Goal: Task Accomplishment & Management: Complete application form

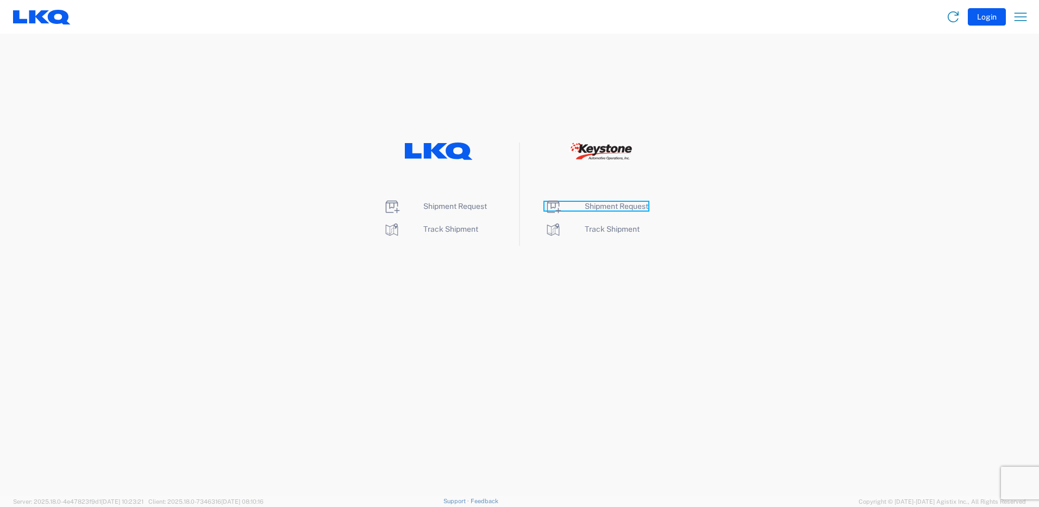
click at [617, 203] on span "Shipment Request" at bounding box center [617, 206] width 64 height 9
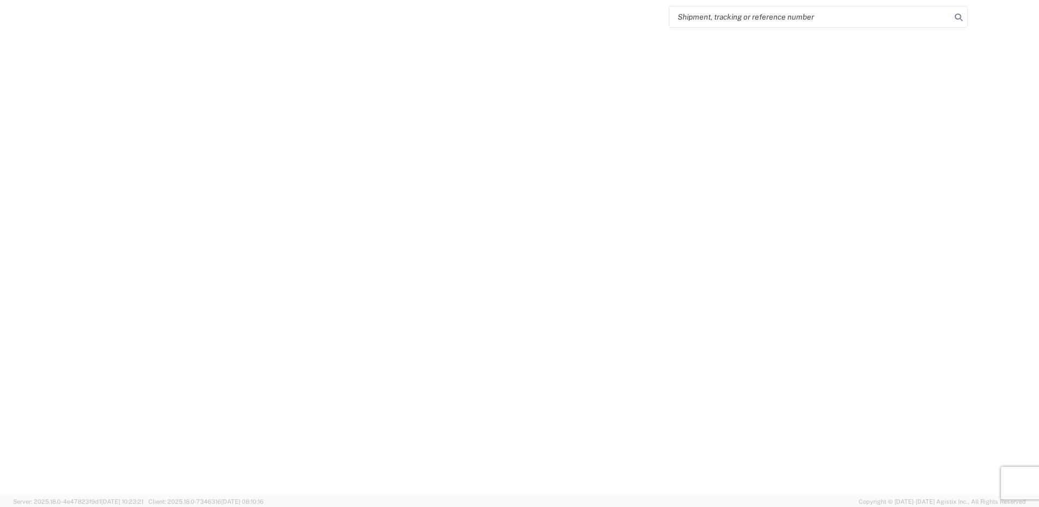
select select "FULL"
select select "LBS"
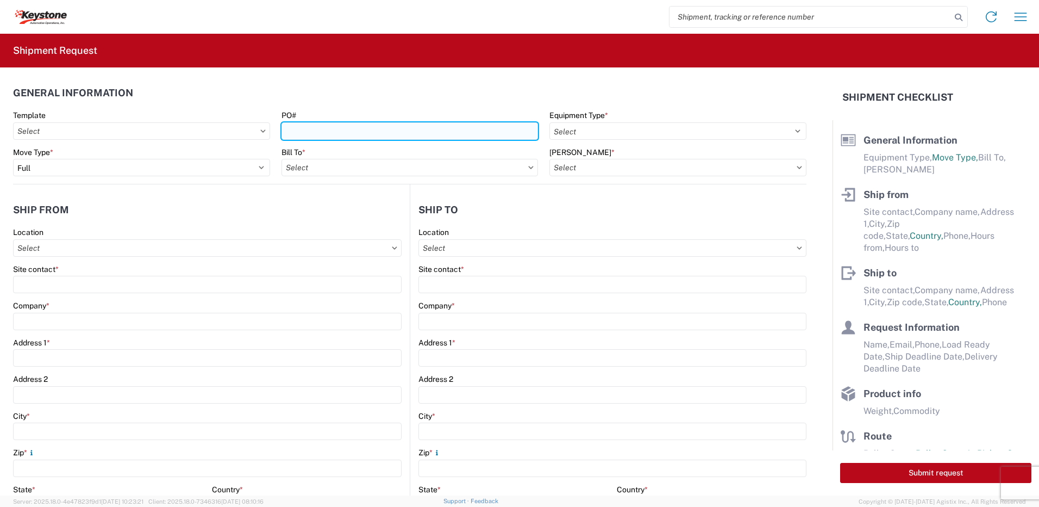
click at [320, 134] on input "PO#" at bounding box center [410, 130] width 257 height 17
type input "Brownstown [DATE]"
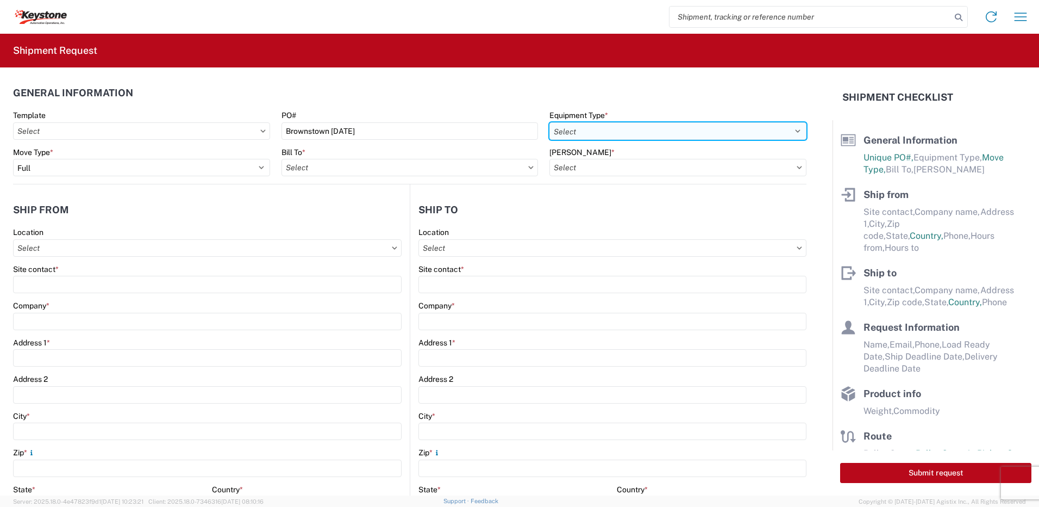
click at [612, 133] on select "Select 53’ Dry Van Flatbed Dropdeck (van) Lowboy (flatbed) Rail" at bounding box center [678, 130] width 257 height 17
select select "STDV"
click at [550, 122] on select "Select 53’ Dry Van Flatbed Dropdeck (van) Lowboy (flatbed) Rail" at bounding box center [678, 130] width 257 height 17
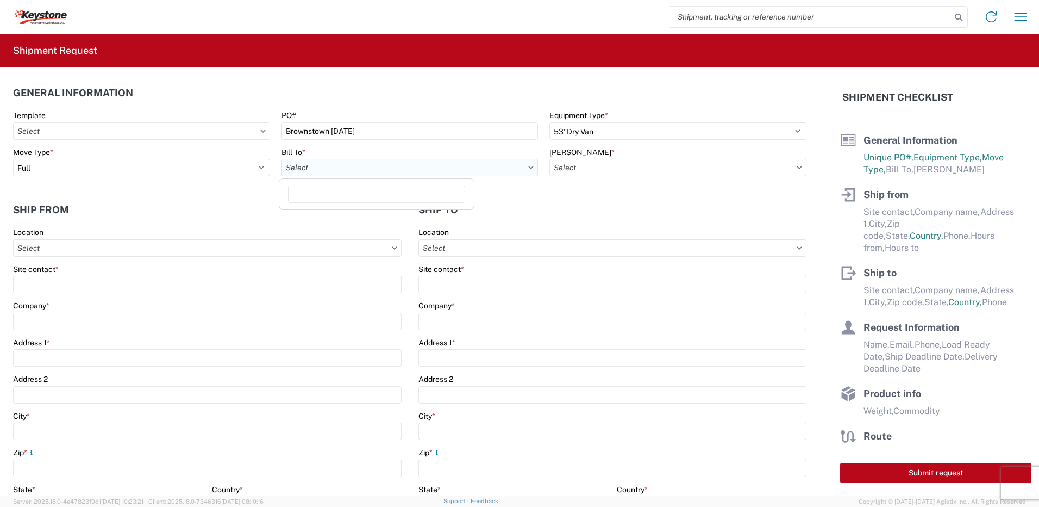
click at [465, 170] on input "Bill To *" at bounding box center [410, 167] width 257 height 17
type input "8401"
click at [356, 215] on div "8401 - [GEOGRAPHIC_DATA] - KAO Warehouse" at bounding box center [377, 215] width 190 height 17
type input "8401 - [GEOGRAPHIC_DATA] - KAO Warehouse"
click at [607, 170] on input "[PERSON_NAME] *" at bounding box center [678, 167] width 257 height 17
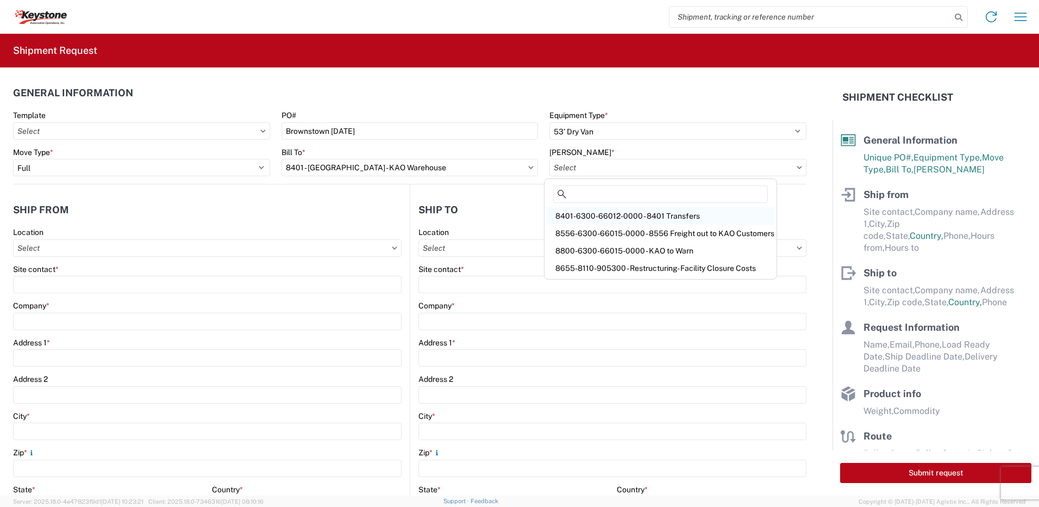
click at [615, 208] on div "8401-6300-66012-0000 - 8401 Transfers" at bounding box center [661, 215] width 228 height 17
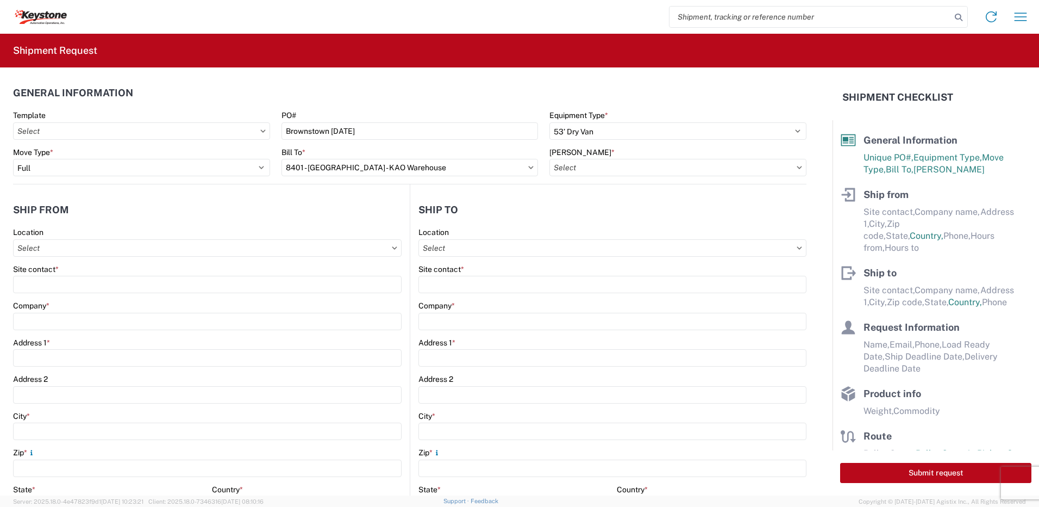
type input "8401-6300-66012-0000 - 8401 Transfers, 8401-6300-66012-0000 - 8401 Transfers"
click at [14, 256] on input "Location" at bounding box center [207, 247] width 389 height 17
click at [29, 251] on input "Location" at bounding box center [207, 247] width 389 height 17
type input "8401"
click at [67, 296] on div "8401 - [GEOGRAPHIC_DATA] - KAO Warehouse" at bounding box center [111, 296] width 190 height 17
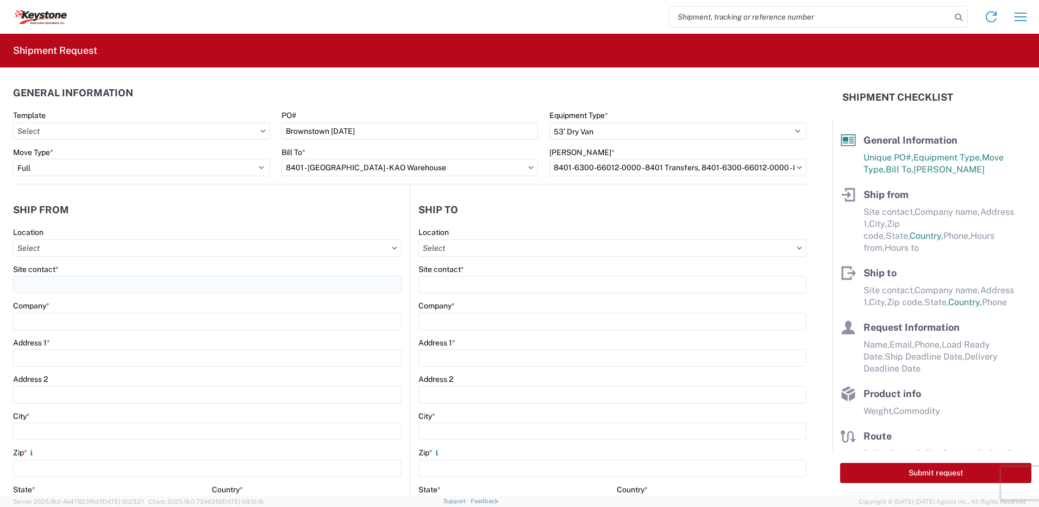
type input "8401 - [GEOGRAPHIC_DATA] - KAO Warehouse"
type input "KAO"
type input "[STREET_ADDRESS][PERSON_NAME]"
type input "[GEOGRAPHIC_DATA]"
type input "18643"
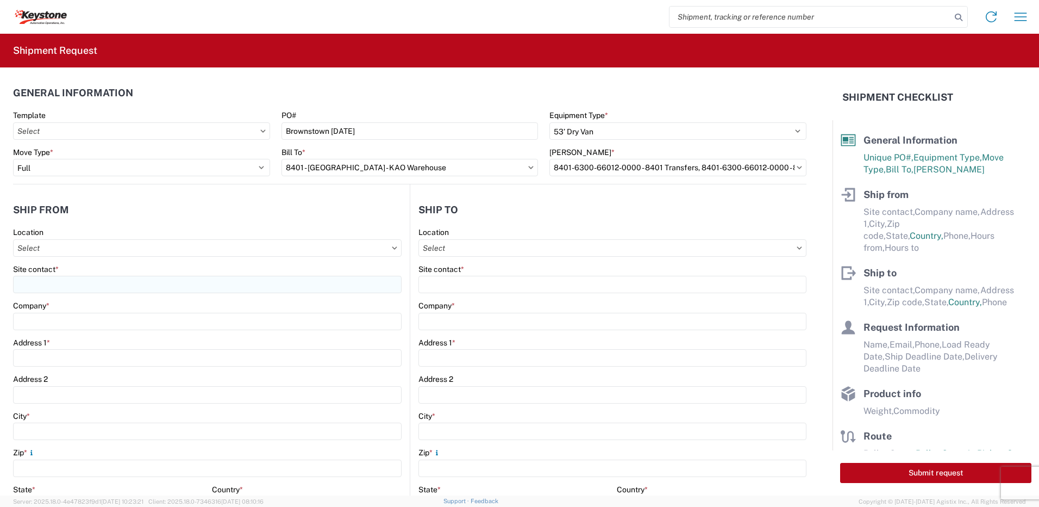
select select "PA"
select select "US"
type input "07:00"
type input "17:00"
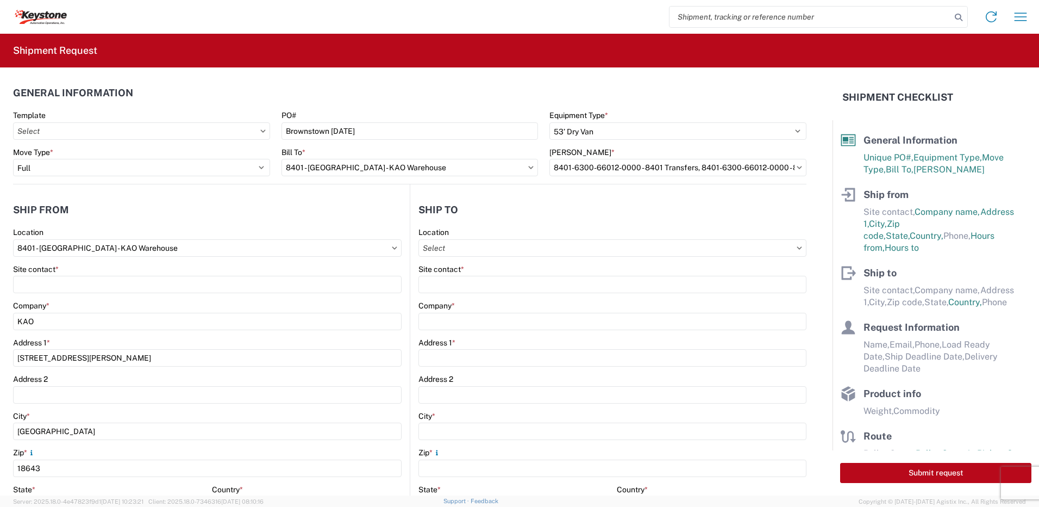
click at [76, 274] on div "Site contact *" at bounding box center [207, 278] width 389 height 29
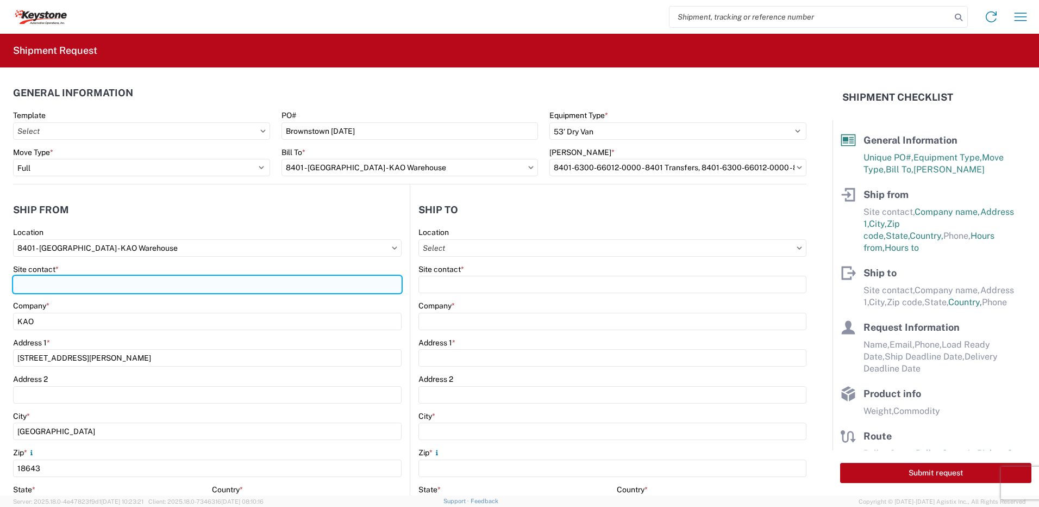
click at [77, 288] on input "Site contact *" at bounding box center [207, 284] width 389 height 17
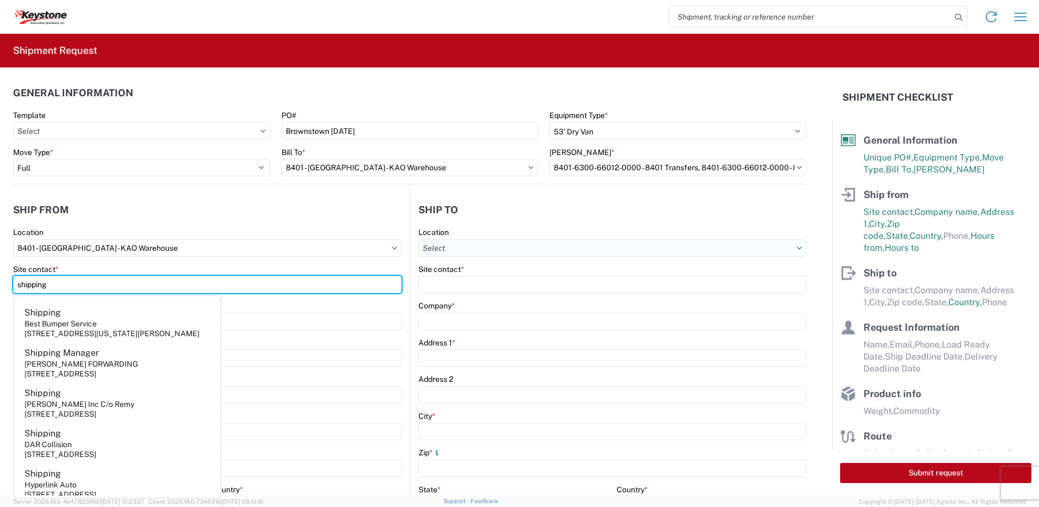
type input "shipping"
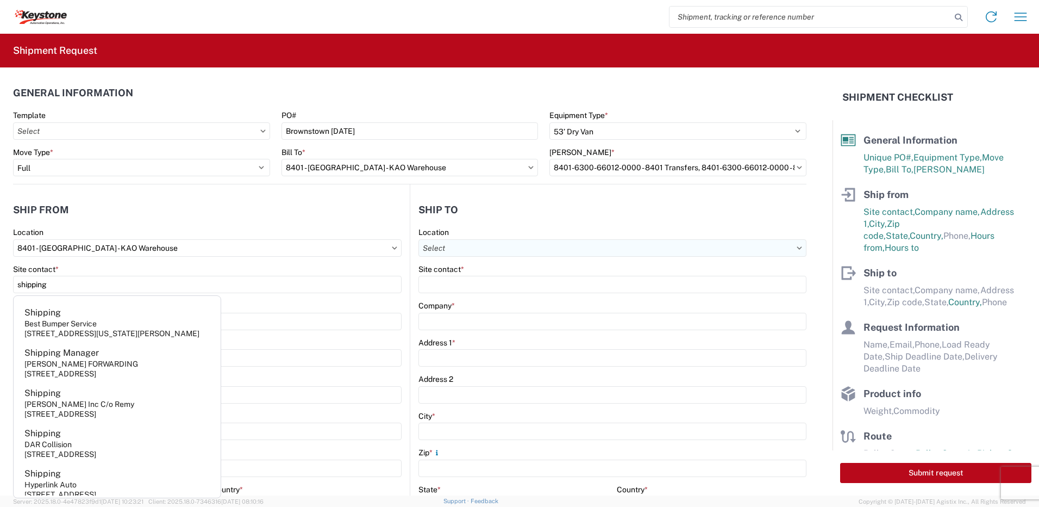
click at [423, 245] on input "Location" at bounding box center [613, 247] width 388 height 17
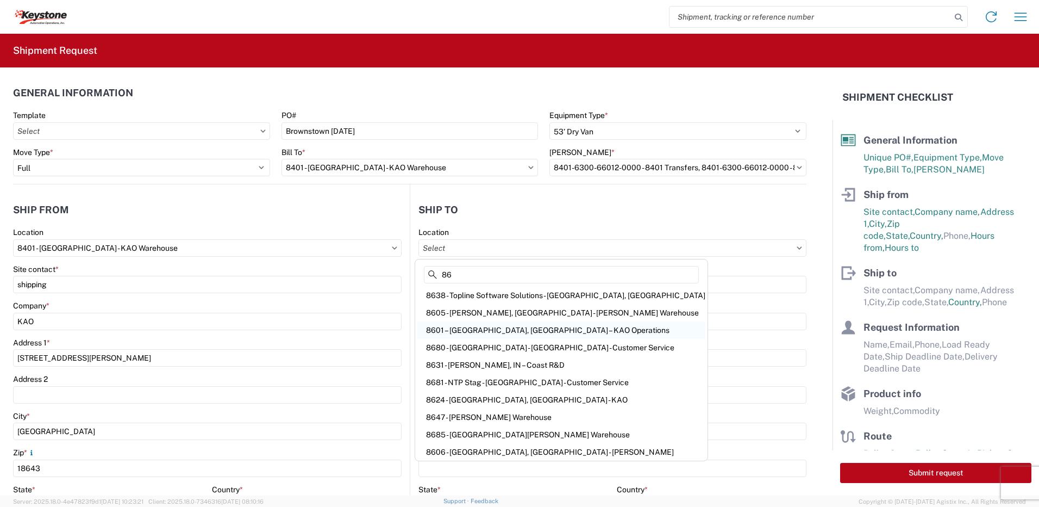
scroll to position [177, 0]
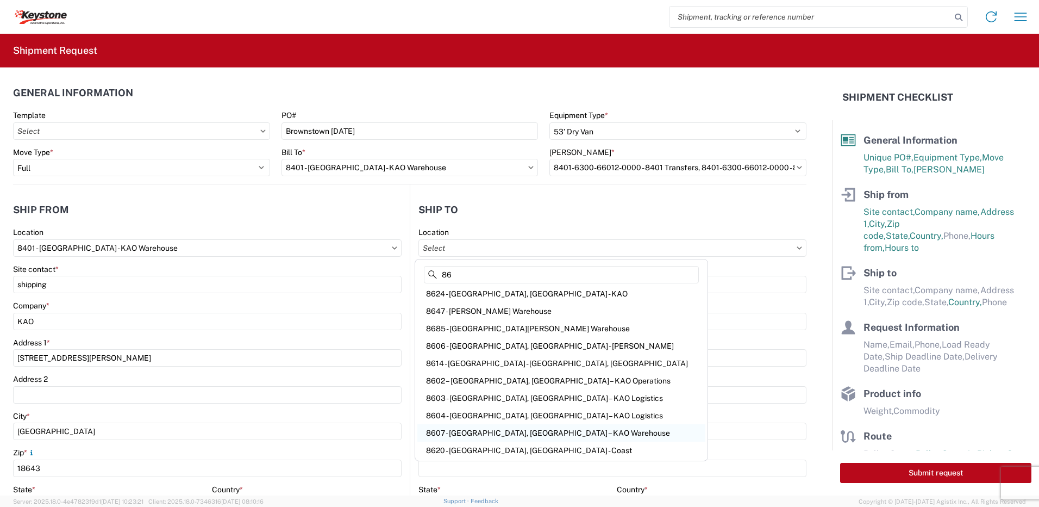
type input "86"
click at [468, 432] on div "8607 - [GEOGRAPHIC_DATA], [GEOGRAPHIC_DATA] – KAO Warehouse" at bounding box center [562, 432] width 288 height 17
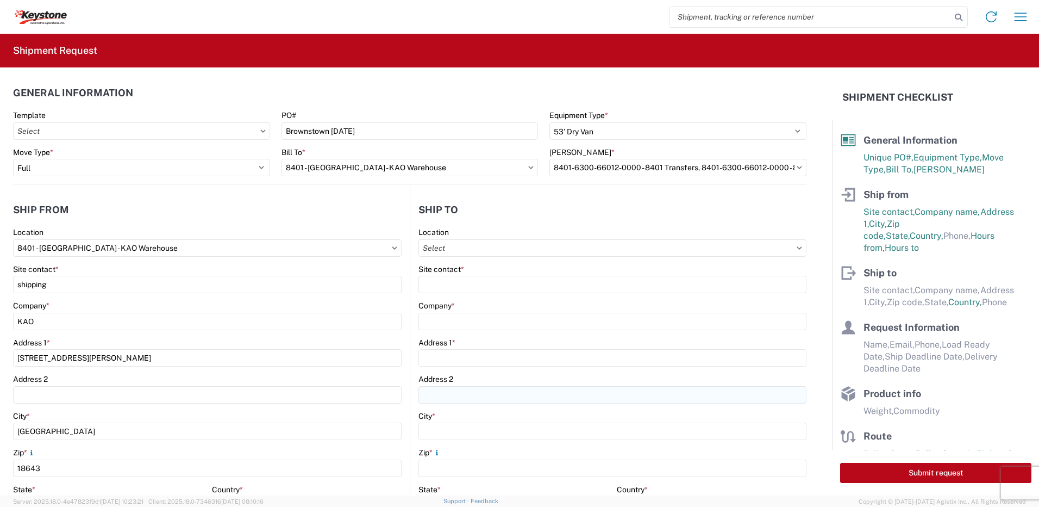
type input "8607 - [GEOGRAPHIC_DATA], [GEOGRAPHIC_DATA] – KAO Warehouse"
type input "KAO"
type input "[STREET_ADDRESS][PERSON_NAME]"
type input "[GEOGRAPHIC_DATA]"
type input "48193"
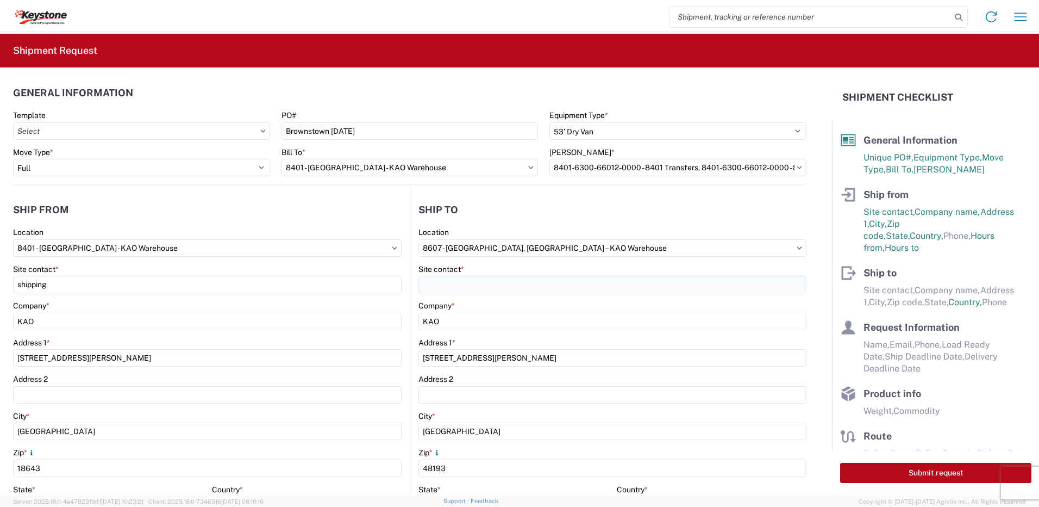
select select "MI"
select select "US"
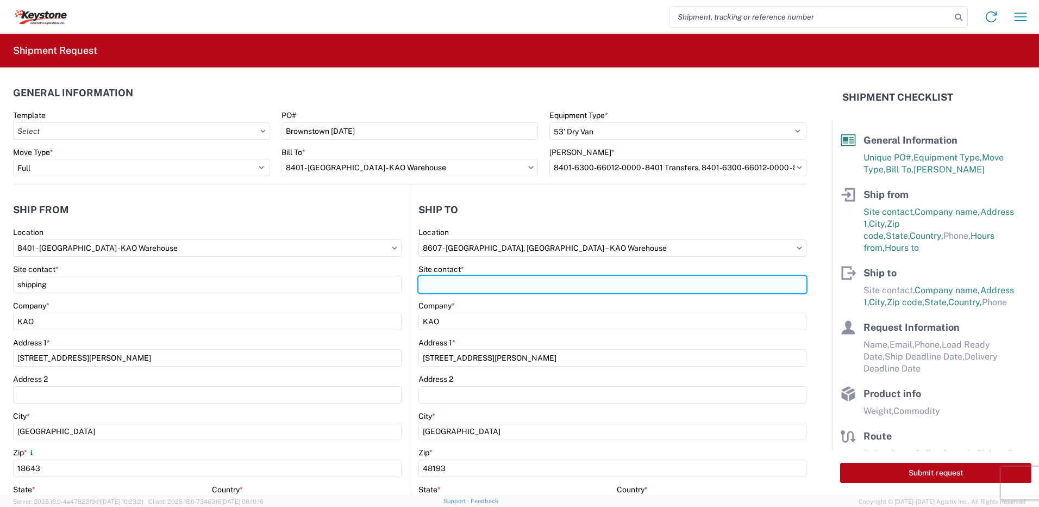
click at [480, 285] on input "Site contact *" at bounding box center [613, 284] width 388 height 17
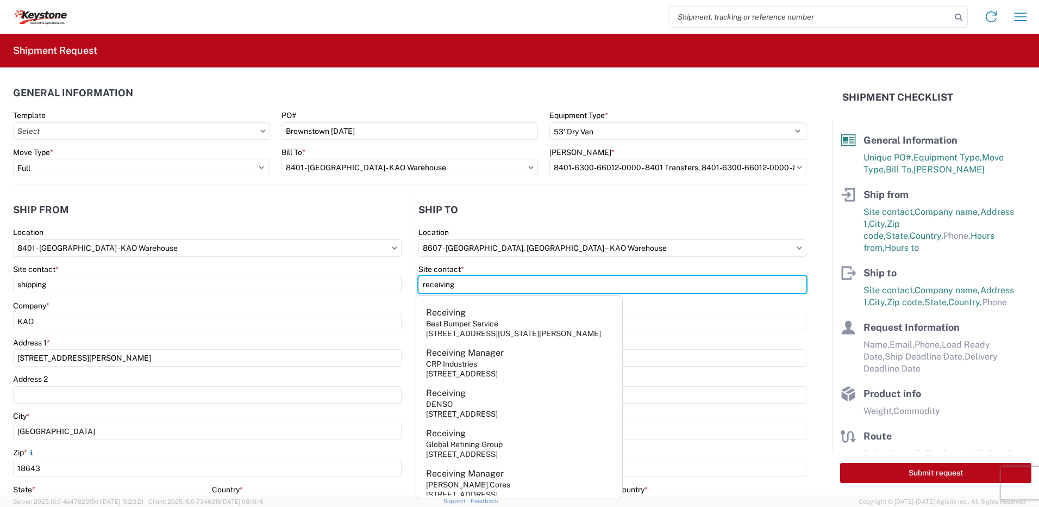
type input "receiving"
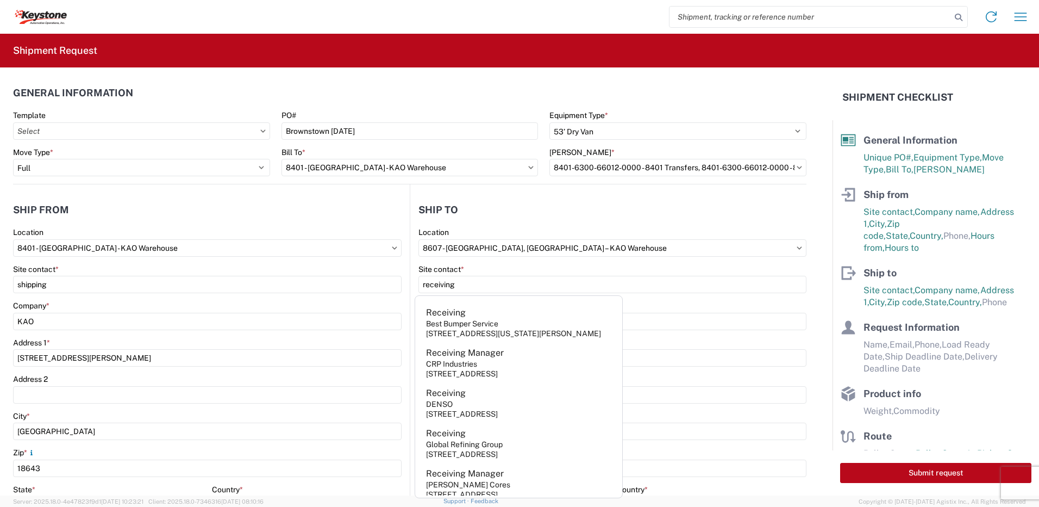
click at [512, 215] on header "Ship to" at bounding box center [608, 209] width 396 height 24
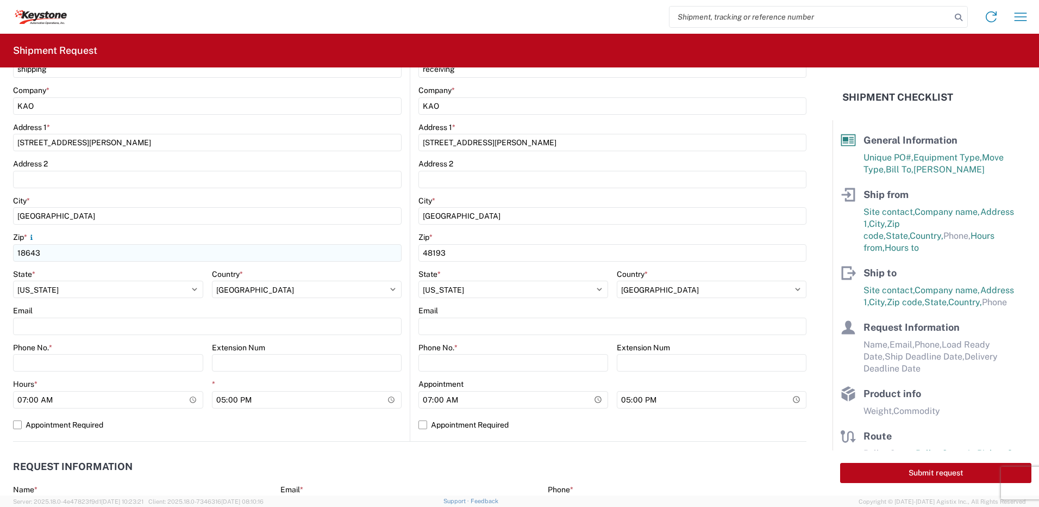
scroll to position [217, 0]
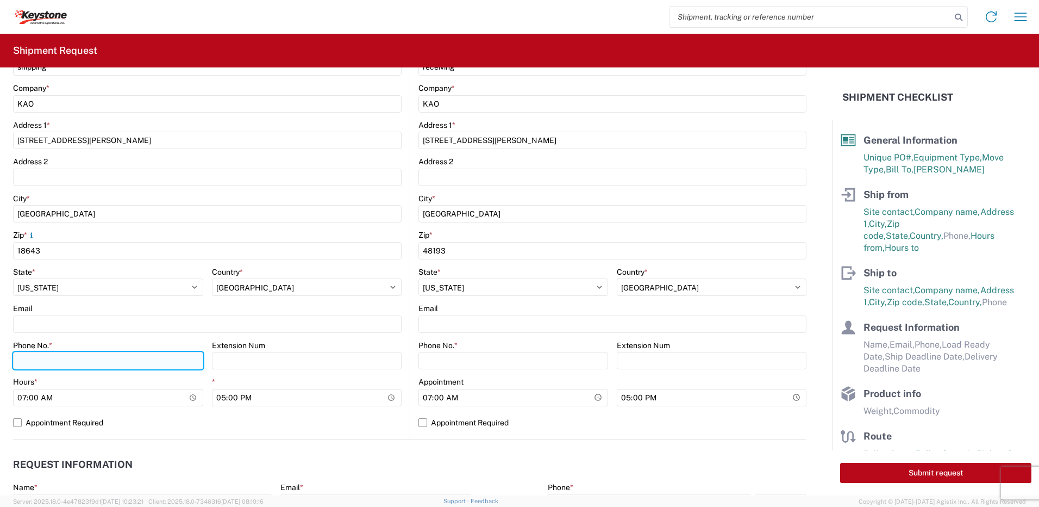
click at [45, 360] on input "Phone No. *" at bounding box center [108, 360] width 190 height 17
type input "5706554514"
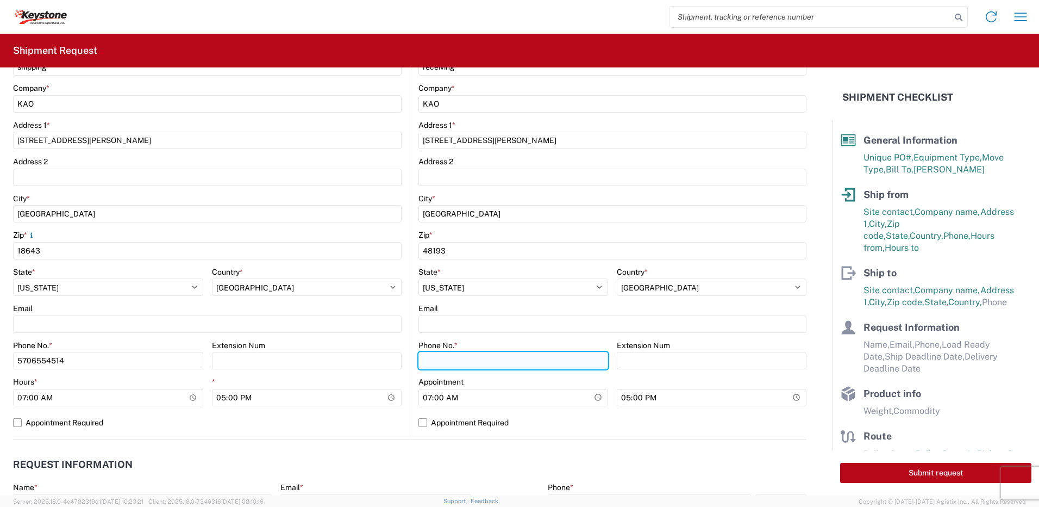
click at [520, 365] on input "Phone No. *" at bounding box center [514, 360] width 190 height 17
click at [480, 340] on div "Phone No. *" at bounding box center [514, 345] width 190 height 10
click at [203, 356] on input "570" at bounding box center [108, 360] width 190 height 17
type input "5706554514"
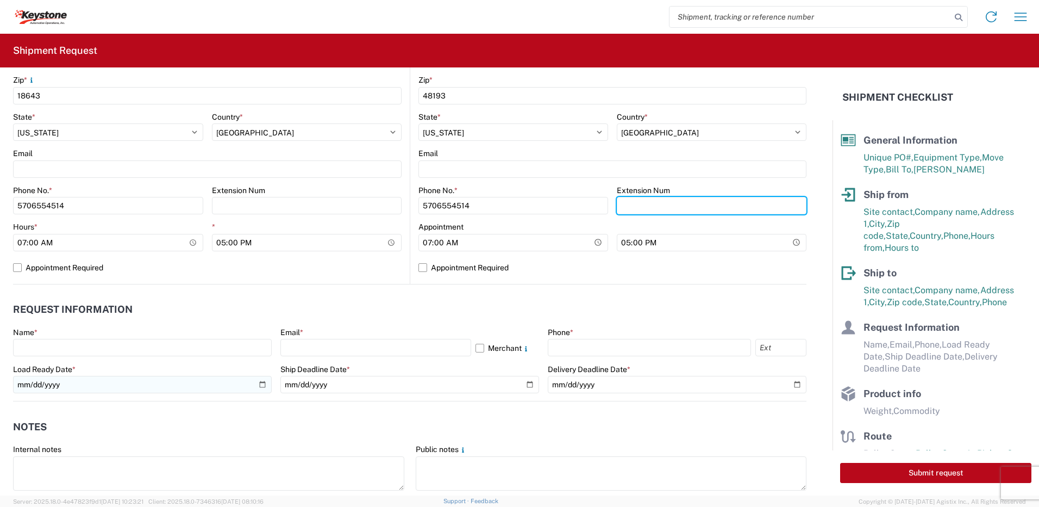
scroll to position [381, 0]
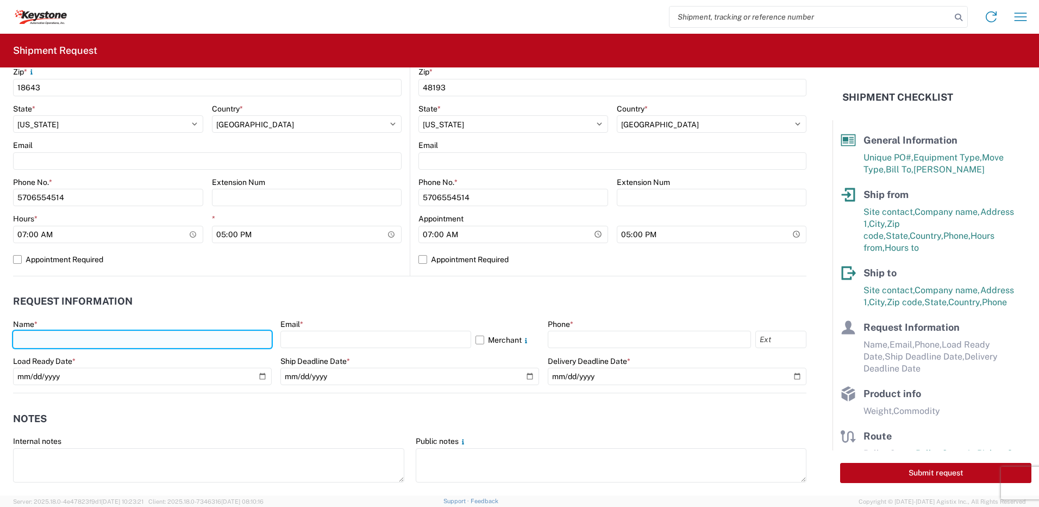
click at [94, 339] on input "text" at bounding box center [142, 339] width 259 height 17
type input "[PERSON_NAME]"
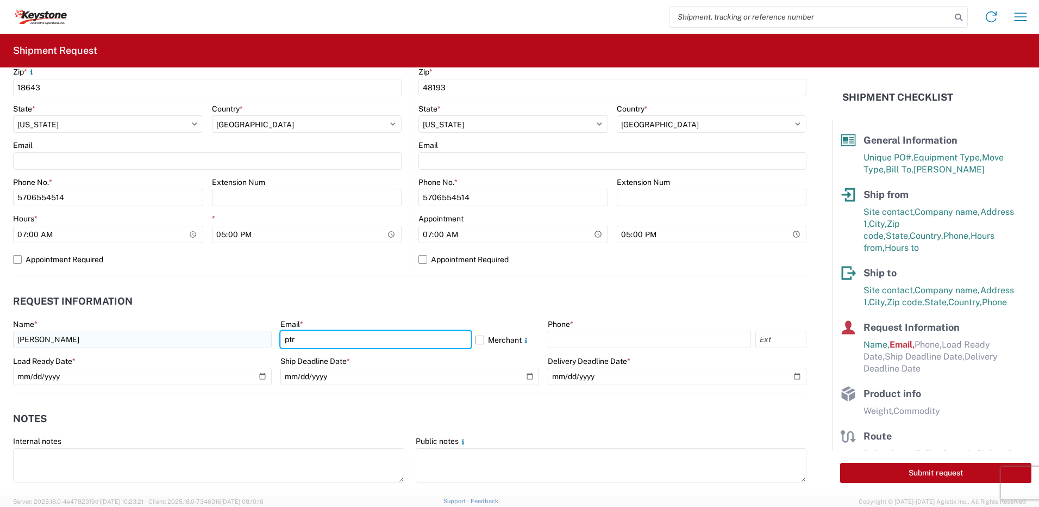
type input "[EMAIL_ADDRESS][DOMAIN_NAME]"
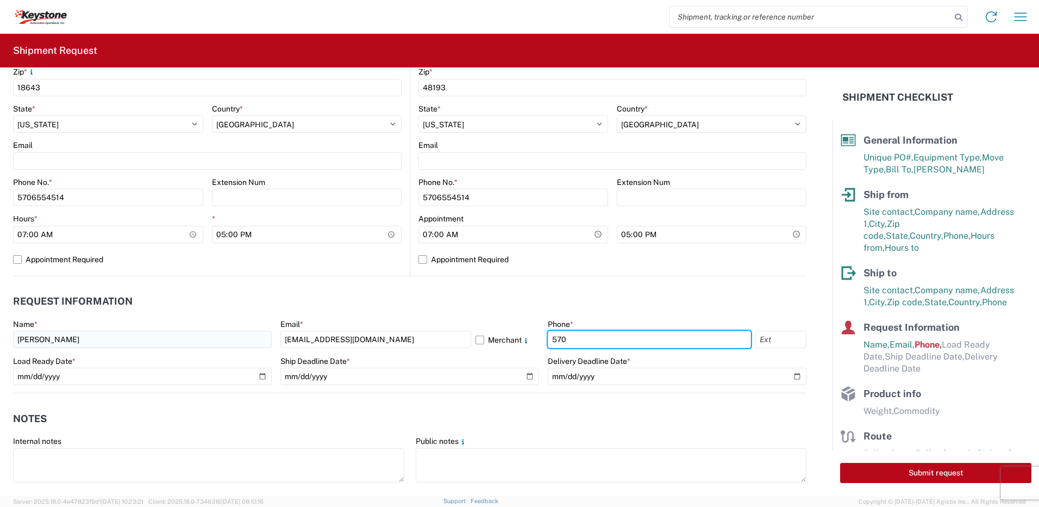
type input "5706554514"
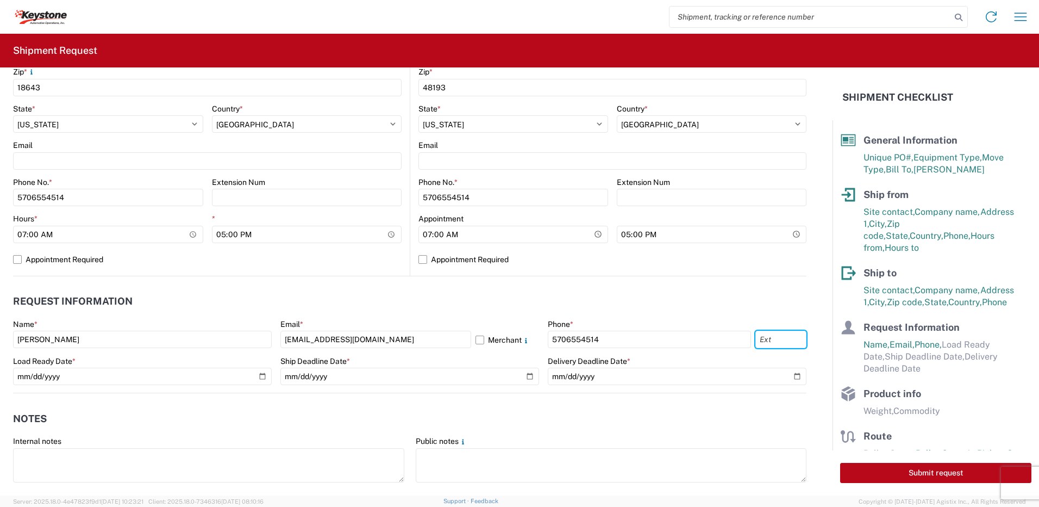
scroll to position [544, 0]
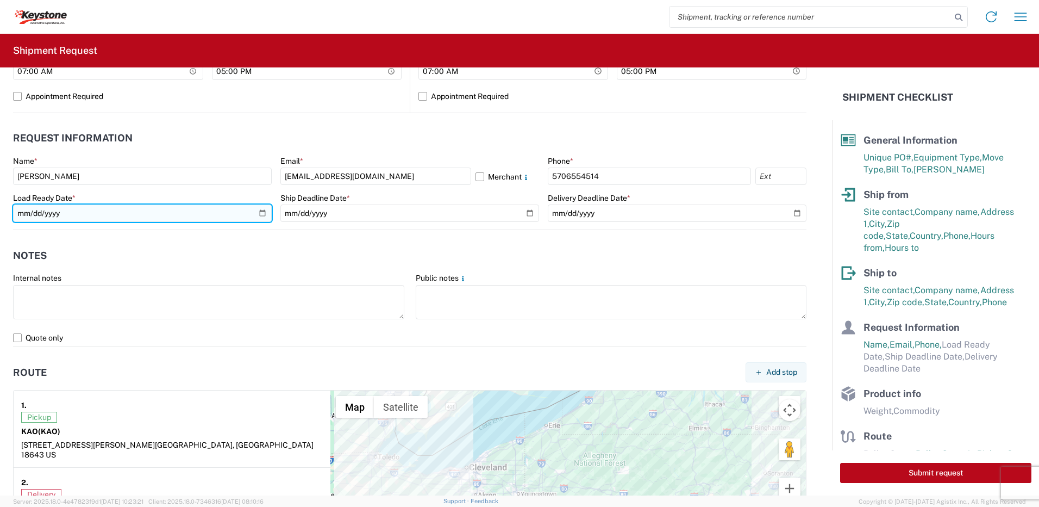
click at [258, 215] on input "date" at bounding box center [142, 212] width 259 height 17
type input "[DATE]"
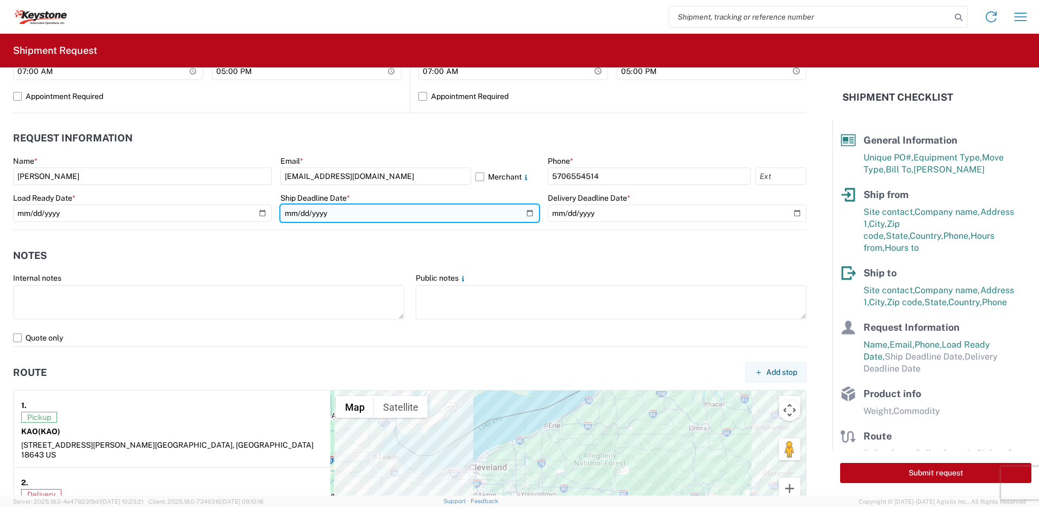
click at [527, 217] on input "date" at bounding box center [410, 212] width 259 height 17
type input "[DATE]"
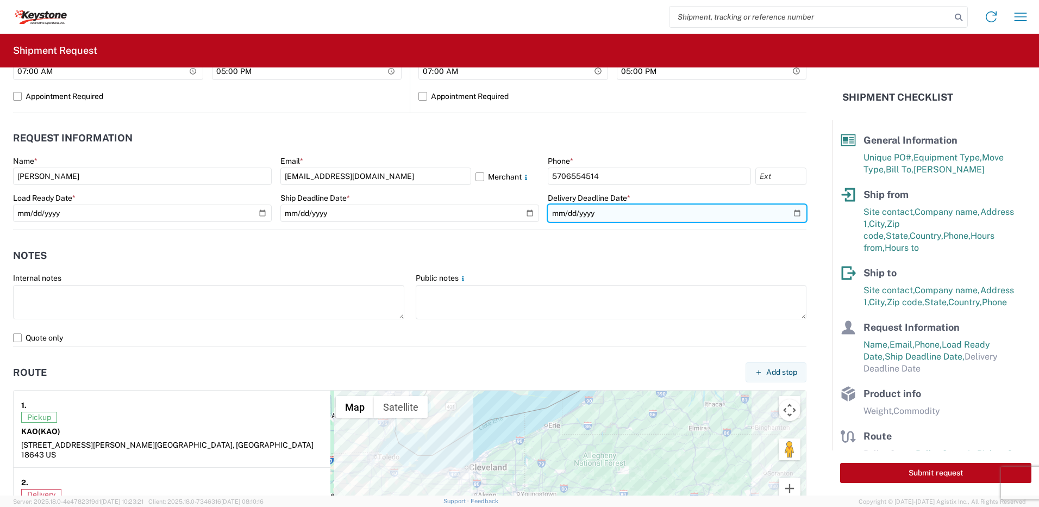
click at [793, 213] on input "date" at bounding box center [677, 212] width 259 height 17
type input "[DATE]"
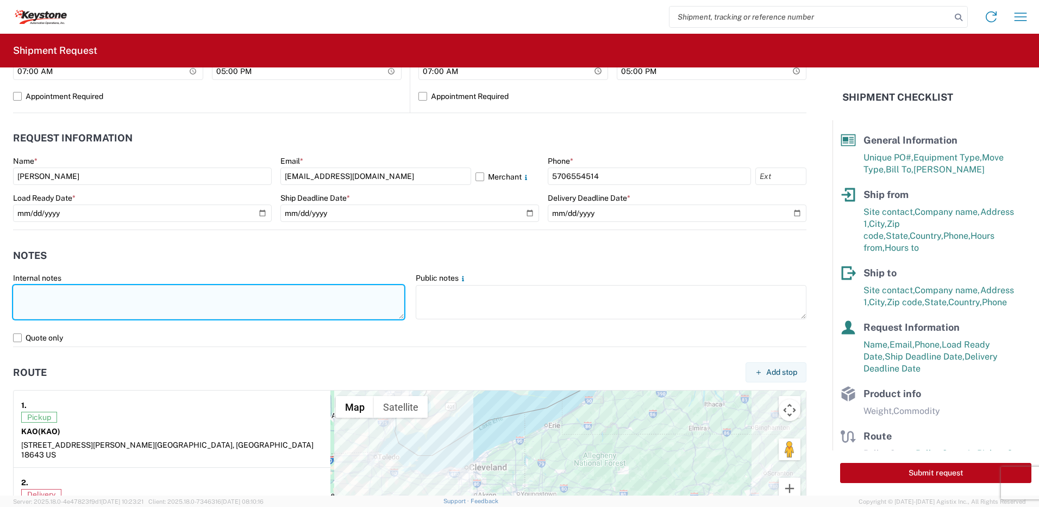
click at [135, 297] on textarea at bounding box center [208, 302] width 391 height 34
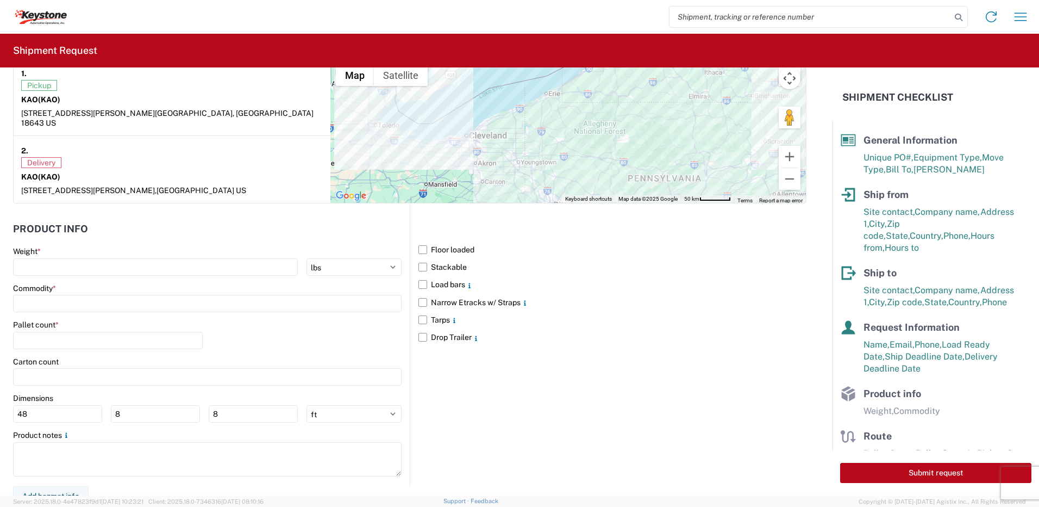
scroll to position [876, 0]
type textarea "Already booked with R & L Load shipped night of [DATE]"
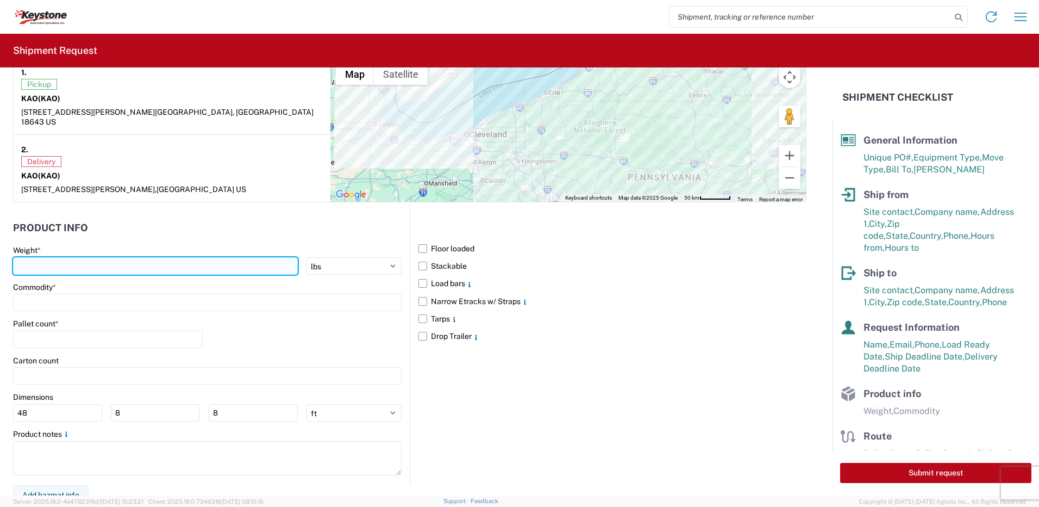
click at [52, 257] on input "number" at bounding box center [155, 265] width 285 height 17
type input "28000"
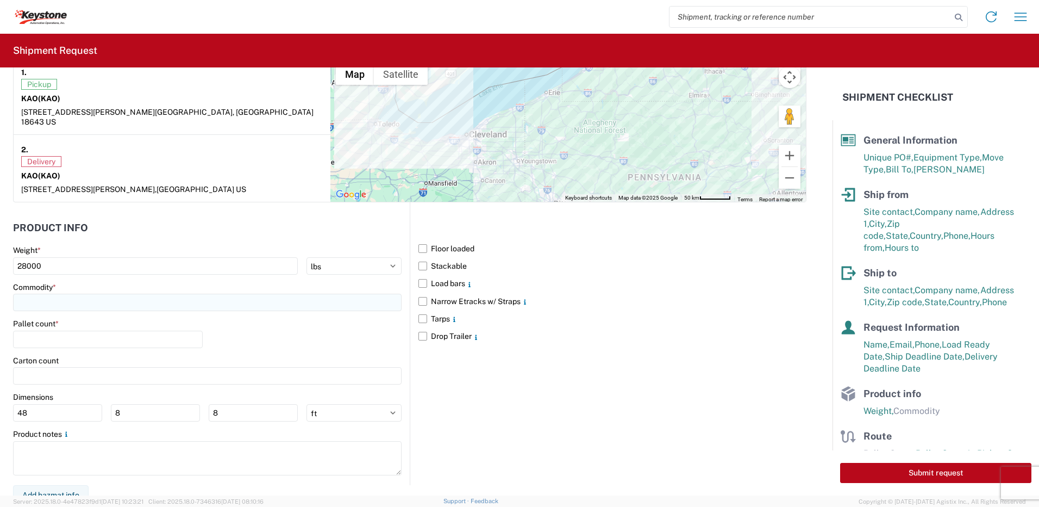
click at [95, 294] on input at bounding box center [207, 302] width 389 height 17
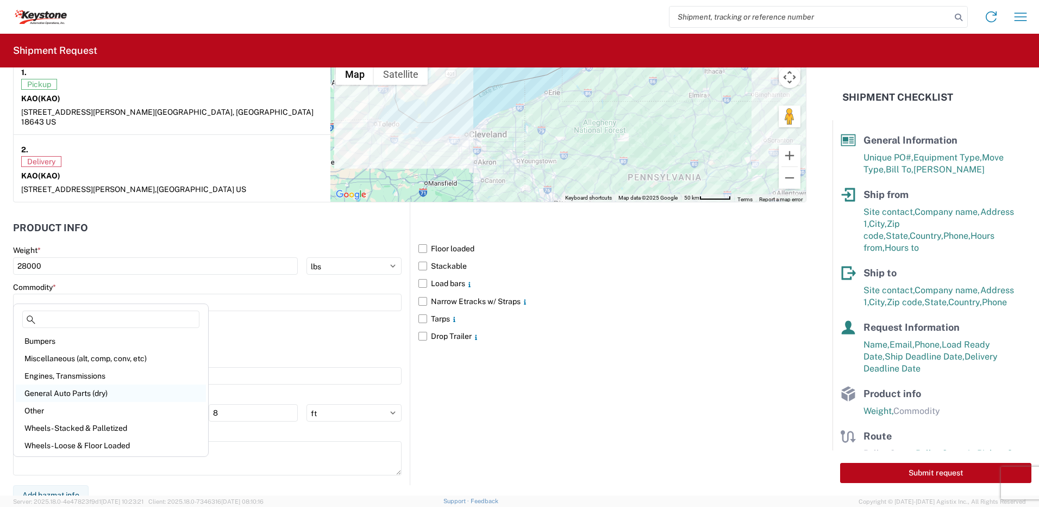
click at [74, 391] on div "General Auto Parts (dry)" at bounding box center [111, 392] width 190 height 17
type input "General Auto Parts (dry)"
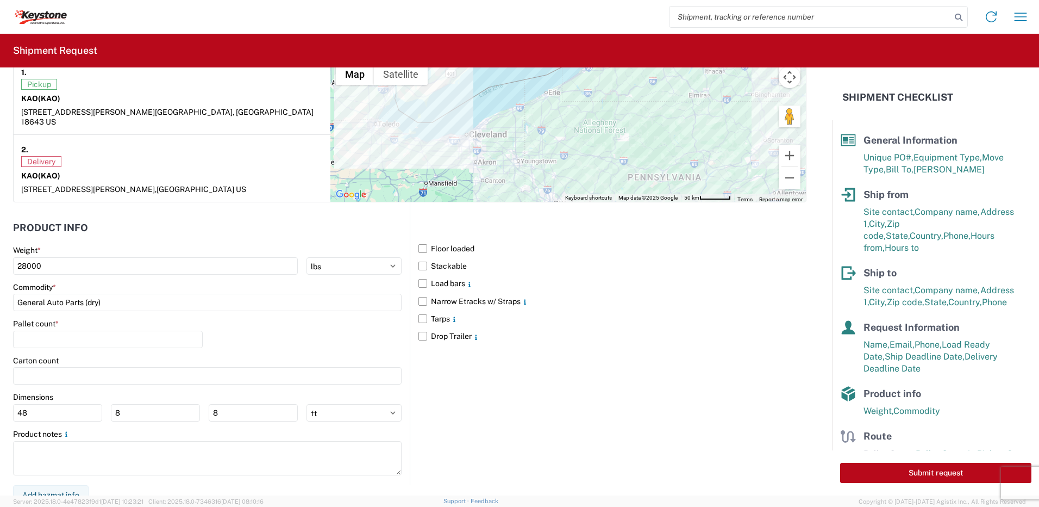
click at [67, 339] on agx-form-control-wrapper-v2 "Pallet count *" at bounding box center [108, 337] width 190 height 37
click at [65, 331] on input "number" at bounding box center [108, 339] width 190 height 17
type input "22"
click at [238, 327] on div "Pallet count * 22" at bounding box center [207, 337] width 389 height 37
click at [920, 478] on button "Submit request" at bounding box center [936, 473] width 191 height 20
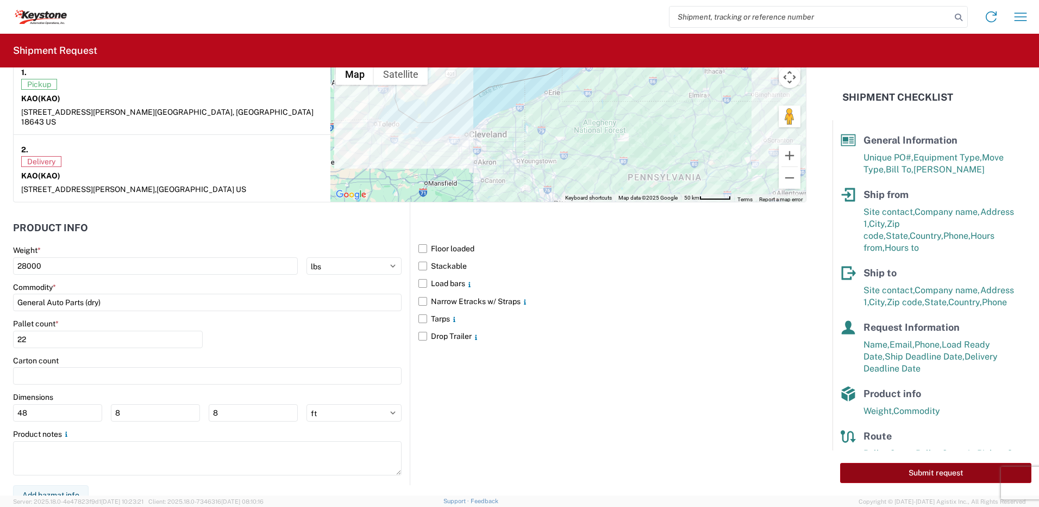
select select "PA"
select select "US"
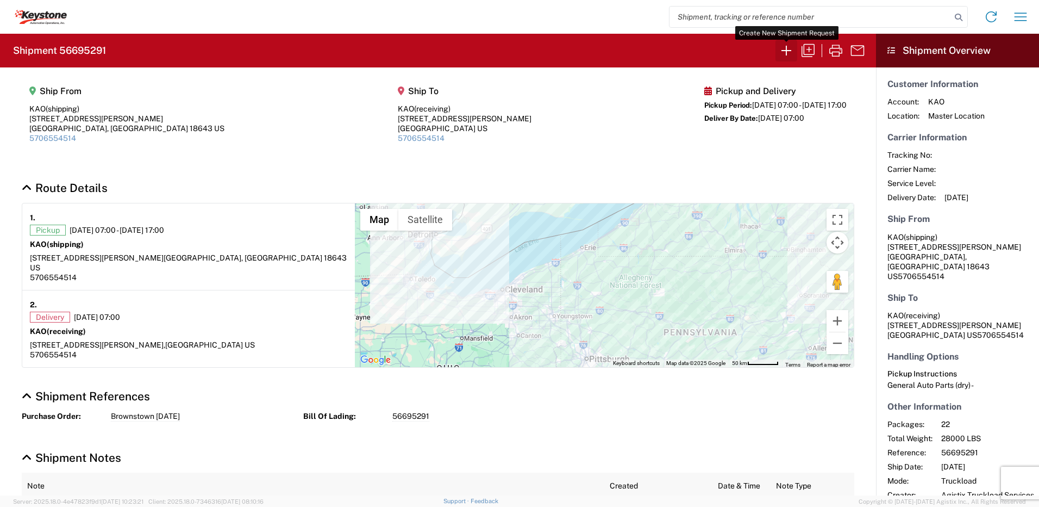
click at [788, 52] on icon "button" at bounding box center [786, 50] width 17 height 17
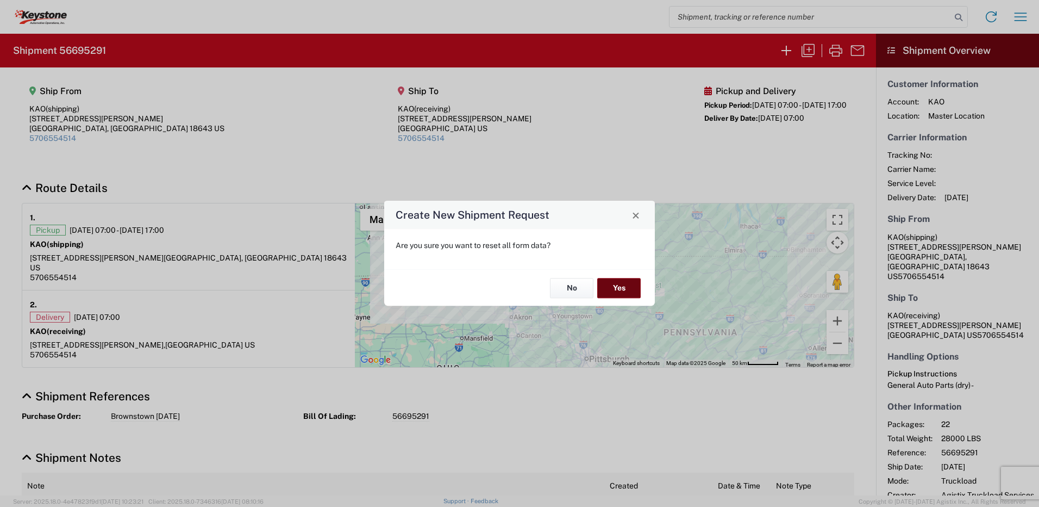
click at [628, 291] on button "Yes" at bounding box center [618, 288] width 43 height 20
select select "FULL"
select select "US"
select select "LBS"
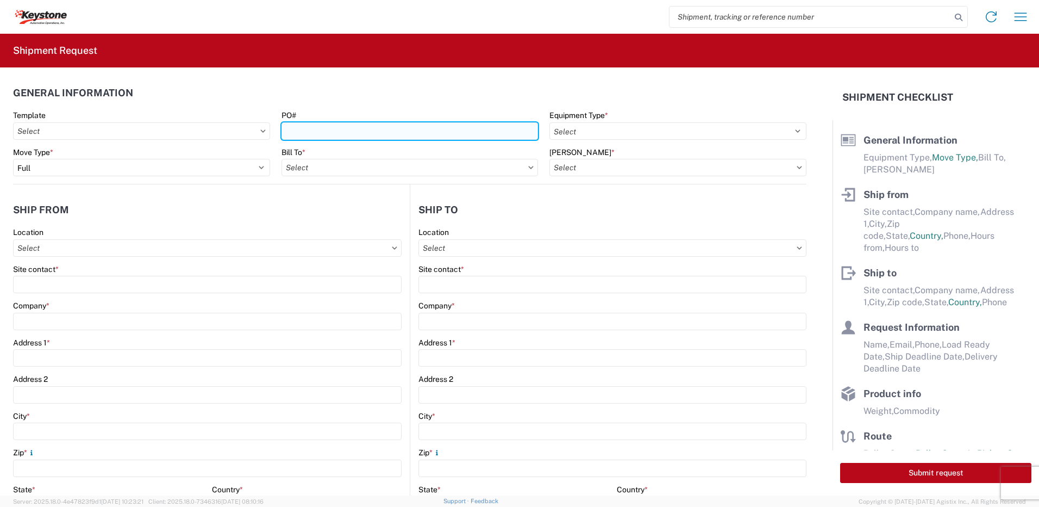
click at [303, 135] on input "PO#" at bounding box center [410, 130] width 257 height 17
type input "Mass [DATE]"
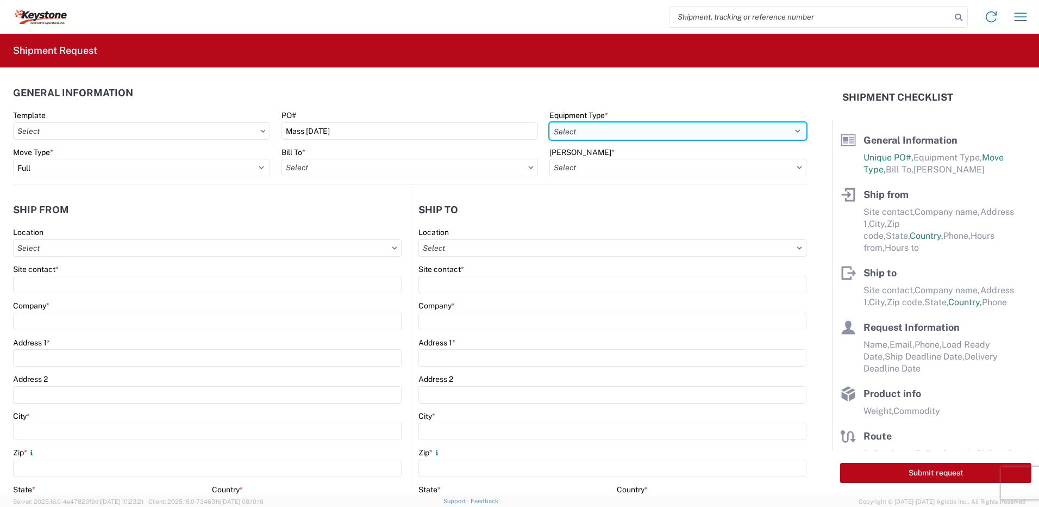
click at [588, 127] on select "Select 53’ Dry Van Flatbed Dropdeck (van) Lowboy (flatbed) Rail" at bounding box center [678, 130] width 257 height 17
select select "STDV"
click at [550, 122] on select "Select 53’ Dry Van Flatbed Dropdeck (van) Lowboy (flatbed) Rail" at bounding box center [678, 130] width 257 height 17
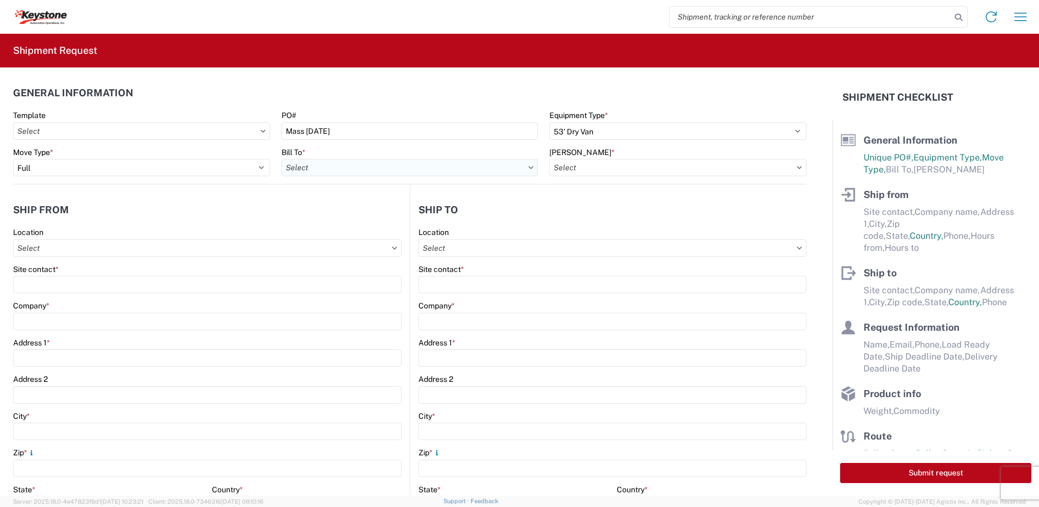
click at [369, 170] on input "Bill To *" at bounding box center [410, 167] width 257 height 17
type input "8432"
click at [353, 218] on div "8432 - KAO Logistics - [GEOGRAPHIC_DATA], [GEOGRAPHIC_DATA], [GEOGRAPHIC_DATA]" at bounding box center [444, 215] width 325 height 17
type input "8432 - KAO Logistics - [GEOGRAPHIC_DATA], [GEOGRAPHIC_DATA], [GEOGRAPHIC_DATA]"
click at [571, 167] on input "[PERSON_NAME] *" at bounding box center [678, 167] width 257 height 17
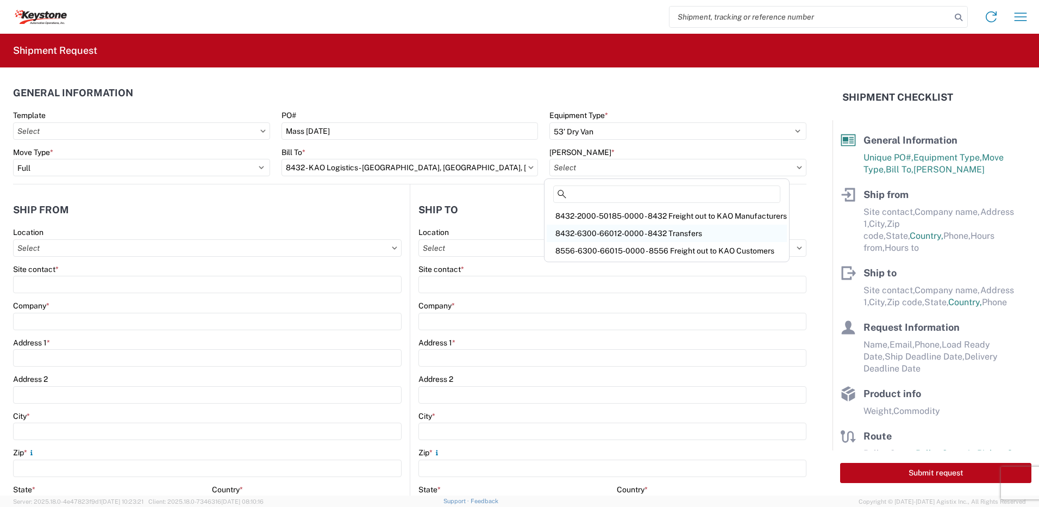
click at [663, 228] on div "8432-6300-66012-0000 - 8432 Transfers" at bounding box center [667, 233] width 240 height 17
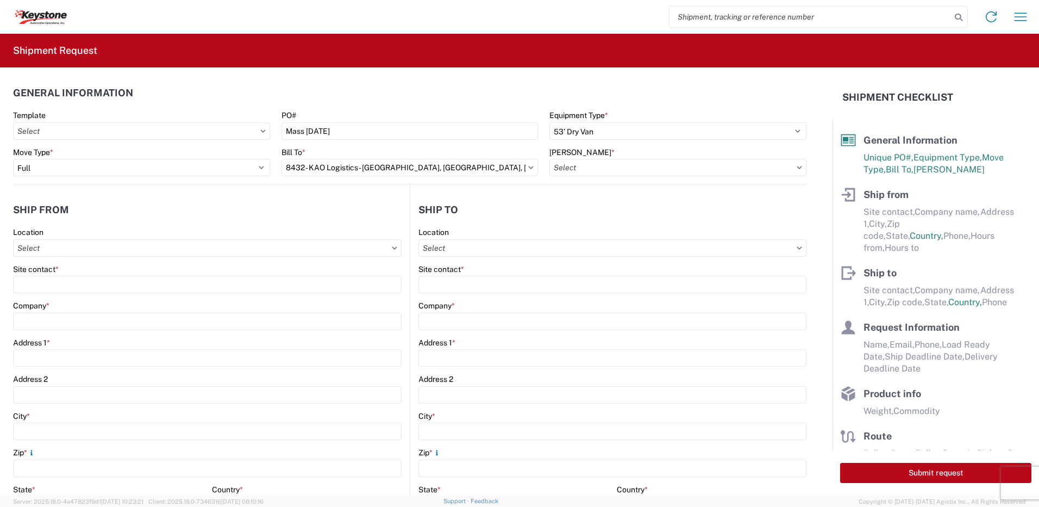
type input "8432-6300-66012-0000 - 8432 Transfers, 8432-6300-66012-0000 - 8432 Transfers"
click at [54, 256] on input "Location" at bounding box center [207, 247] width 389 height 17
type input "8401"
click at [79, 296] on div "8401 - [GEOGRAPHIC_DATA] - KAO Warehouse" at bounding box center [111, 296] width 190 height 17
type input "8401 - [GEOGRAPHIC_DATA] - KAO Warehouse"
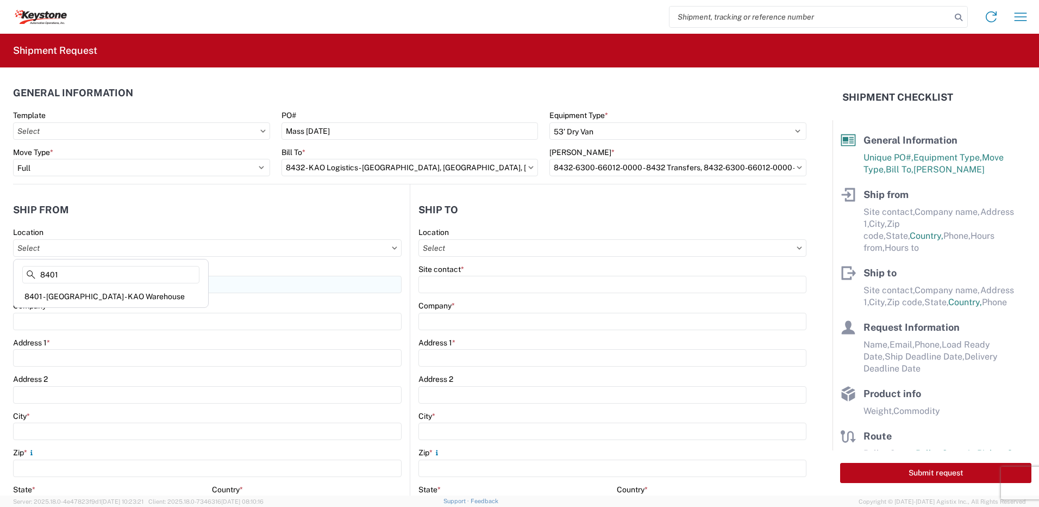
type input "KAO"
type input "[STREET_ADDRESS][PERSON_NAME]"
type input "[GEOGRAPHIC_DATA]"
type input "18643"
select select "PA"
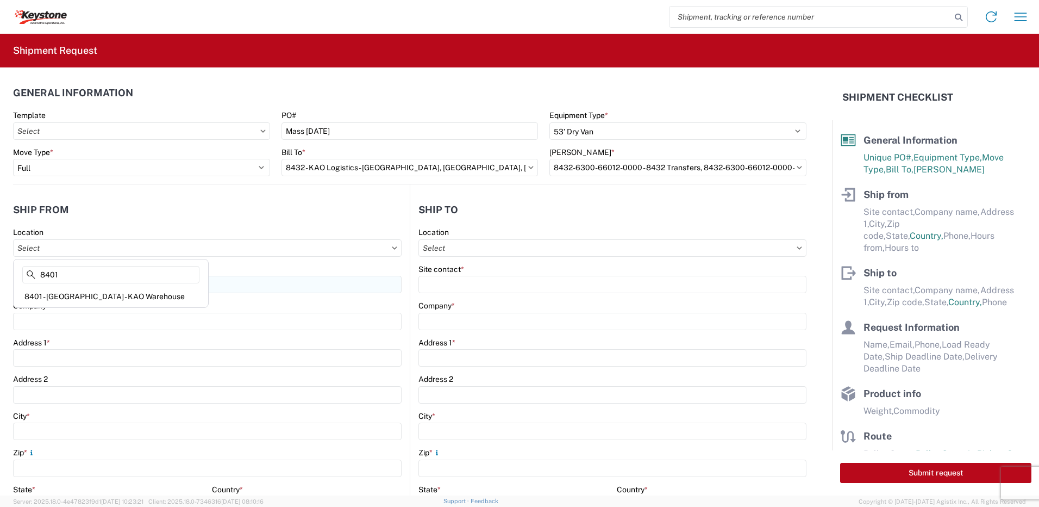
type input "07:00"
type input "17:00"
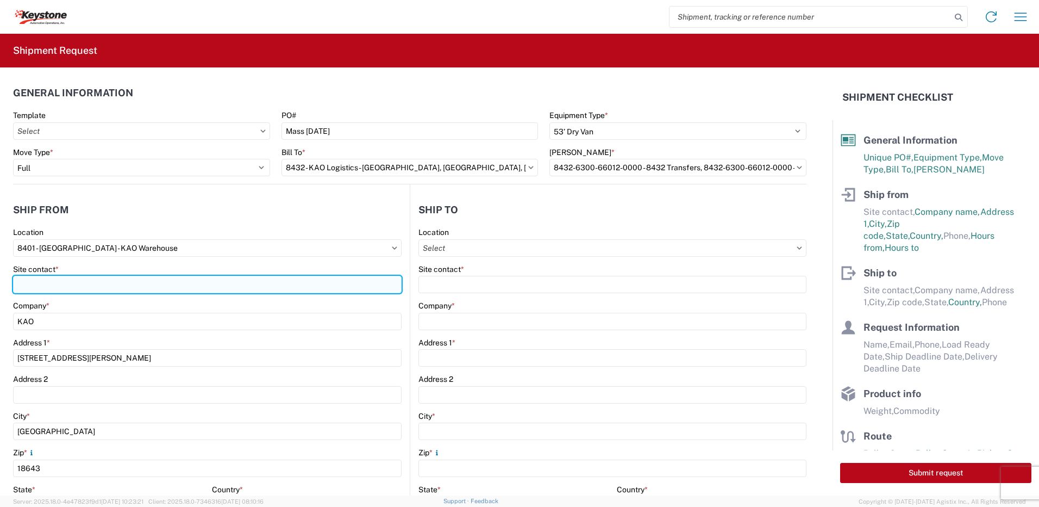
click at [71, 287] on input "Site contact *" at bounding box center [207, 284] width 389 height 17
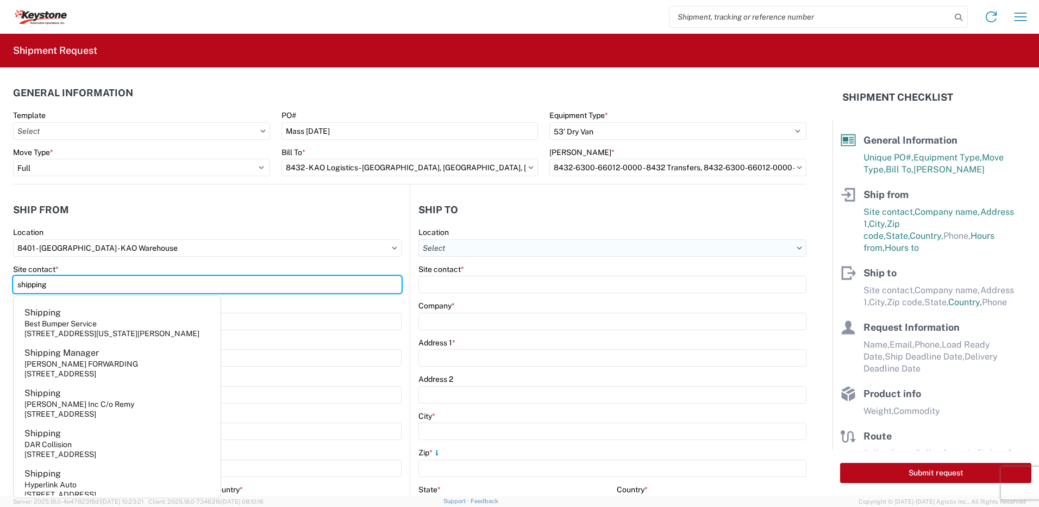
type input "shipping"
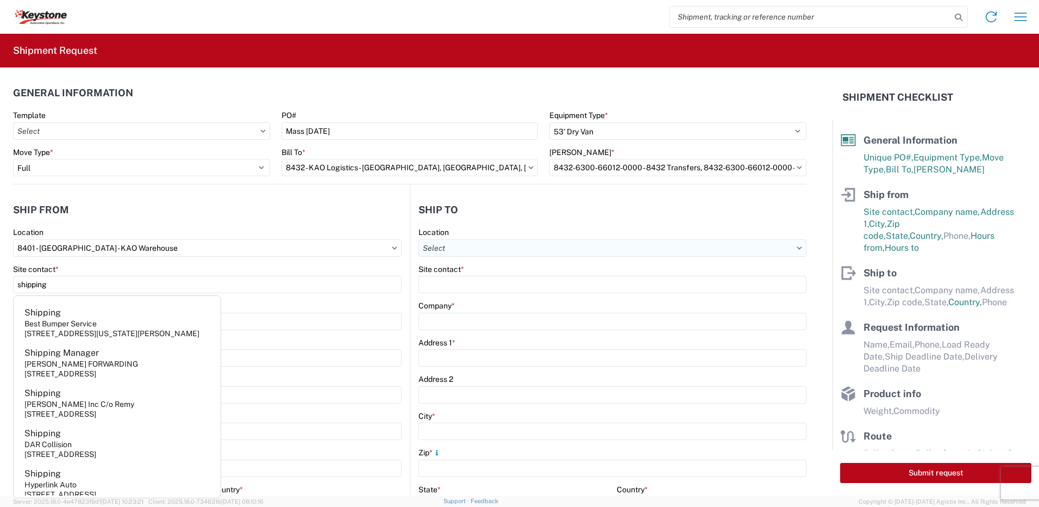
click at [470, 245] on input "Location" at bounding box center [613, 247] width 388 height 17
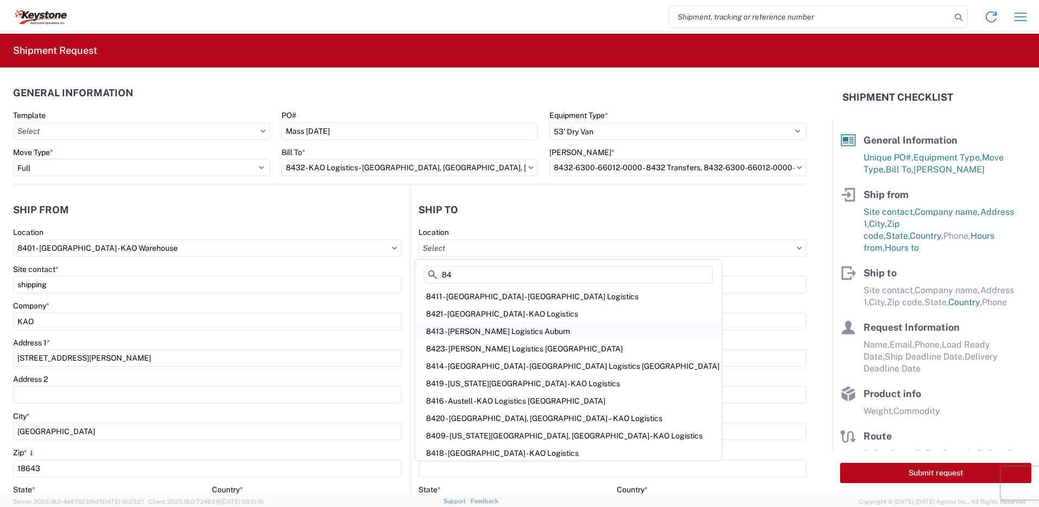
type input "84"
click at [481, 337] on div "8413 - [PERSON_NAME] Logistics Auburn" at bounding box center [569, 330] width 302 height 17
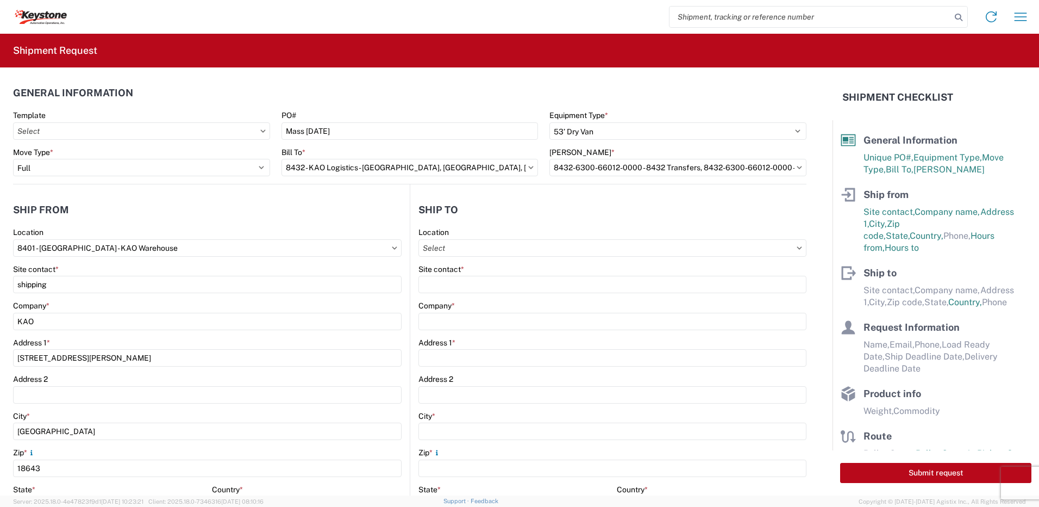
type input "8413 - [PERSON_NAME] Logistics Auburn"
type input "KAO"
type input "[STREET_ADDRESS]"
type input "Sterling"
type input "01564"
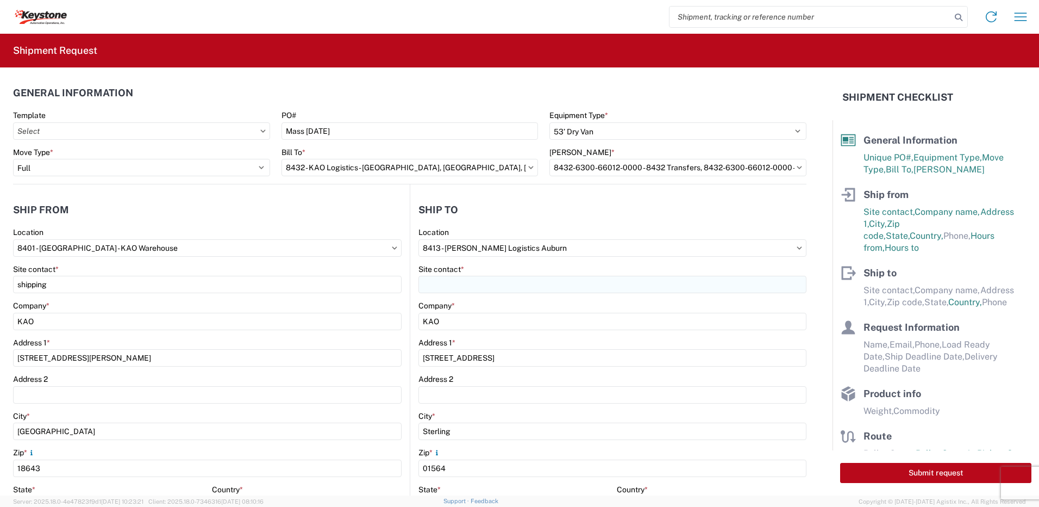
select select "MA"
select select "US"
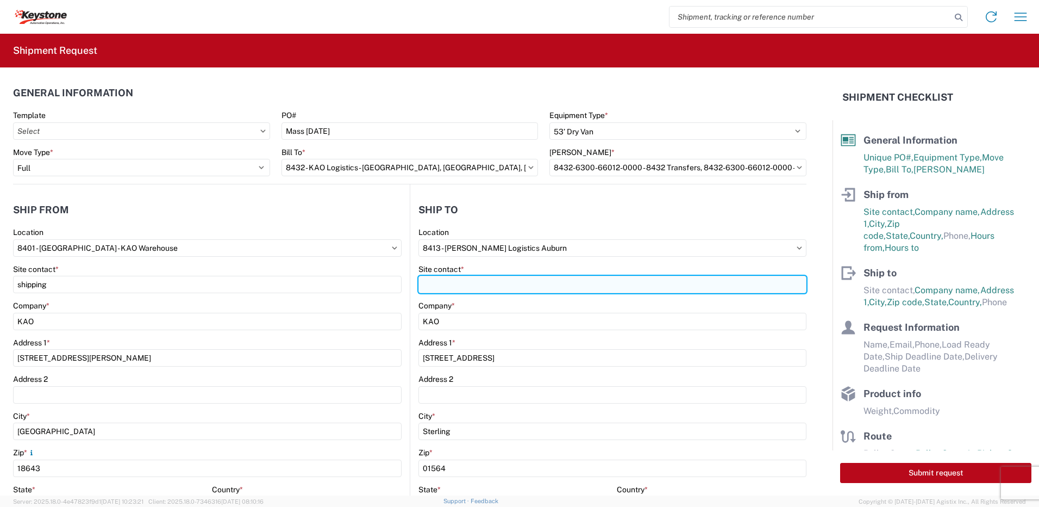
click at [456, 284] on input "Site contact *" at bounding box center [613, 284] width 388 height 17
type input "recieving"
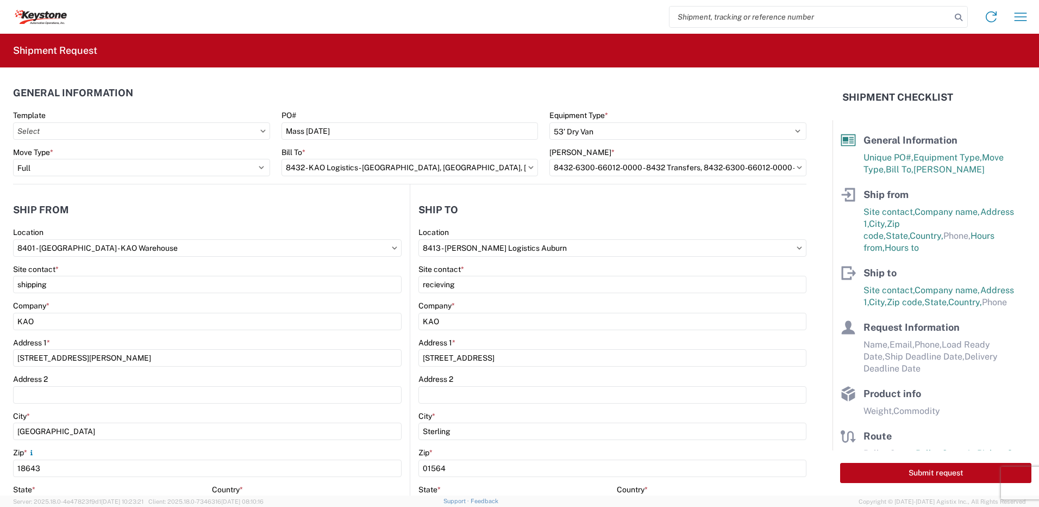
click at [506, 210] on header "Ship to" at bounding box center [608, 209] width 396 height 24
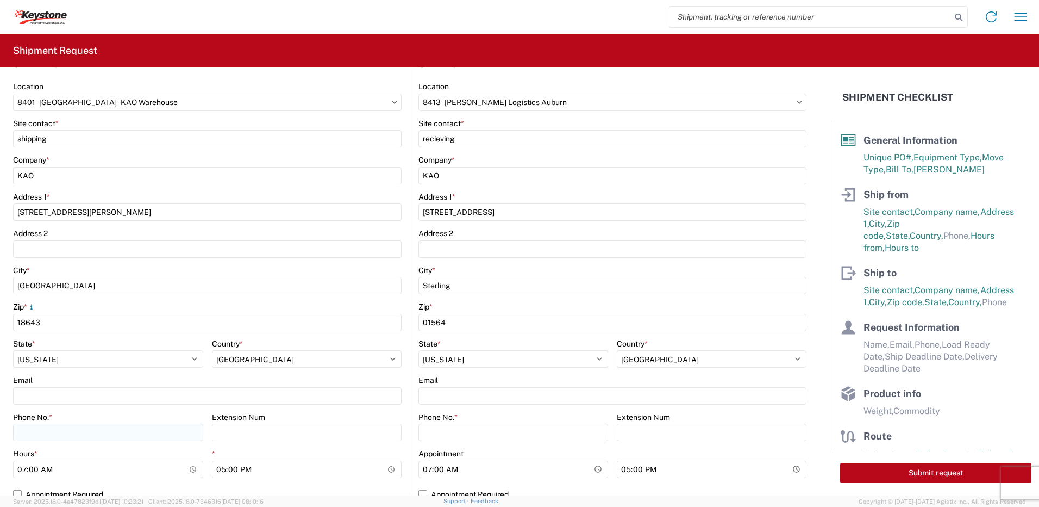
scroll to position [217, 0]
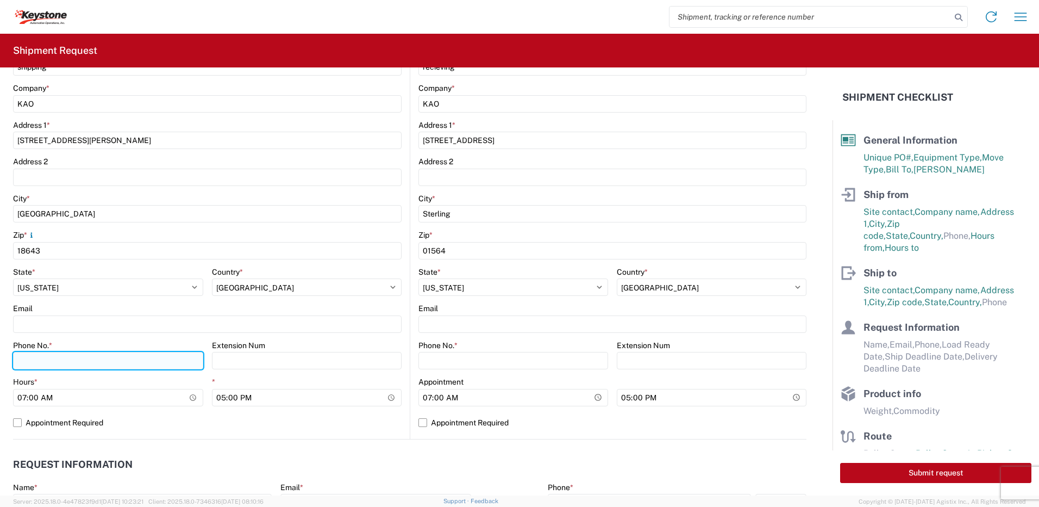
click at [26, 359] on input "Phone No. *" at bounding box center [108, 360] width 190 height 17
type input "5706554514"
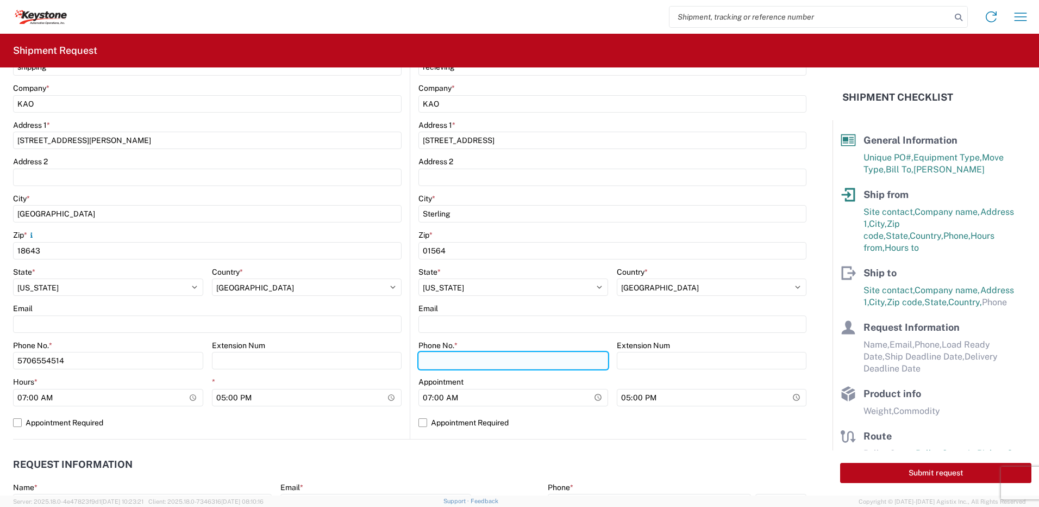
click at [449, 362] on input "Phone No. *" at bounding box center [514, 360] width 190 height 17
type input "5706554514"
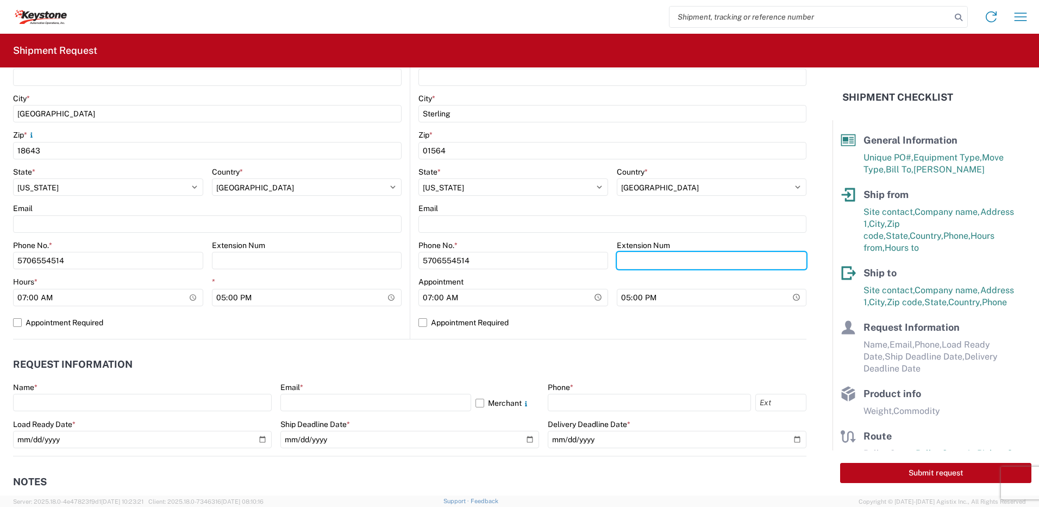
scroll to position [435, 0]
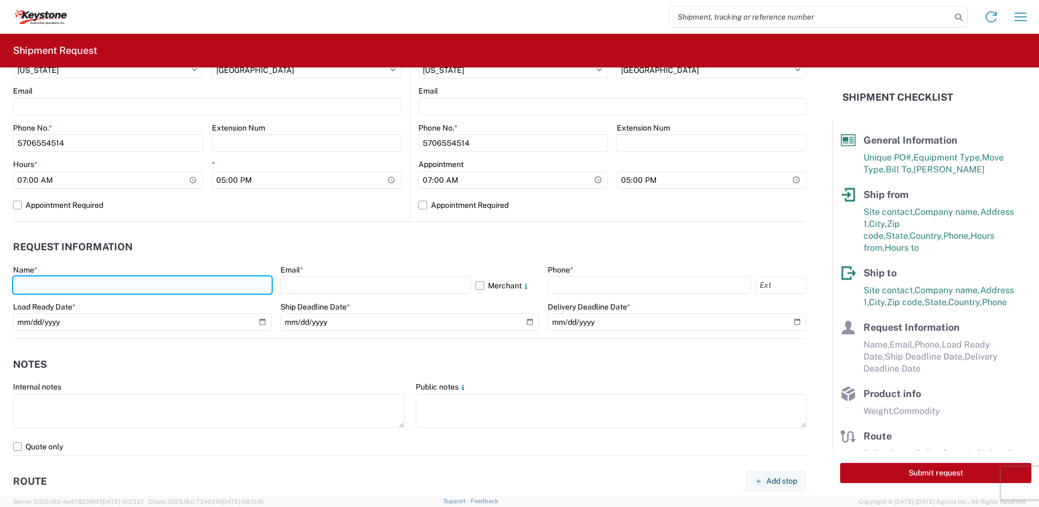
click at [65, 284] on input "text" at bounding box center [142, 284] width 259 height 17
type input "[PERSON_NAME]"
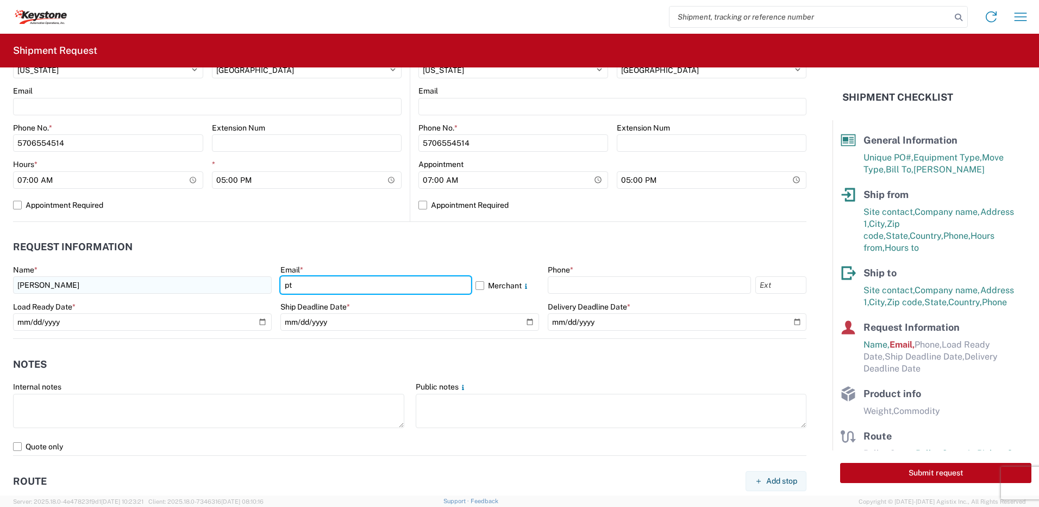
type input "[EMAIL_ADDRESS][DOMAIN_NAME]"
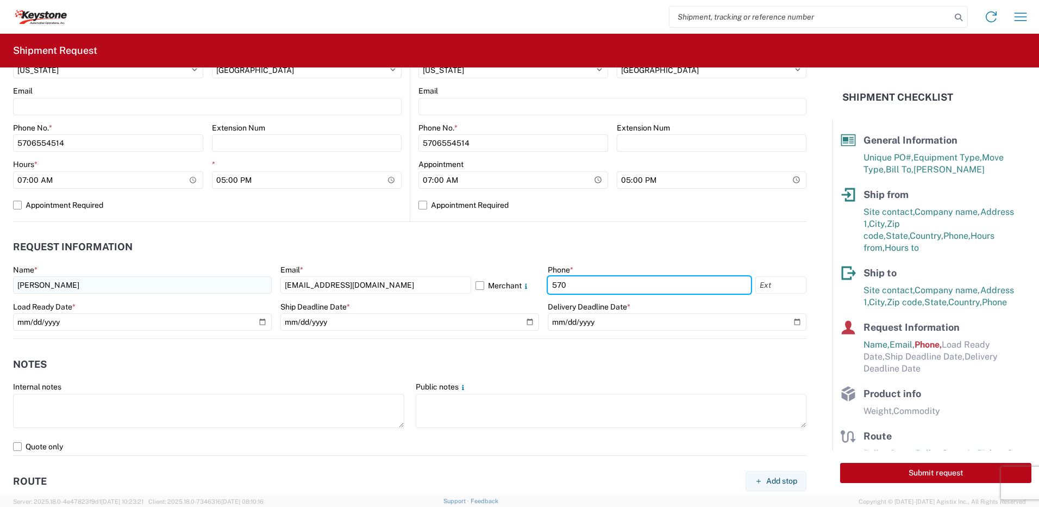
type input "5706554514"
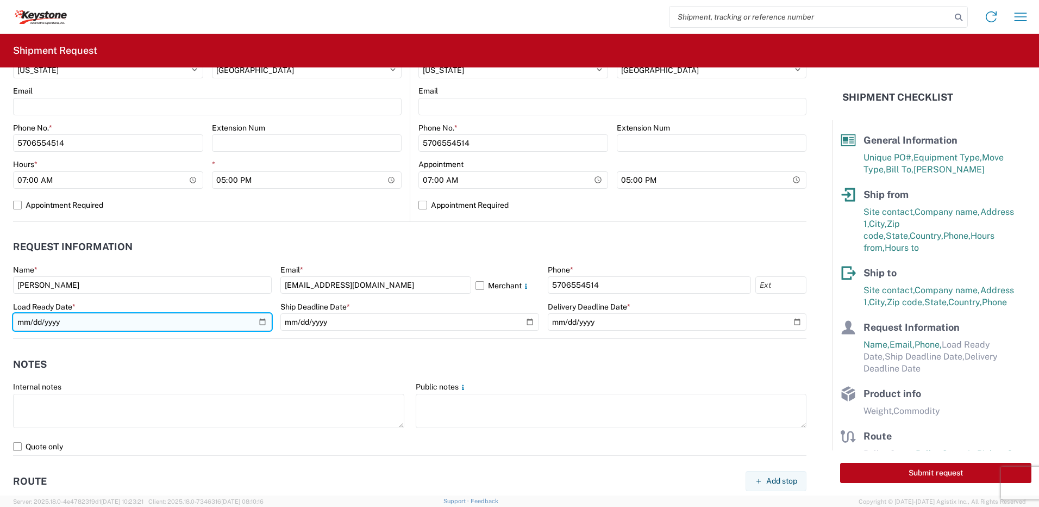
click at [258, 323] on input "date" at bounding box center [142, 321] width 259 height 17
type input "[DATE]"
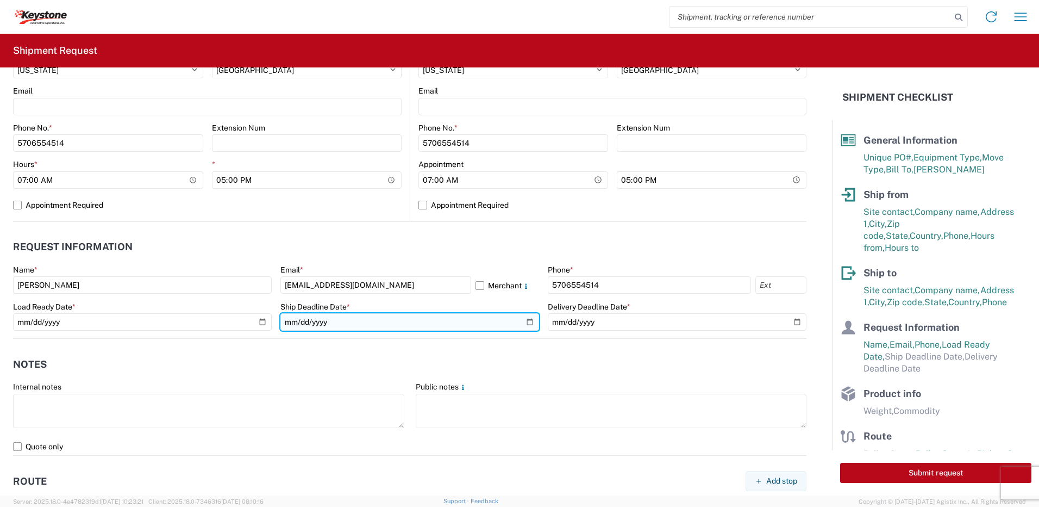
click at [526, 326] on input "date" at bounding box center [410, 321] width 259 height 17
type input "[DATE]"
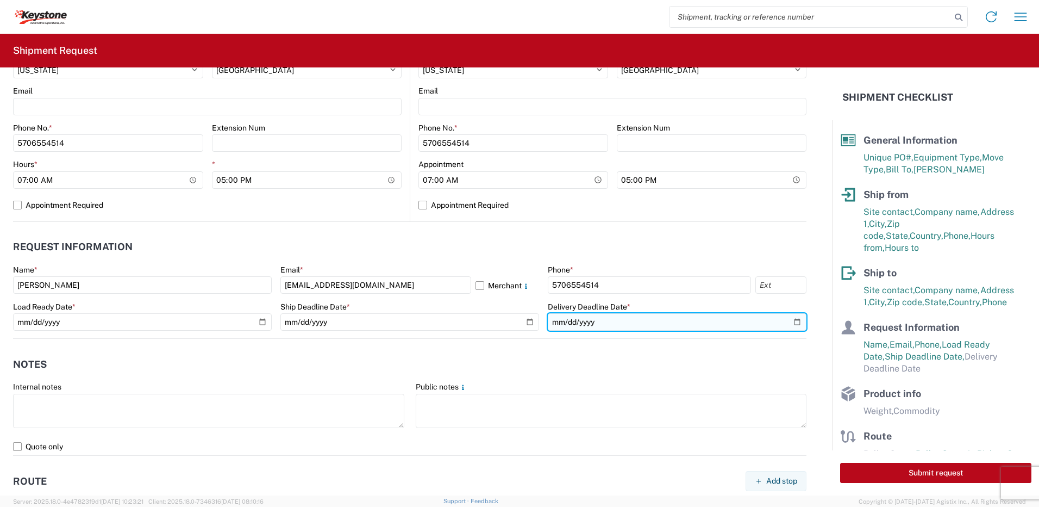
click at [787, 329] on input "date" at bounding box center [677, 321] width 259 height 17
click at [788, 322] on input "date" at bounding box center [677, 321] width 259 height 17
type input "[DATE]"
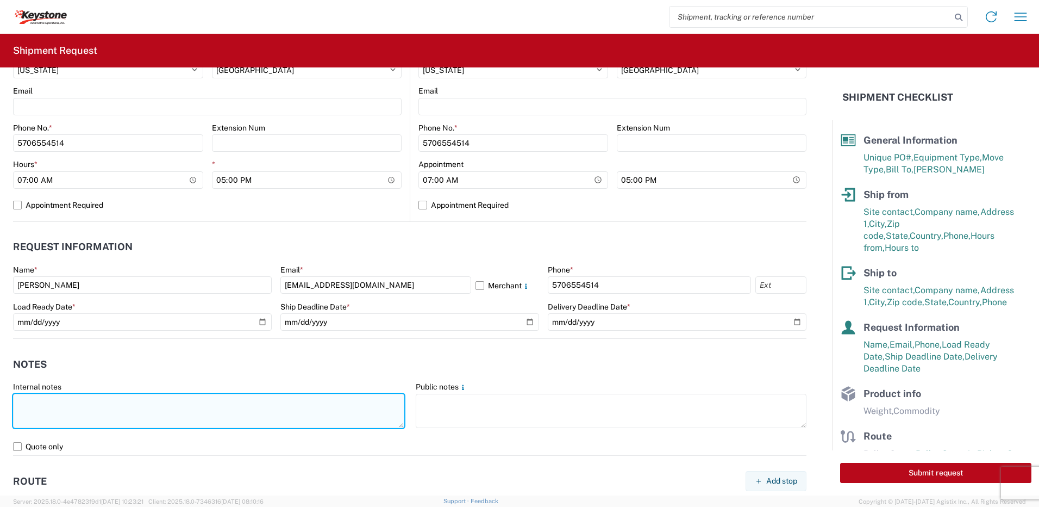
click at [58, 412] on textarea at bounding box center [208, 411] width 391 height 34
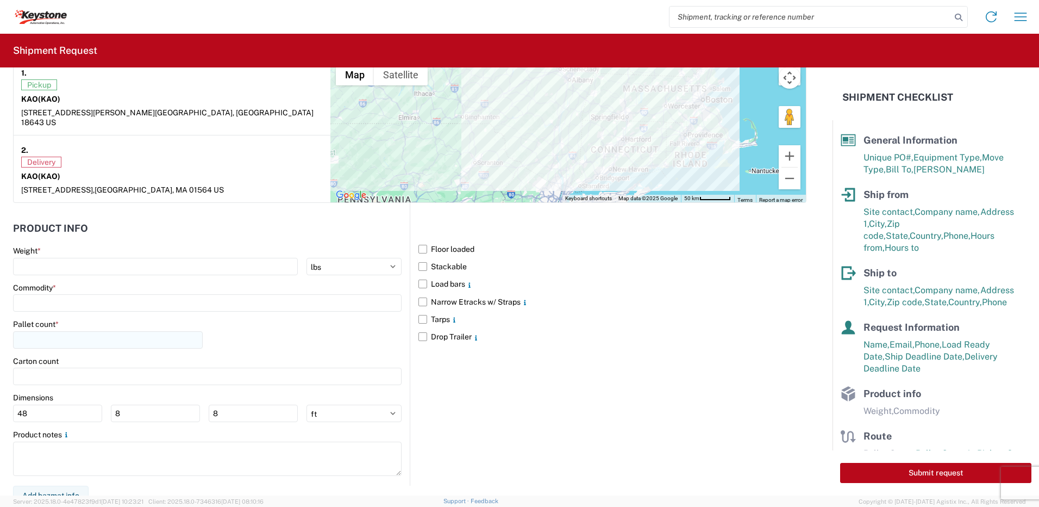
scroll to position [876, 0]
type textarea "Already booked with R & L Load shipped night of [DATE]"
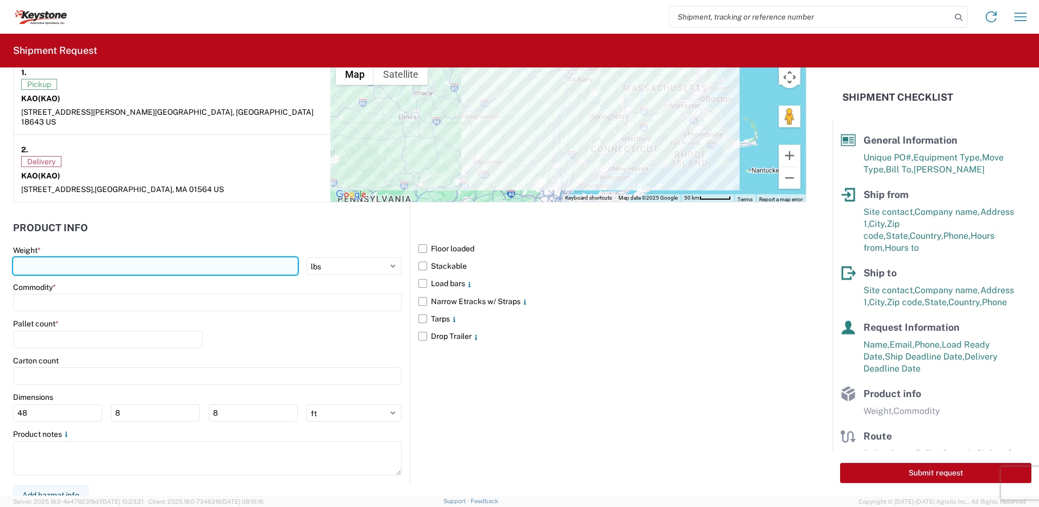
click at [70, 262] on input "number" at bounding box center [155, 265] width 285 height 17
type input "28000"
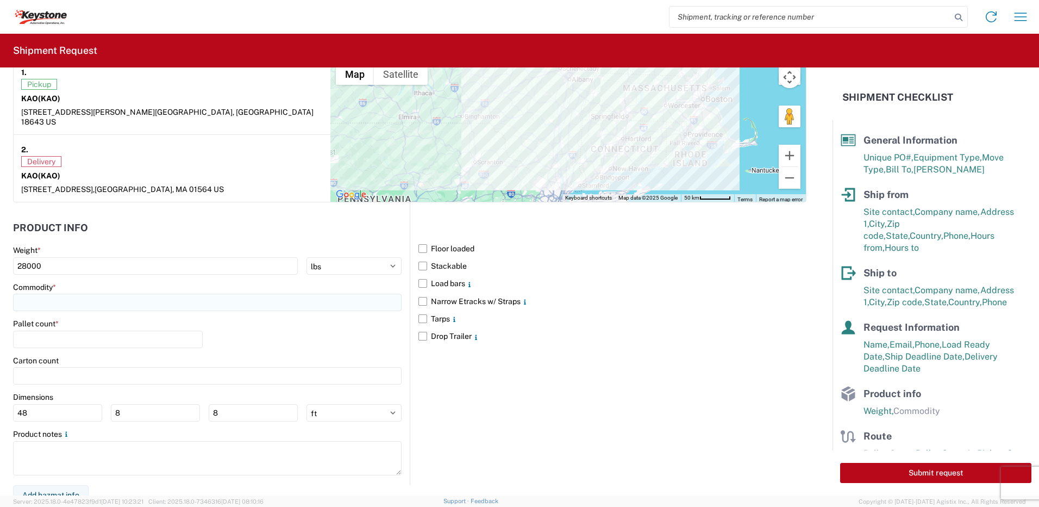
click at [80, 297] on input at bounding box center [207, 302] width 389 height 17
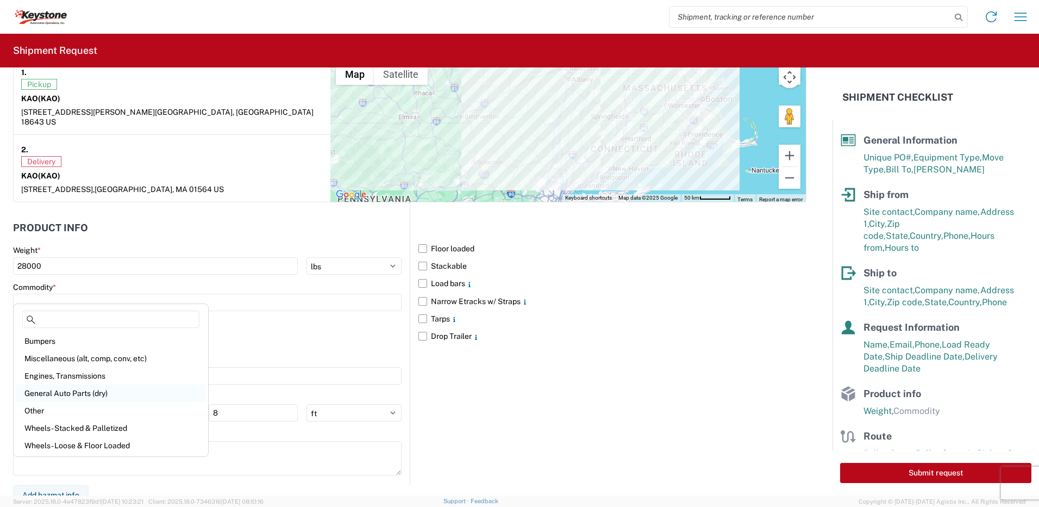
click at [70, 392] on div "General Auto Parts (dry)" at bounding box center [111, 392] width 190 height 17
type input "General Auto Parts (dry)"
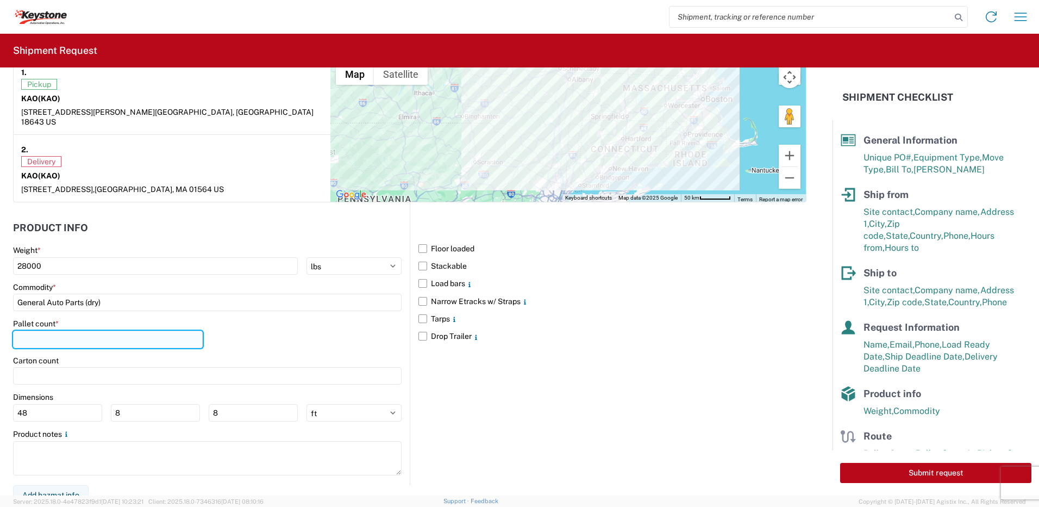
click at [43, 331] on input "number" at bounding box center [108, 339] width 190 height 17
type input "22"
click at [267, 331] on div "Pallet count * 22" at bounding box center [207, 337] width 389 height 37
click at [170, 222] on header "Product Info" at bounding box center [211, 227] width 397 height 24
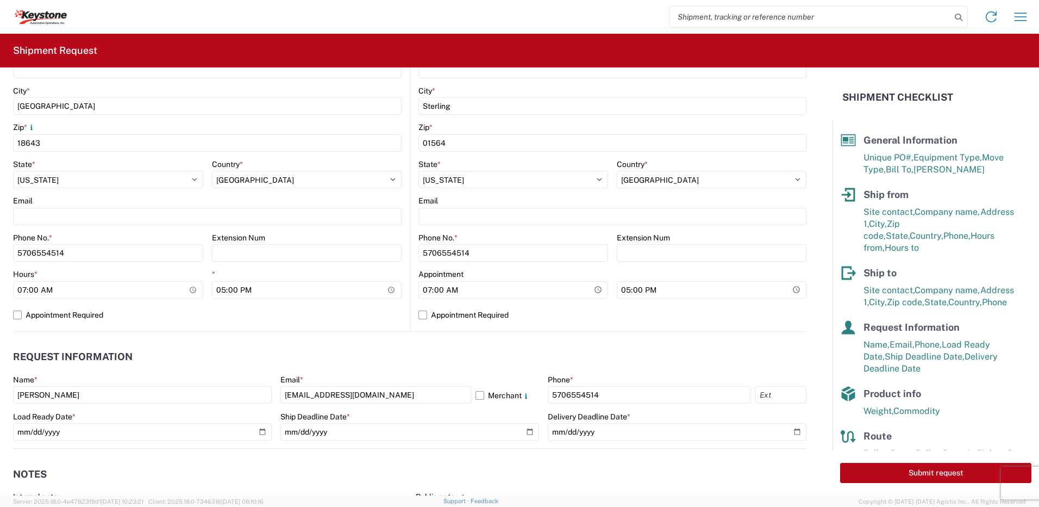
scroll to position [115, 0]
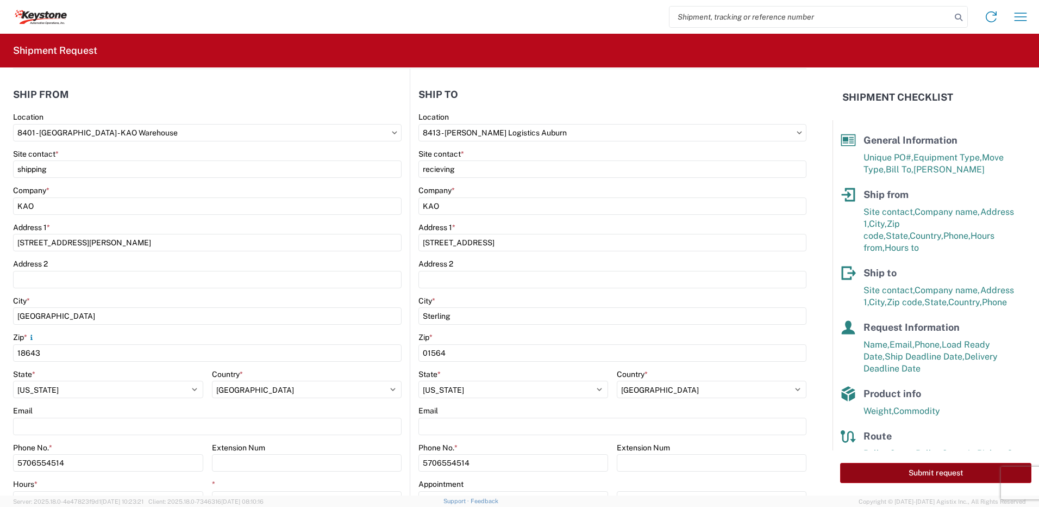
click at [912, 474] on button "Submit request" at bounding box center [936, 473] width 191 height 20
select select "US"
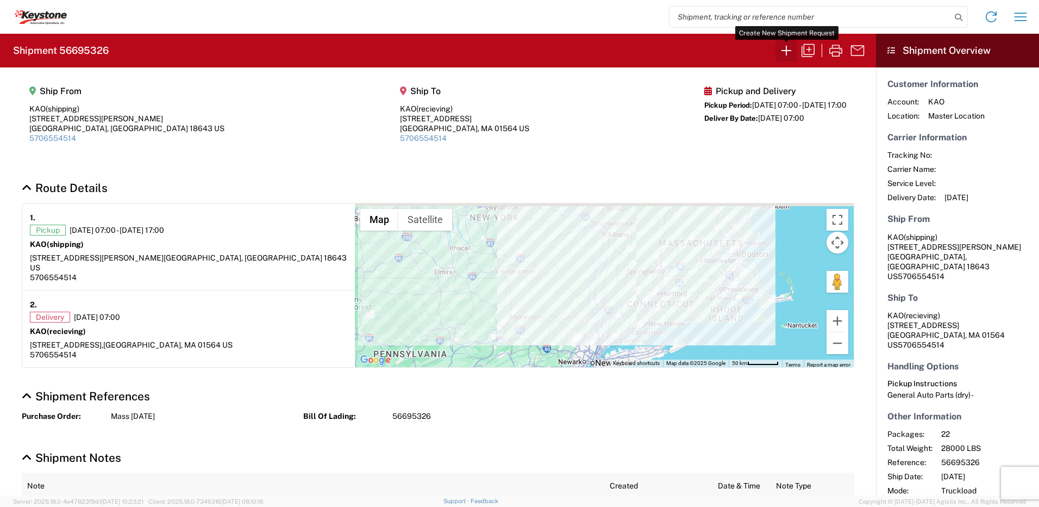
click at [788, 50] on icon "button" at bounding box center [786, 50] width 17 height 17
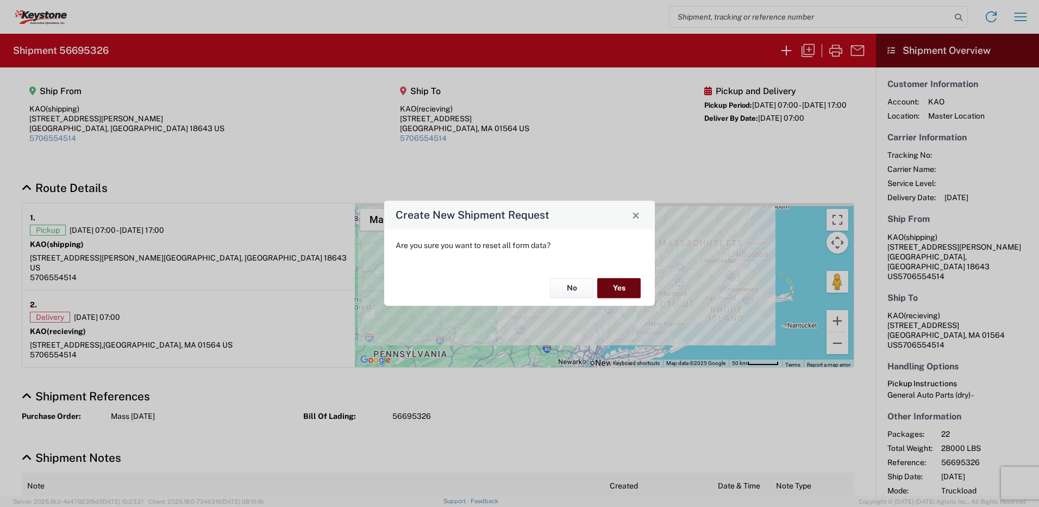
click at [626, 290] on button "Yes" at bounding box center [618, 288] width 43 height 20
select select "FULL"
select select "US"
select select "LBS"
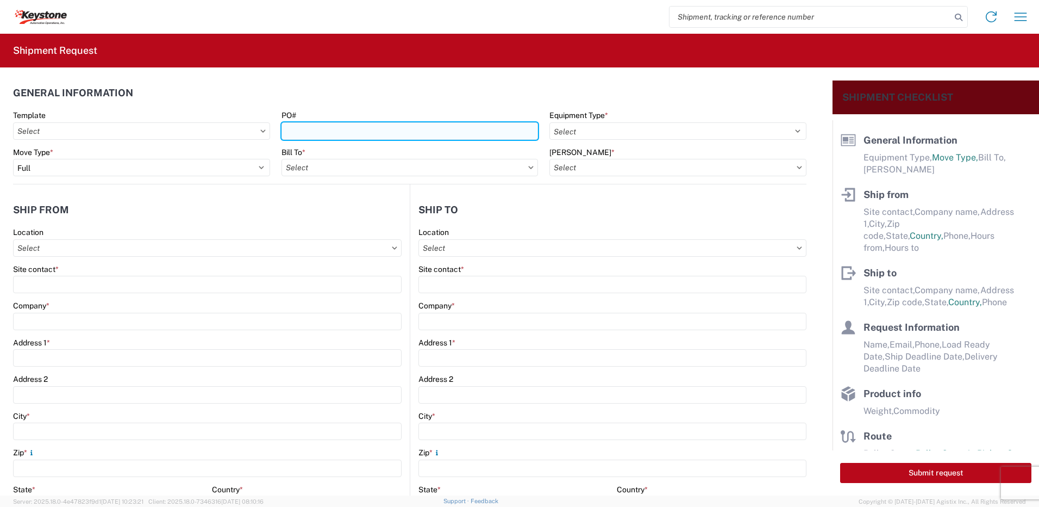
click at [338, 132] on input "PO#" at bounding box center [410, 130] width 257 height 17
type input "Cornwall [DATE]"
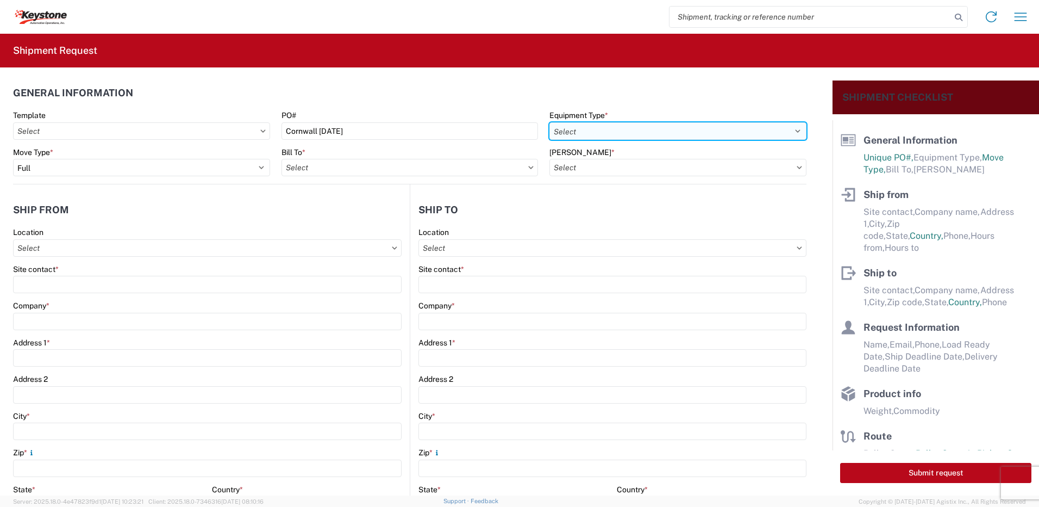
click at [572, 132] on select "Select 53’ Dry Van Flatbed Dropdeck (van) Lowboy (flatbed) Rail" at bounding box center [678, 130] width 257 height 17
select select "STDV"
click at [550, 122] on select "Select 53’ Dry Van Flatbed Dropdeck (van) Lowboy (flatbed) Rail" at bounding box center [678, 130] width 257 height 17
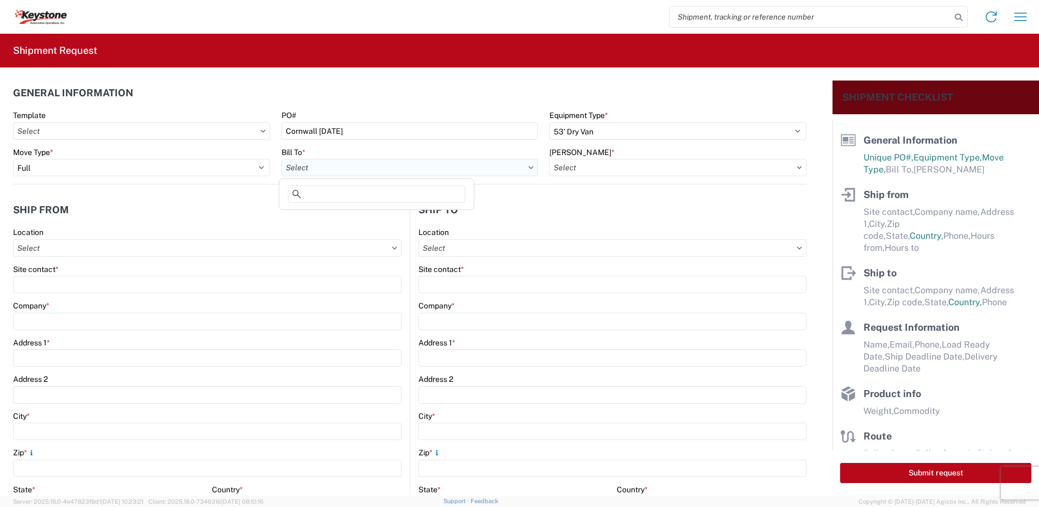
click at [386, 169] on input "Bill To *" at bounding box center [410, 167] width 257 height 17
type input "8432"
click at [364, 222] on div "8432 - KAO Logistics - [GEOGRAPHIC_DATA], [GEOGRAPHIC_DATA], [GEOGRAPHIC_DATA]" at bounding box center [444, 215] width 325 height 17
type input "8432 - KAO Logistics - [GEOGRAPHIC_DATA], [GEOGRAPHIC_DATA], [GEOGRAPHIC_DATA]"
click at [623, 167] on input "[PERSON_NAME] *" at bounding box center [678, 167] width 257 height 17
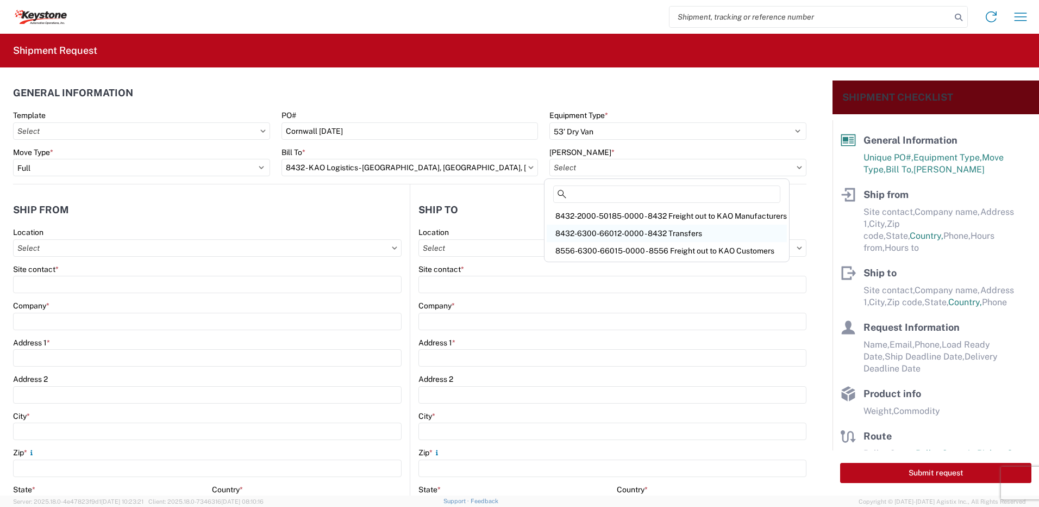
click at [613, 226] on div "8432-6300-66012-0000 - 8432 Transfers" at bounding box center [667, 233] width 240 height 17
type input "8432-6300-66012-0000 - 8432 Transfers, 8432-6300-66012-0000 - 8432 Transfers"
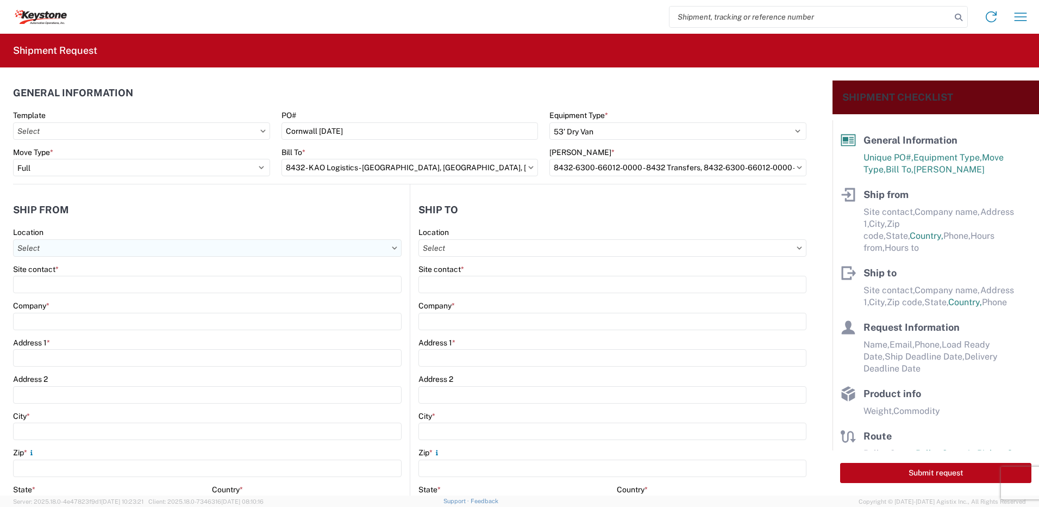
click at [77, 245] on input "Location" at bounding box center [207, 247] width 389 height 17
type input "8401"
click at [77, 296] on div "8401 - [GEOGRAPHIC_DATA] - KAO Warehouse" at bounding box center [111, 296] width 190 height 17
type input "8401 - [GEOGRAPHIC_DATA] - KAO Warehouse"
type input "KAO"
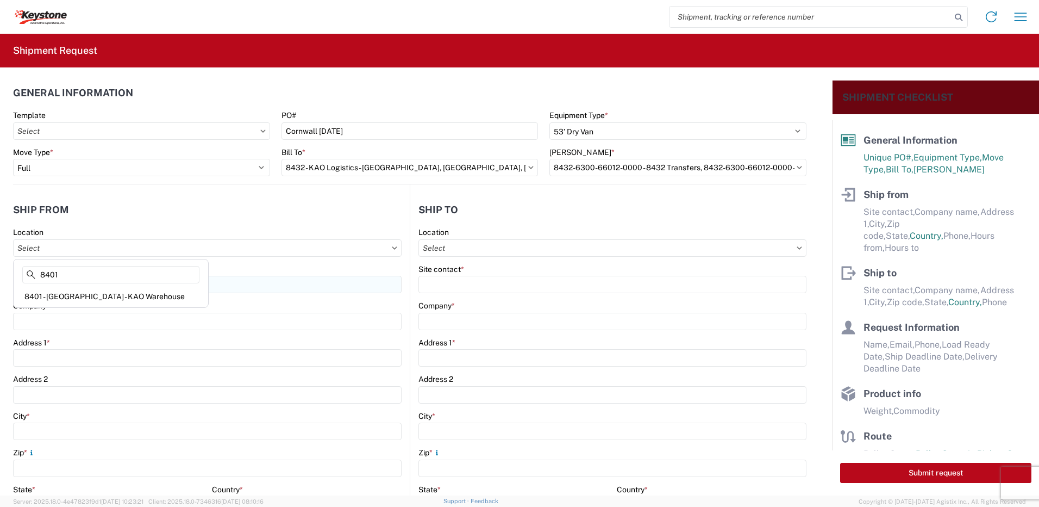
type input "[STREET_ADDRESS][PERSON_NAME]"
type input "[GEOGRAPHIC_DATA]"
type input "18643"
select select "PA"
type input "07:00"
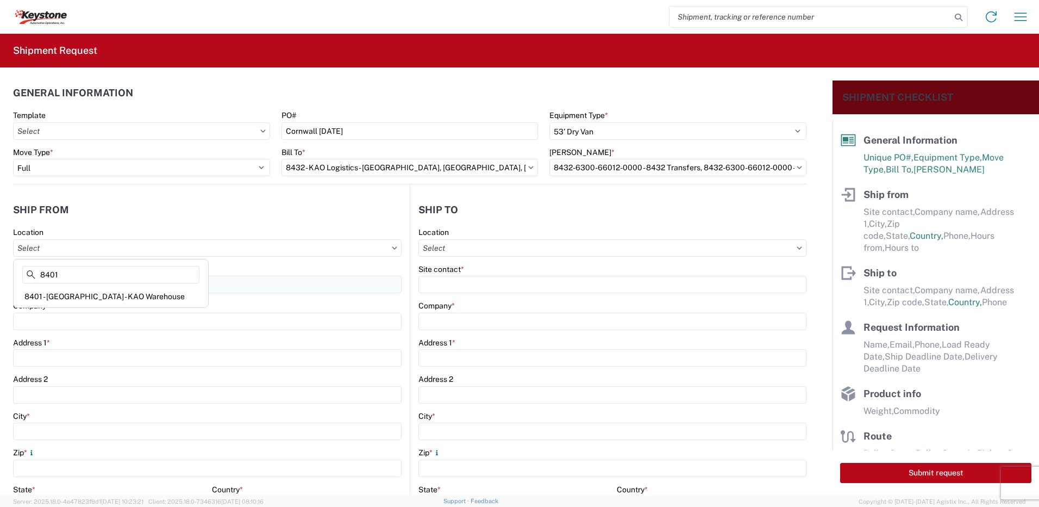
type input "17:00"
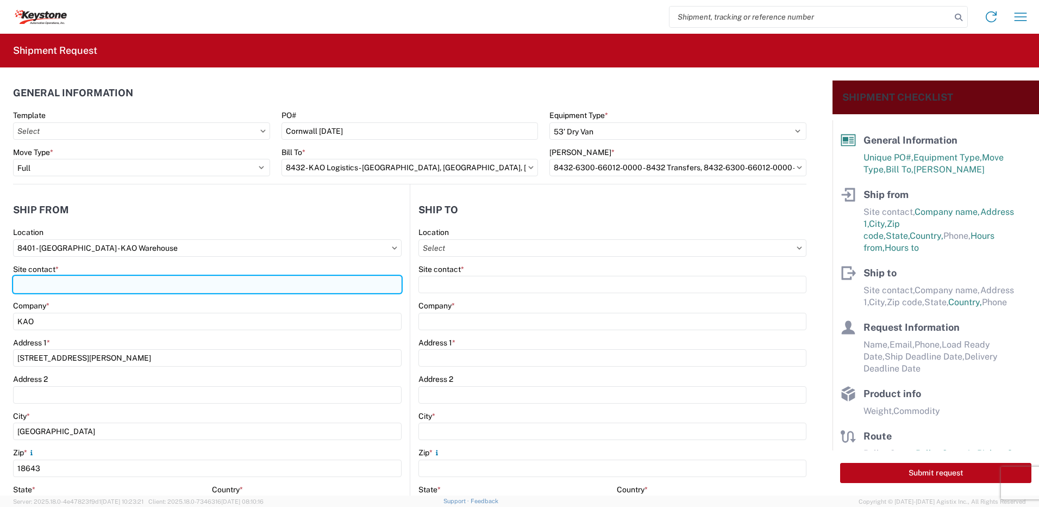
click at [71, 282] on input "Site contact *" at bounding box center [207, 284] width 389 height 17
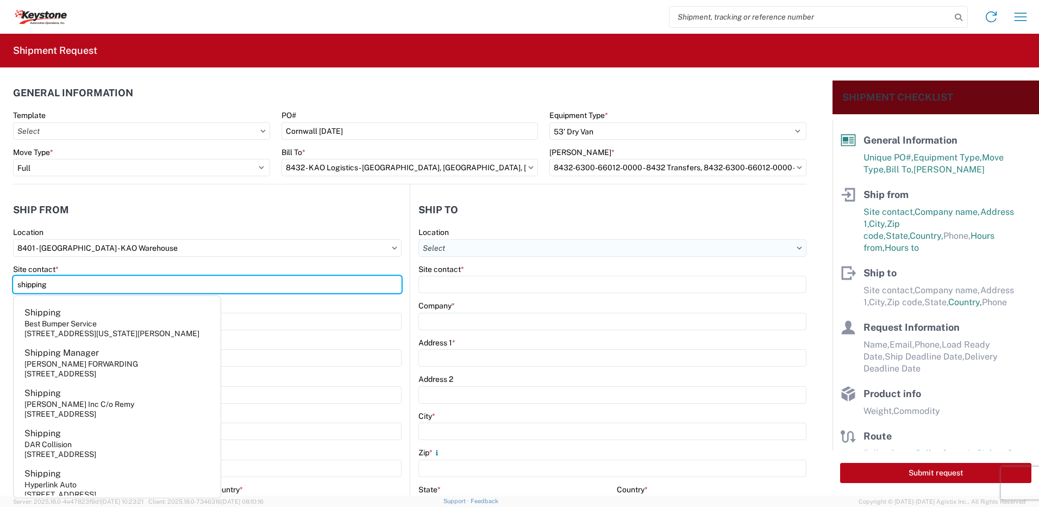
type input "shipping"
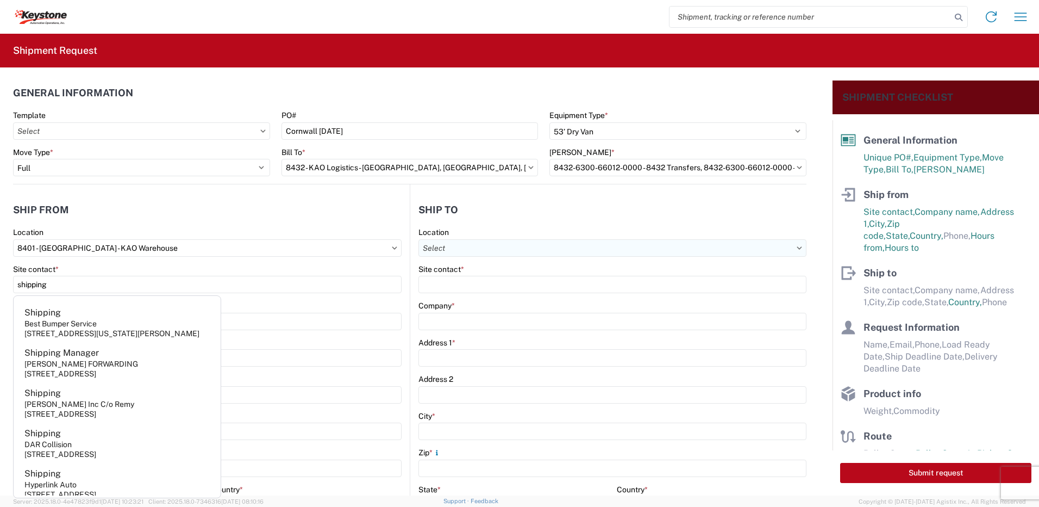
click at [484, 244] on input "Location" at bounding box center [613, 247] width 388 height 17
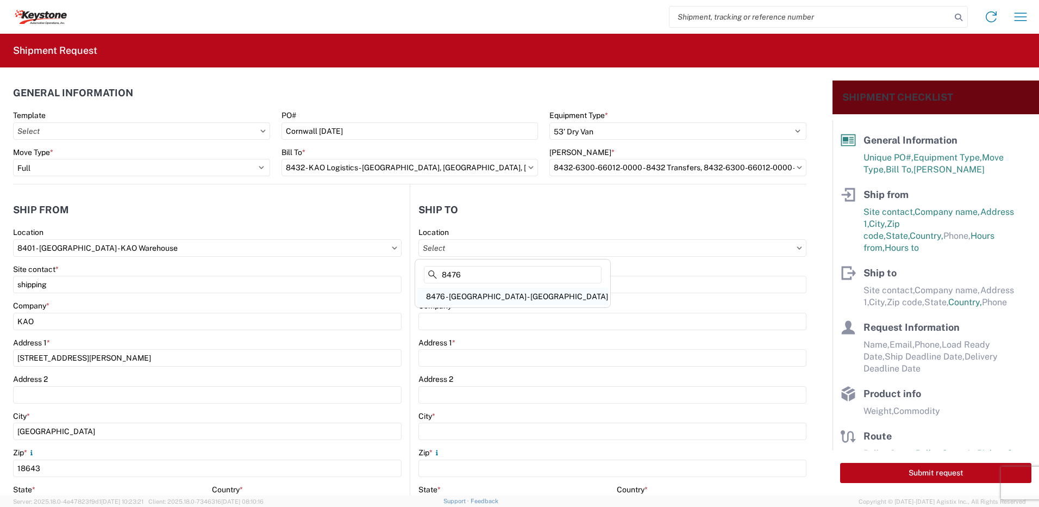
type input "8476"
click at [483, 292] on div "8476 - [GEOGRAPHIC_DATA] - [GEOGRAPHIC_DATA]" at bounding box center [513, 296] width 191 height 17
type input "8476 - [GEOGRAPHIC_DATA] - [GEOGRAPHIC_DATA]"
type input "KAO"
type input "[STREET_ADDRESS]"
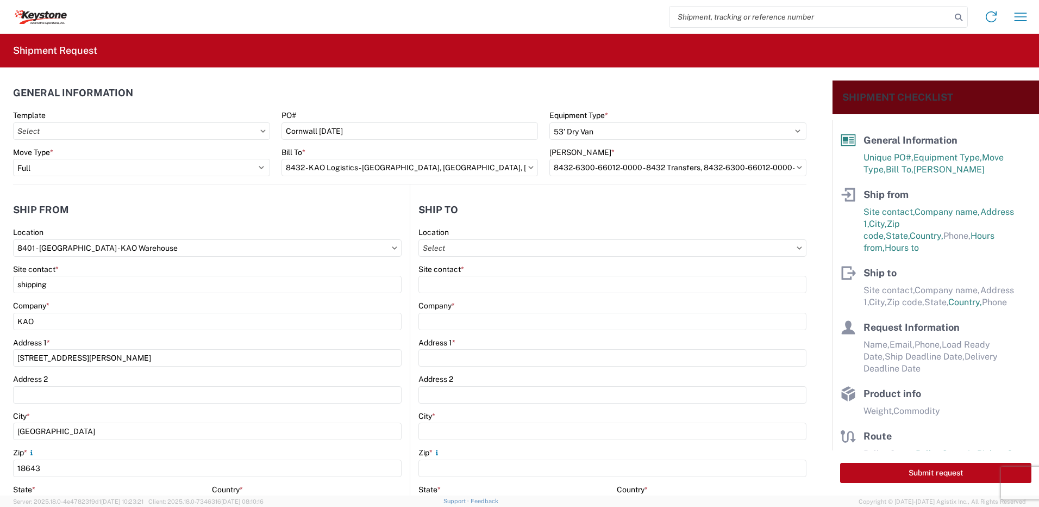
type input "[GEOGRAPHIC_DATA]"
type input "KK6J3E5"
select select "CA"
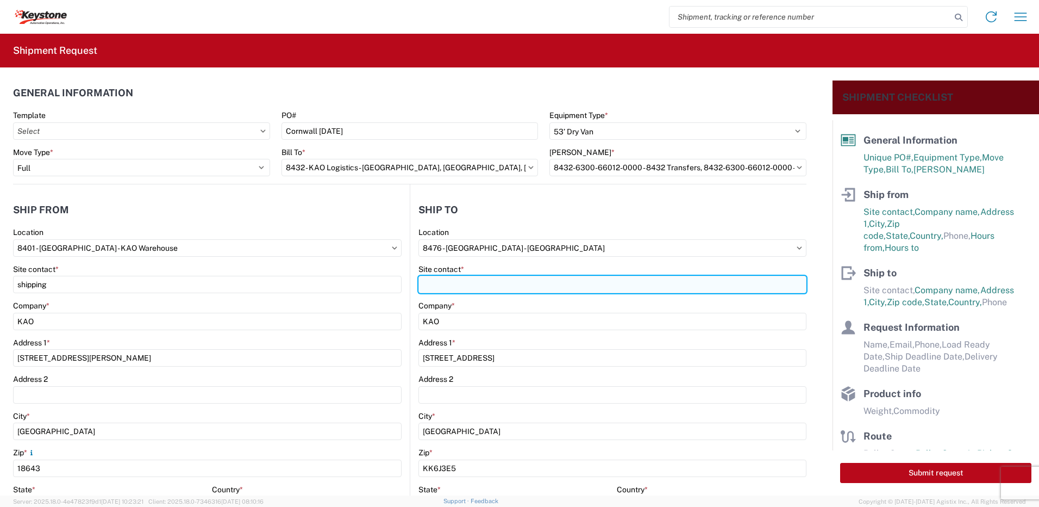
click at [456, 281] on input "Site contact *" at bounding box center [613, 284] width 388 height 17
type input "recciving"
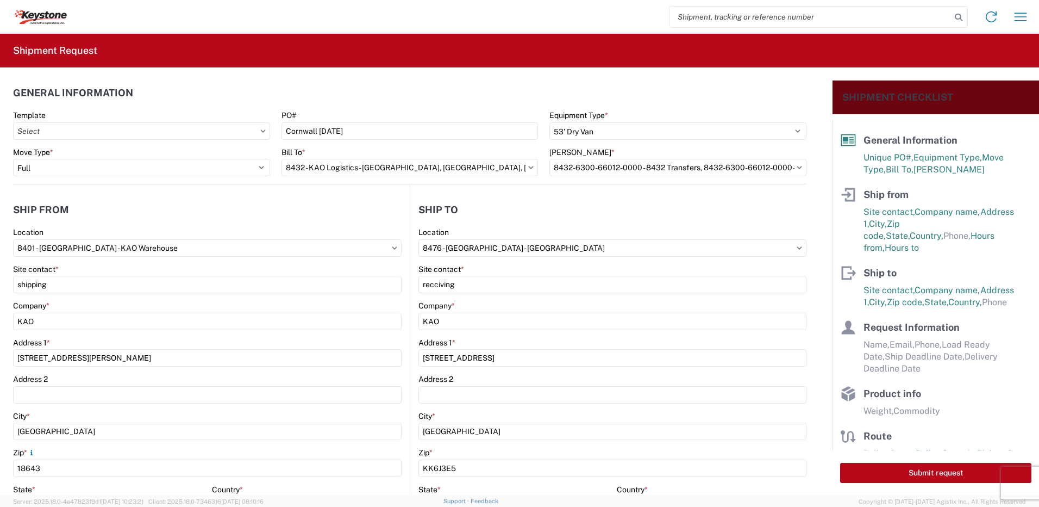
click at [477, 219] on header "Ship to" at bounding box center [608, 209] width 396 height 24
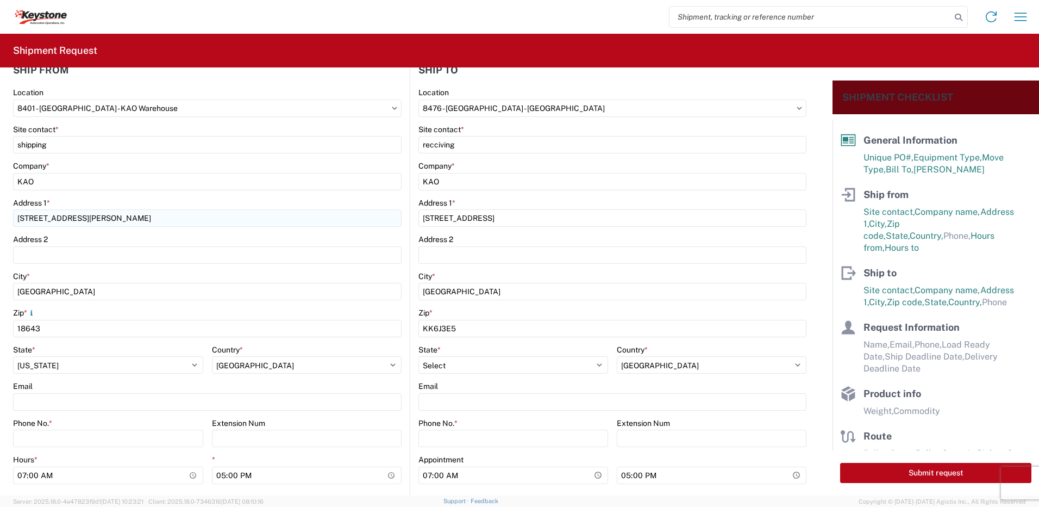
scroll to position [217, 0]
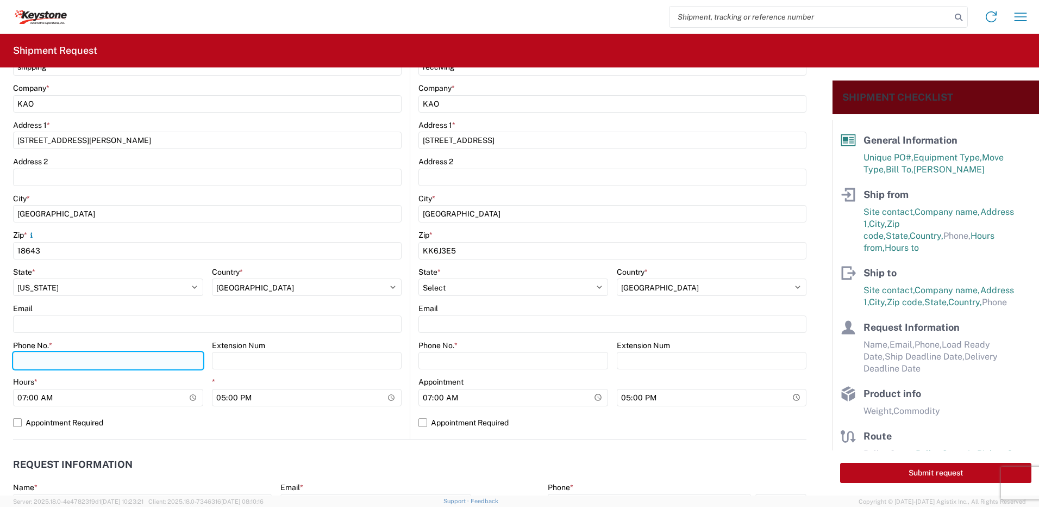
click at [38, 362] on input "Phone No. *" at bounding box center [108, 360] width 190 height 17
type input "5706554514"
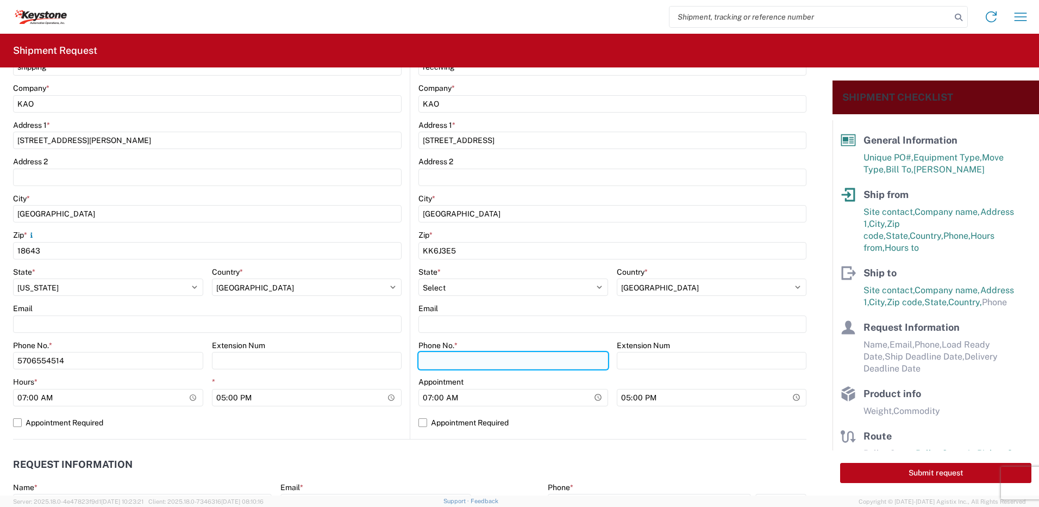
click at [554, 362] on input "Phone No. *" at bounding box center [514, 360] width 190 height 17
type input "5706554514"
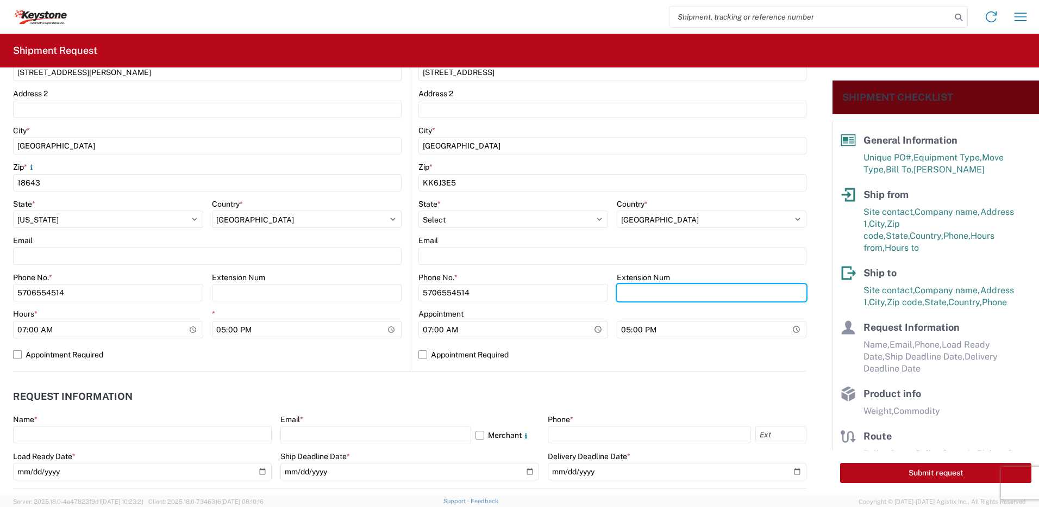
scroll to position [381, 0]
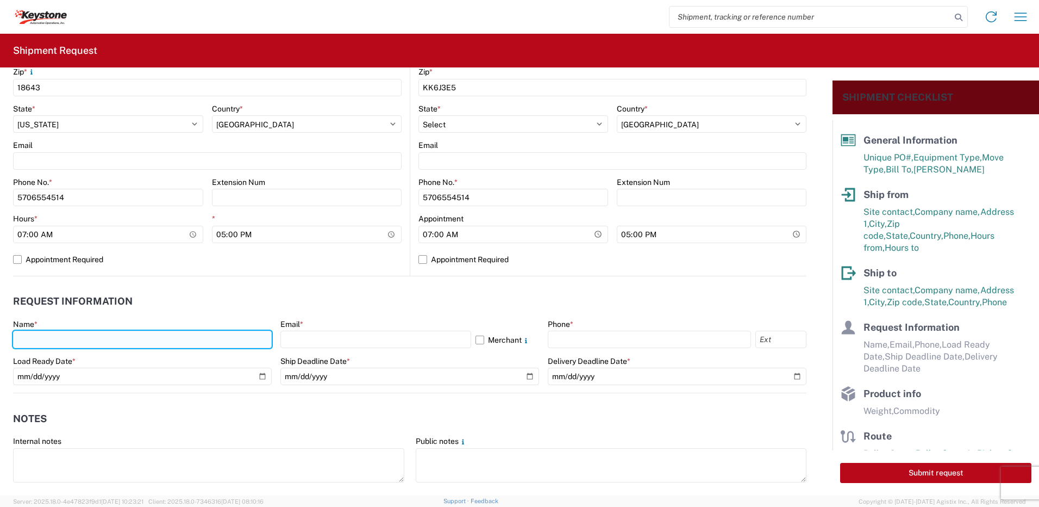
click at [40, 344] on input "text" at bounding box center [142, 339] width 259 height 17
type input "[PERSON_NAME]"
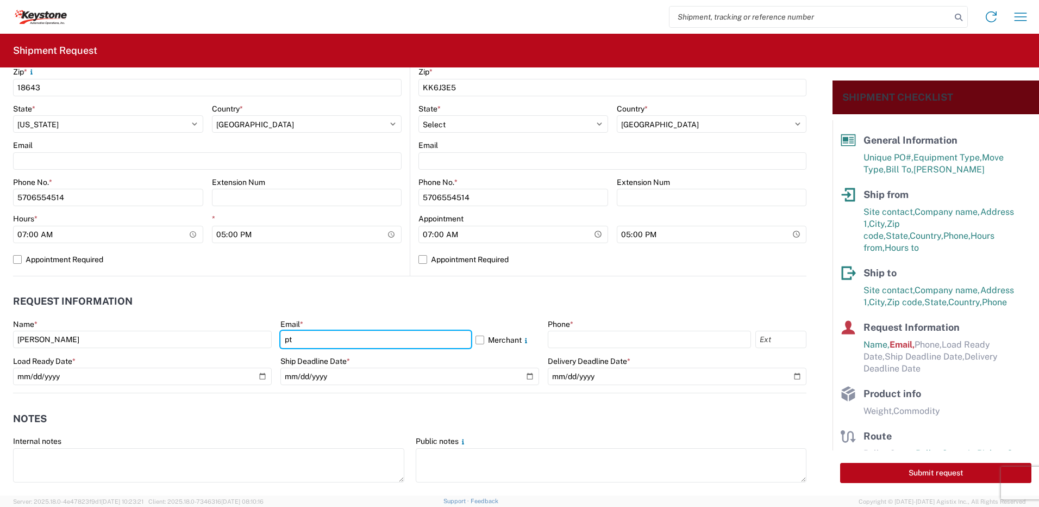
type input "[EMAIL_ADDRESS][DOMAIN_NAME]"
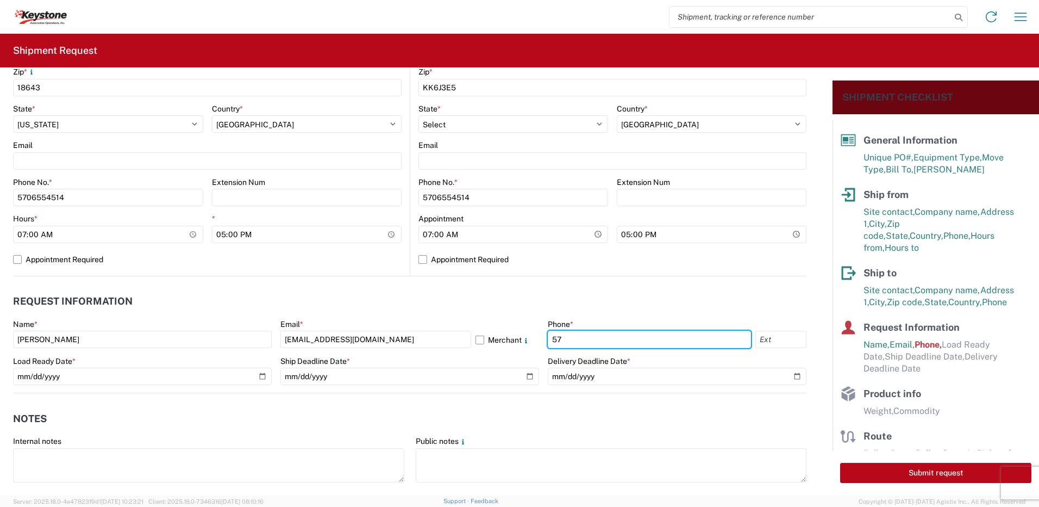
type input "5706554514"
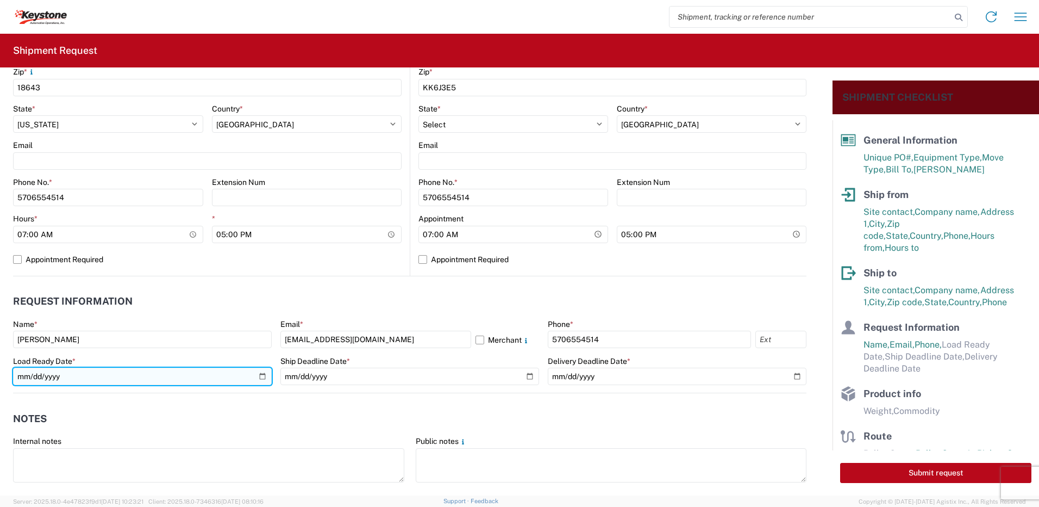
click at [264, 376] on input "date" at bounding box center [142, 376] width 259 height 17
type input "[DATE]"
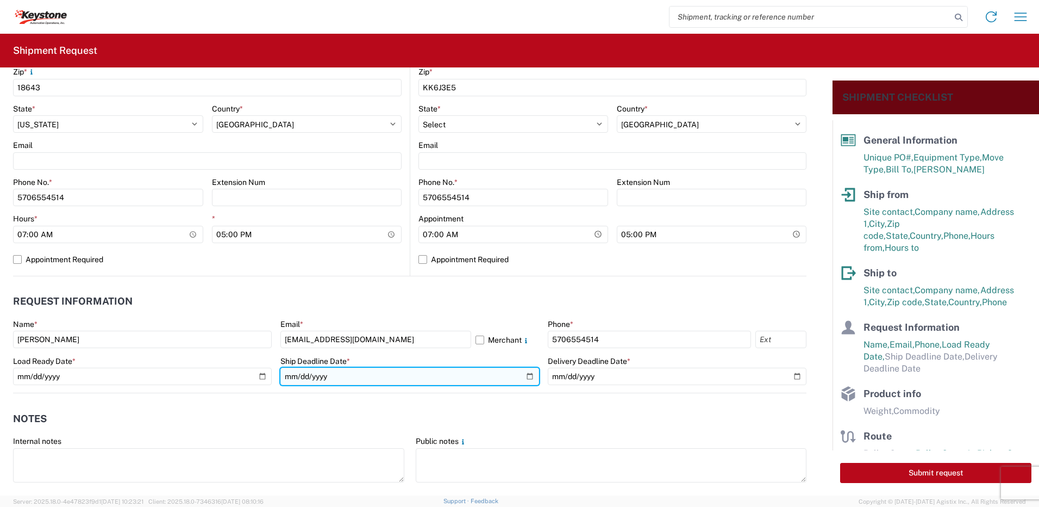
click at [523, 376] on input "date" at bounding box center [410, 376] width 259 height 17
type input "[DATE]"
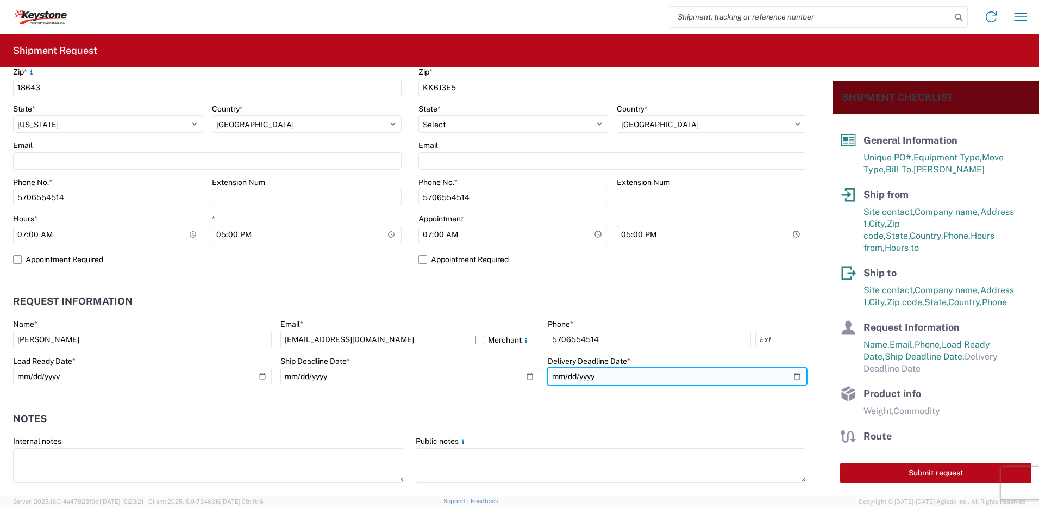
click at [793, 377] on input "date" at bounding box center [677, 376] width 259 height 17
type input "[DATE]"
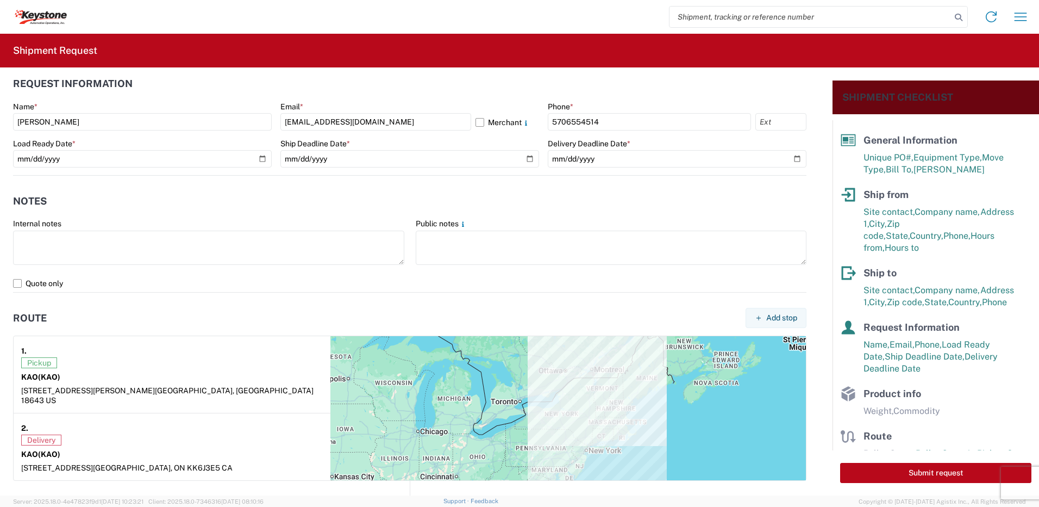
click at [66, 225] on div "Internal notes" at bounding box center [208, 224] width 391 height 10
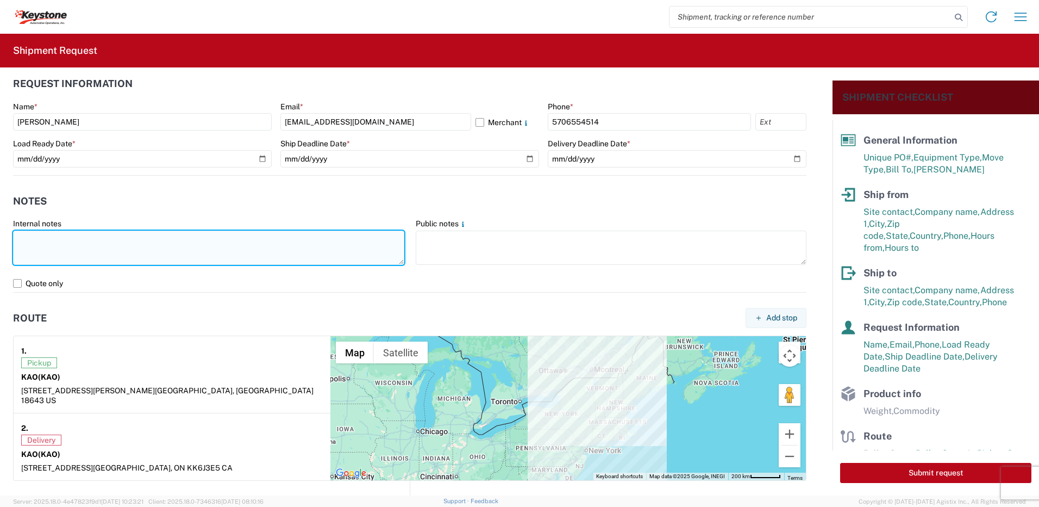
click at [61, 246] on textarea at bounding box center [208, 248] width 391 height 34
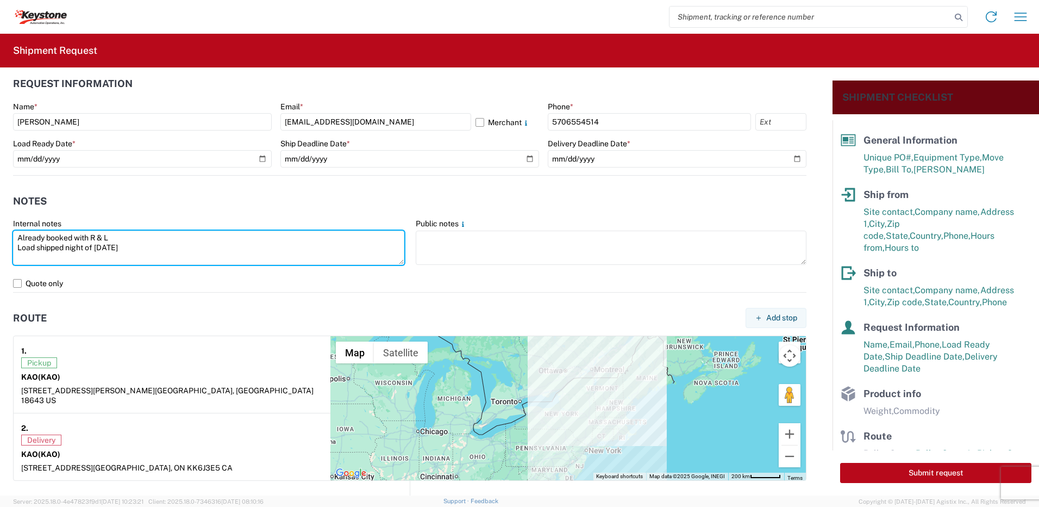
type textarea "Already booked with R & L Load shipped night of [DATE]"
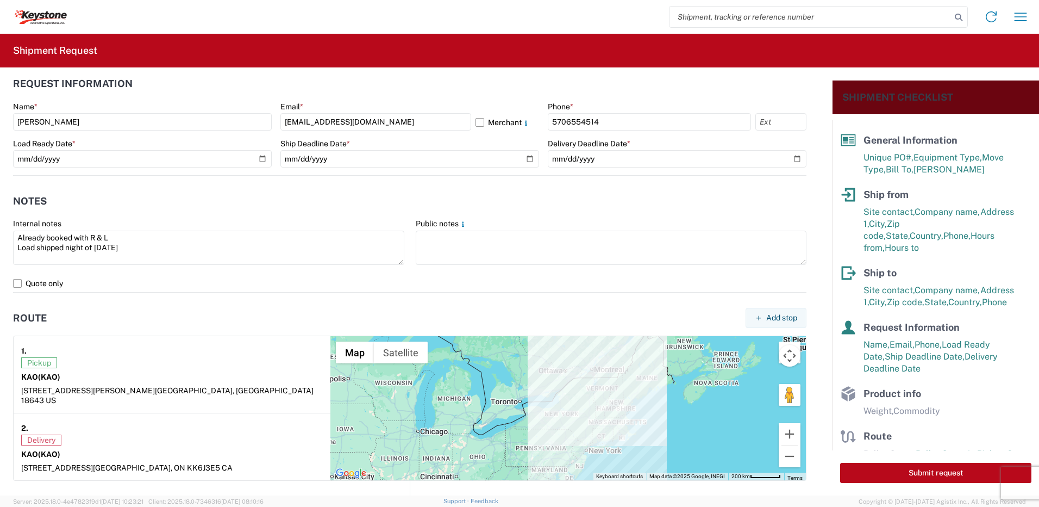
click at [113, 318] on header "Route Add stop" at bounding box center [410, 318] width 794 height 24
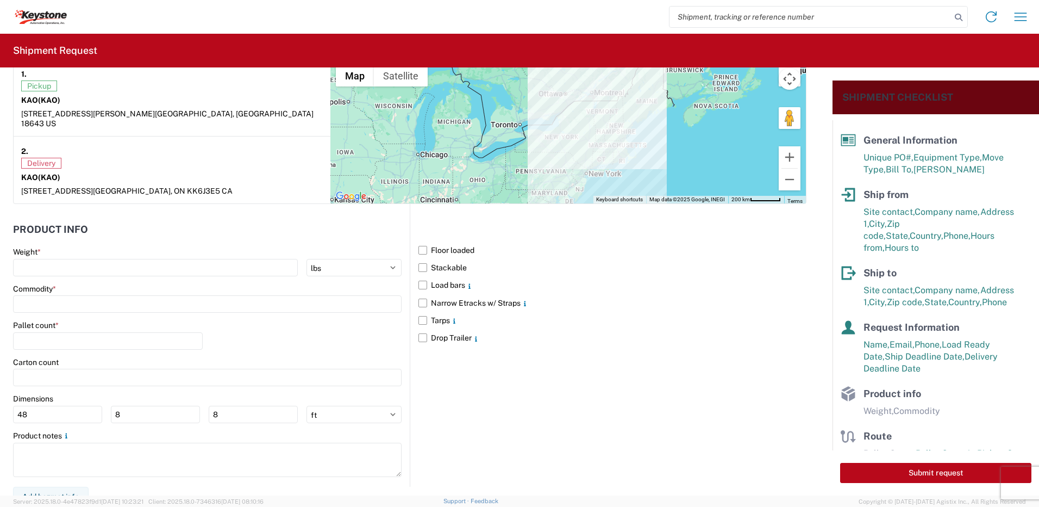
scroll to position [876, 0]
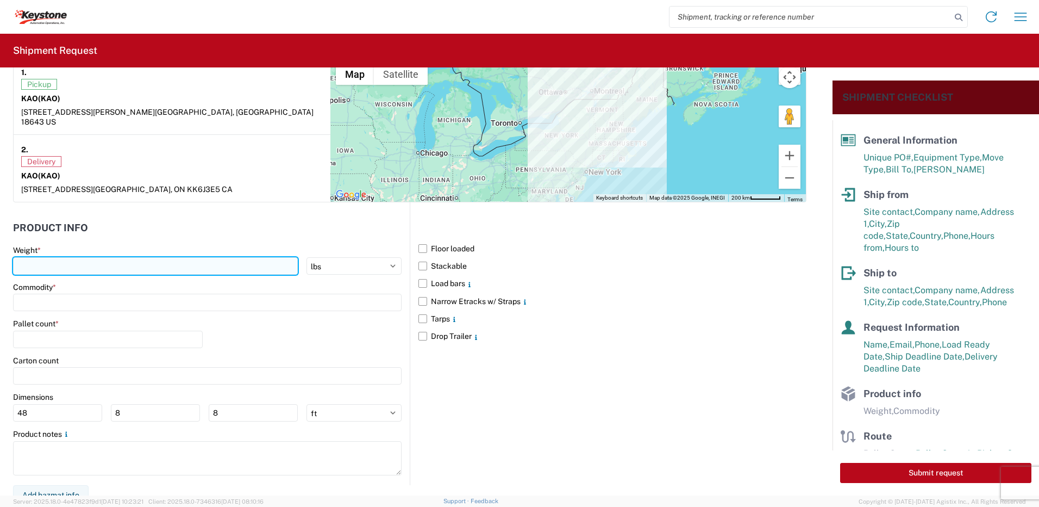
click at [65, 257] on input "number" at bounding box center [155, 265] width 285 height 17
type input "28000"
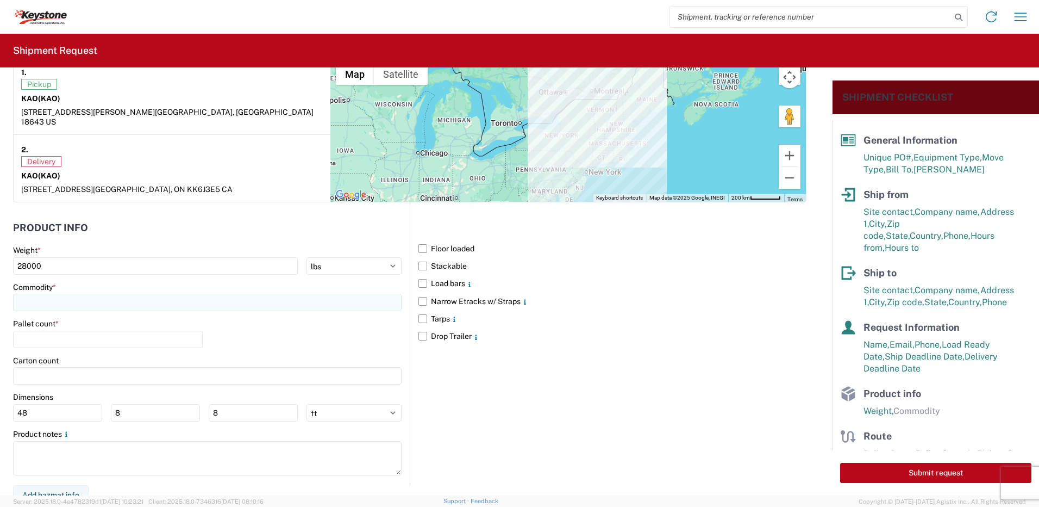
click at [65, 294] on input at bounding box center [207, 302] width 389 height 17
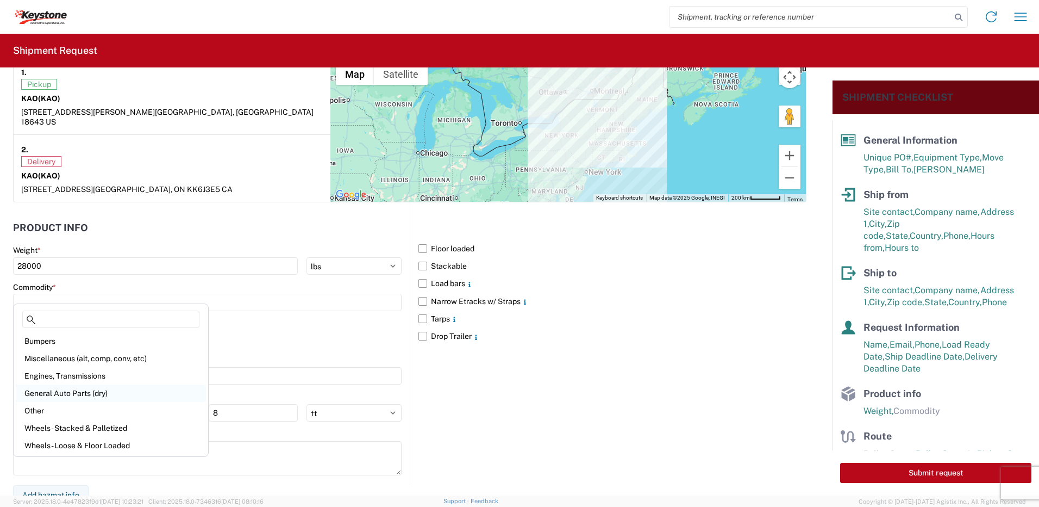
click at [77, 388] on div "General Auto Parts (dry)" at bounding box center [111, 392] width 190 height 17
type input "General Auto Parts (dry)"
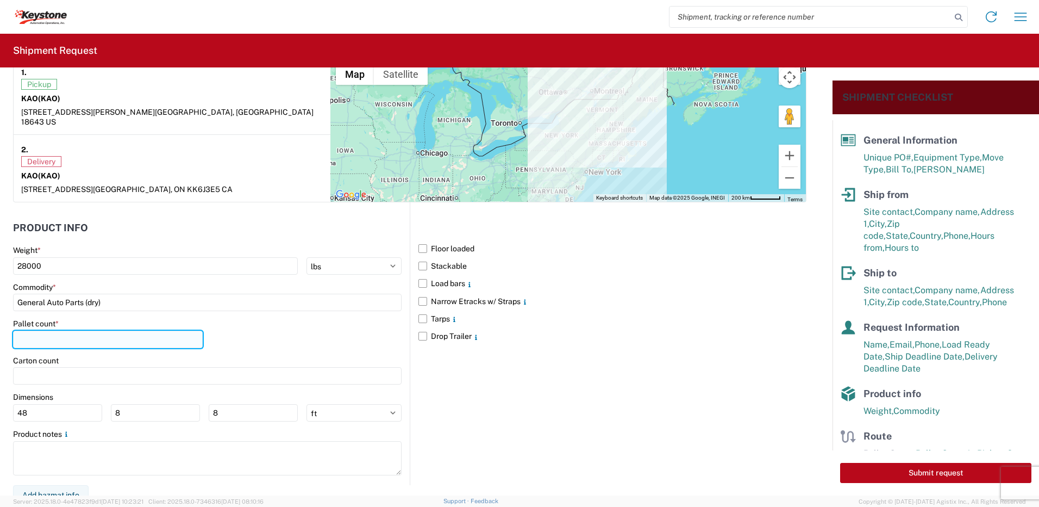
click at [54, 331] on input "number" at bounding box center [108, 339] width 190 height 17
type input "22"
click at [277, 320] on div "Pallet count * 22" at bounding box center [207, 337] width 389 height 37
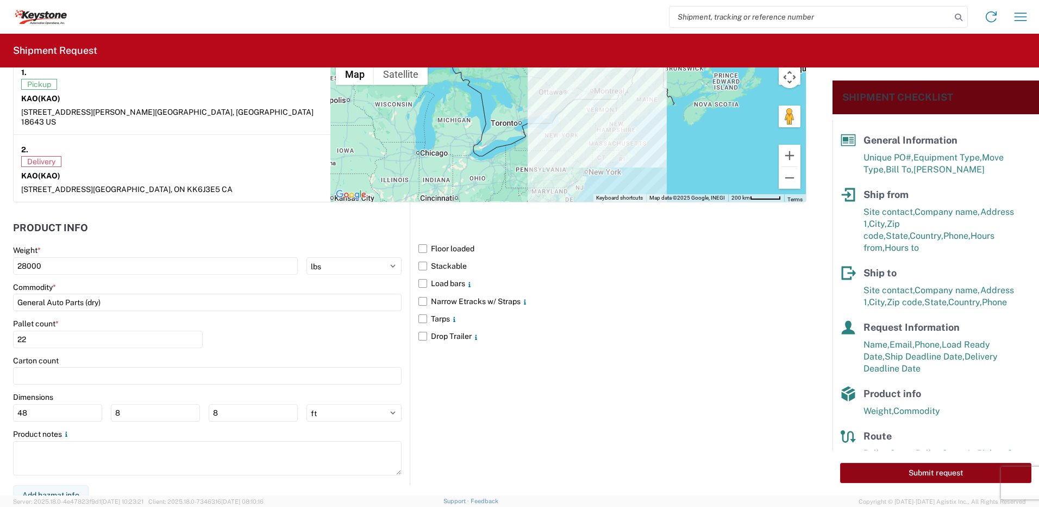
click at [948, 475] on button "Submit request" at bounding box center [936, 473] width 191 height 20
select select "PA"
select select "US"
select select "CA"
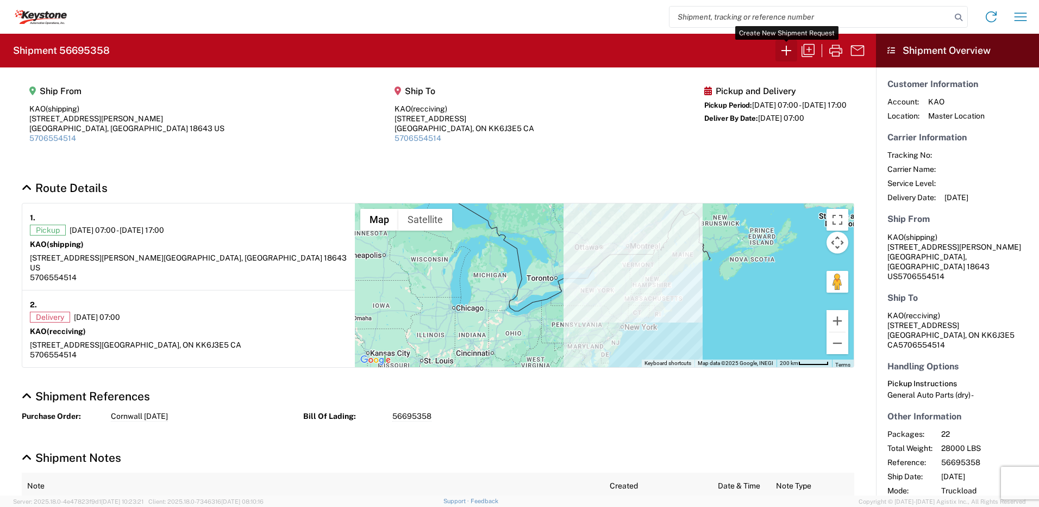
click at [785, 56] on icon "button" at bounding box center [786, 50] width 17 height 17
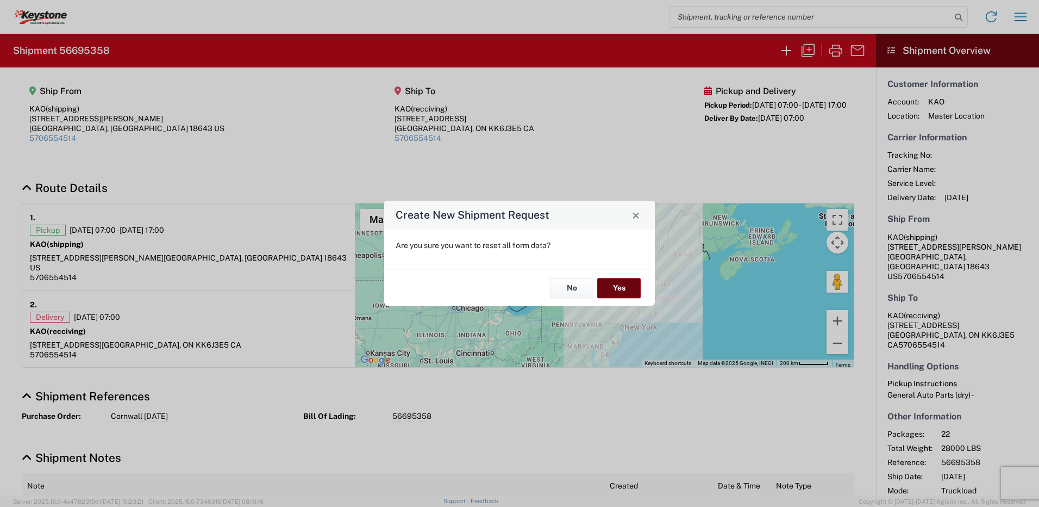
click at [622, 284] on button "Yes" at bounding box center [618, 288] width 43 height 20
select select "FULL"
select select "US"
select select "LBS"
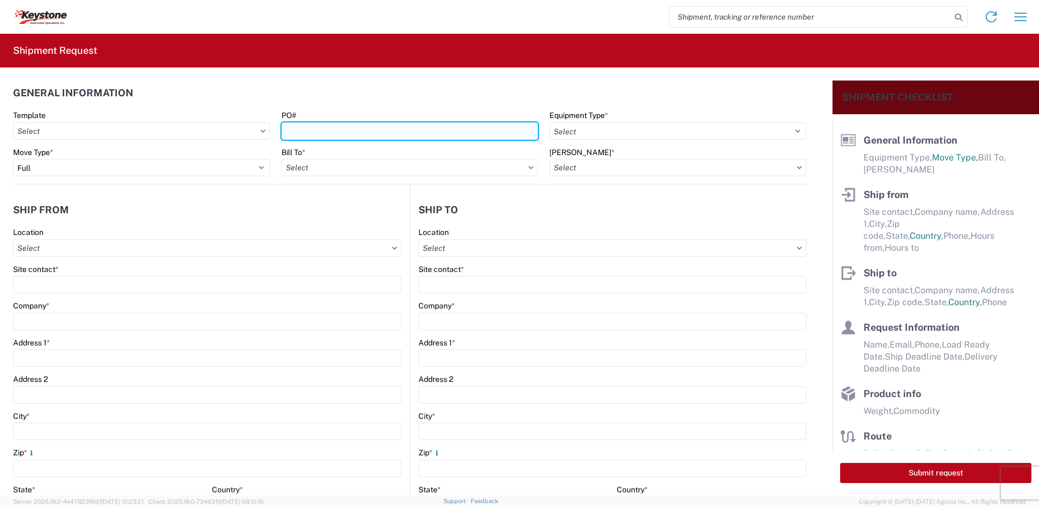
click at [297, 129] on input "PO#" at bounding box center [410, 130] width 257 height 17
type input "West Deptford [DATE]"
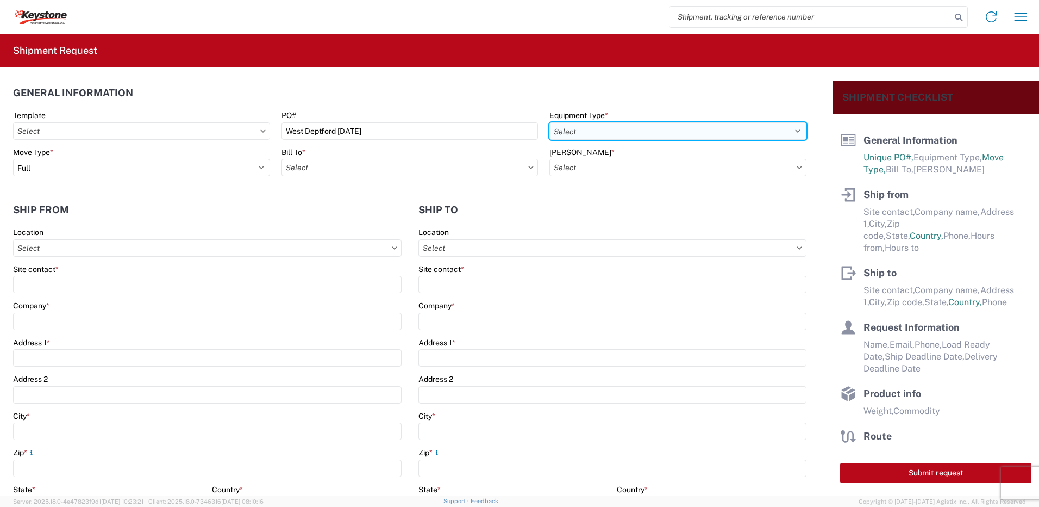
click at [621, 127] on select "Select 53’ Dry Van Flatbed Dropdeck (van) Lowboy (flatbed) Rail" at bounding box center [678, 130] width 257 height 17
select select "STDV"
click at [550, 122] on select "Select 53’ Dry Van Flatbed Dropdeck (van) Lowboy (flatbed) Rail" at bounding box center [678, 130] width 257 height 17
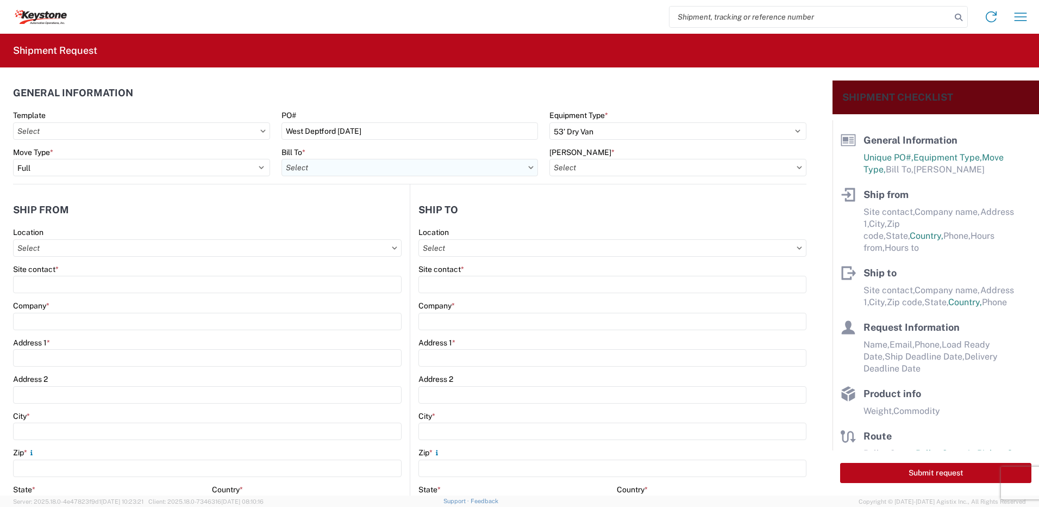
click at [367, 167] on input "Bill To *" at bounding box center [410, 167] width 257 height 17
type input "8401"
click at [321, 217] on div "8401 - [GEOGRAPHIC_DATA] - KAO Warehouse" at bounding box center [377, 215] width 190 height 17
type input "8401 - [GEOGRAPHIC_DATA] - KAO Warehouse"
click at [593, 172] on input "[PERSON_NAME] *" at bounding box center [678, 167] width 257 height 17
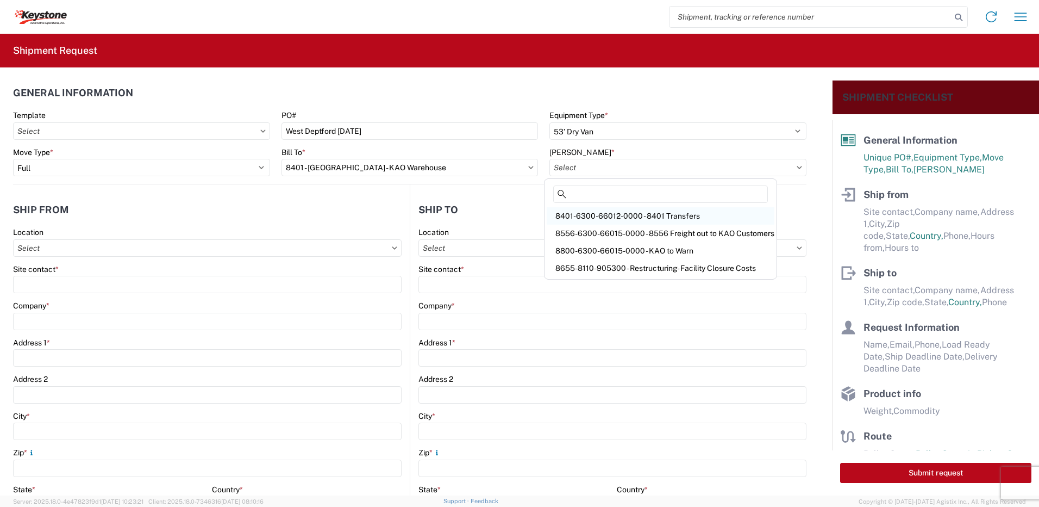
click at [614, 216] on div "8401-6300-66012-0000 - 8401 Transfers" at bounding box center [661, 215] width 228 height 17
type input "8401-6300-66012-0000 - 8401 Transfers, 8401-6300-66012-0000 - 8401 Transfers"
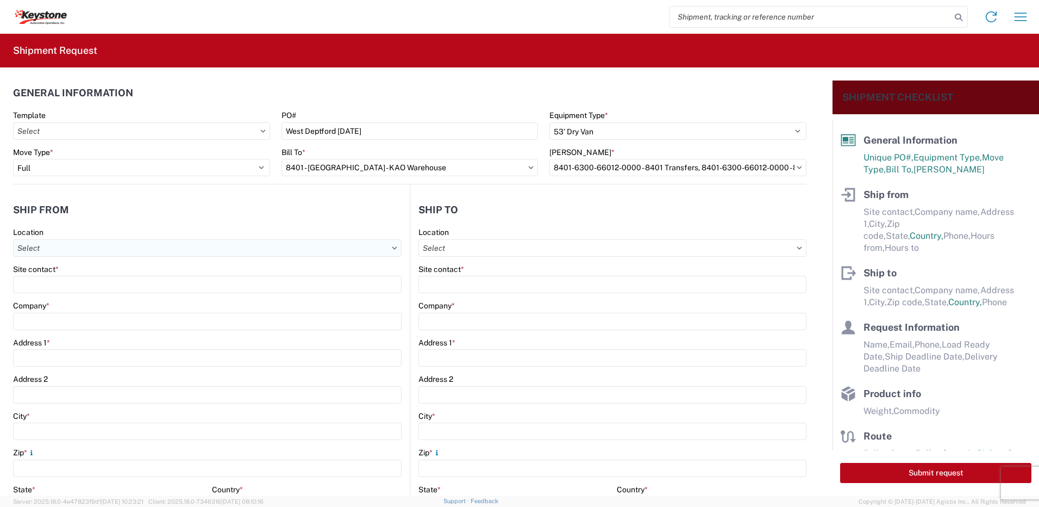
click at [40, 243] on input "Location" at bounding box center [207, 247] width 389 height 17
type input "8401"
click at [89, 294] on div "8401 - [GEOGRAPHIC_DATA] - KAO Warehouse" at bounding box center [111, 296] width 190 height 17
type input "8401 - [GEOGRAPHIC_DATA] - KAO Warehouse"
type input "KAO"
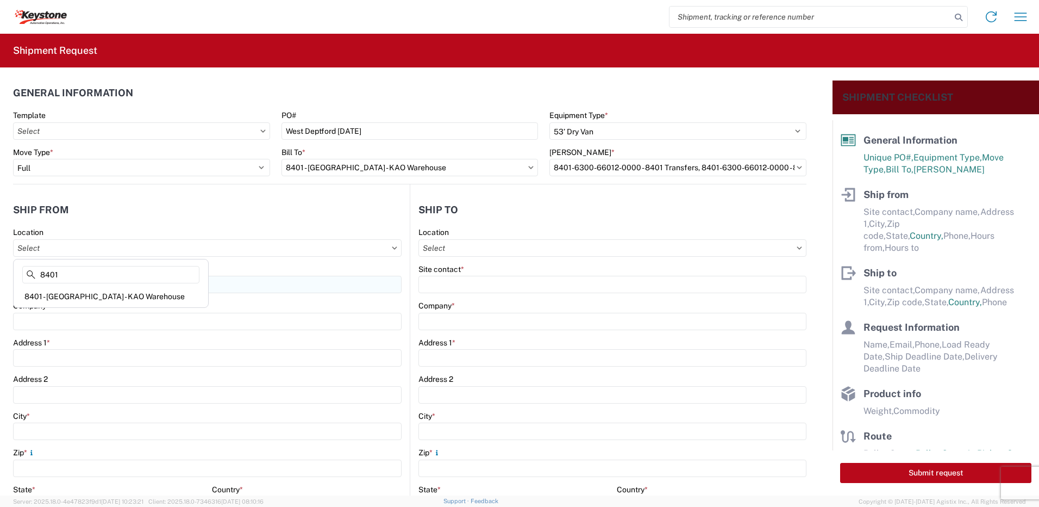
type input "[STREET_ADDRESS][PERSON_NAME]"
type input "[GEOGRAPHIC_DATA]"
type input "18643"
select select "PA"
type input "07:00"
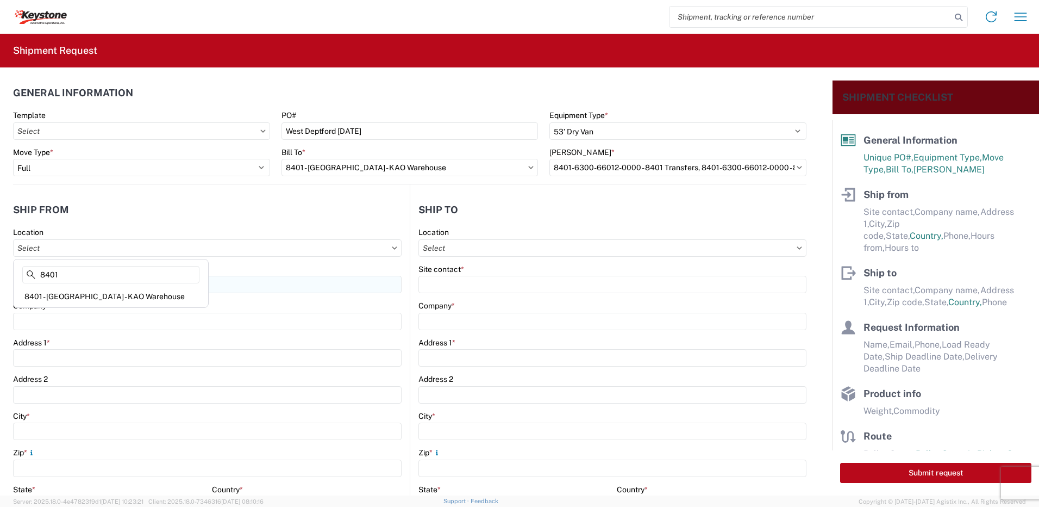
type input "17:00"
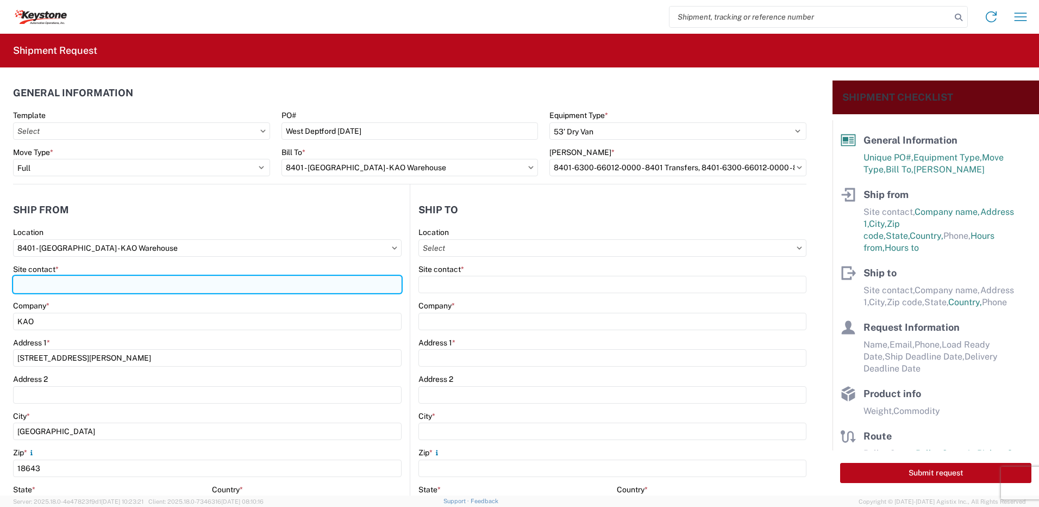
click at [67, 290] on input "Site contact *" at bounding box center [207, 284] width 389 height 17
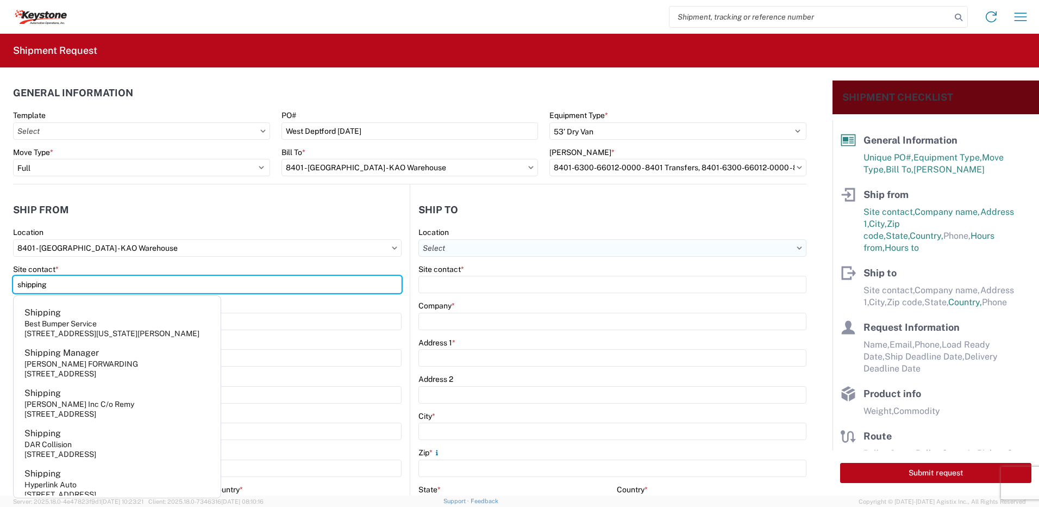
type input "shipping"
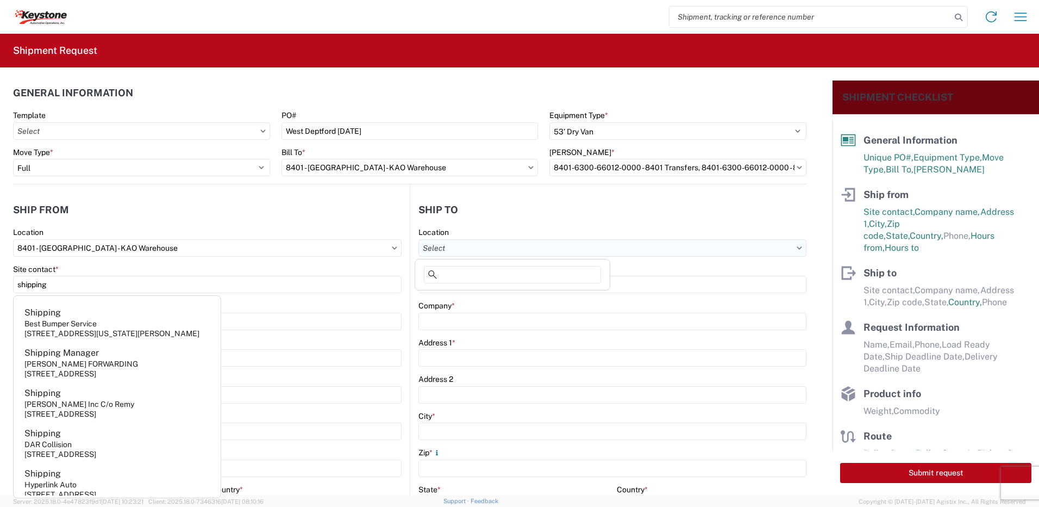
click at [462, 254] on input "Location" at bounding box center [613, 247] width 388 height 17
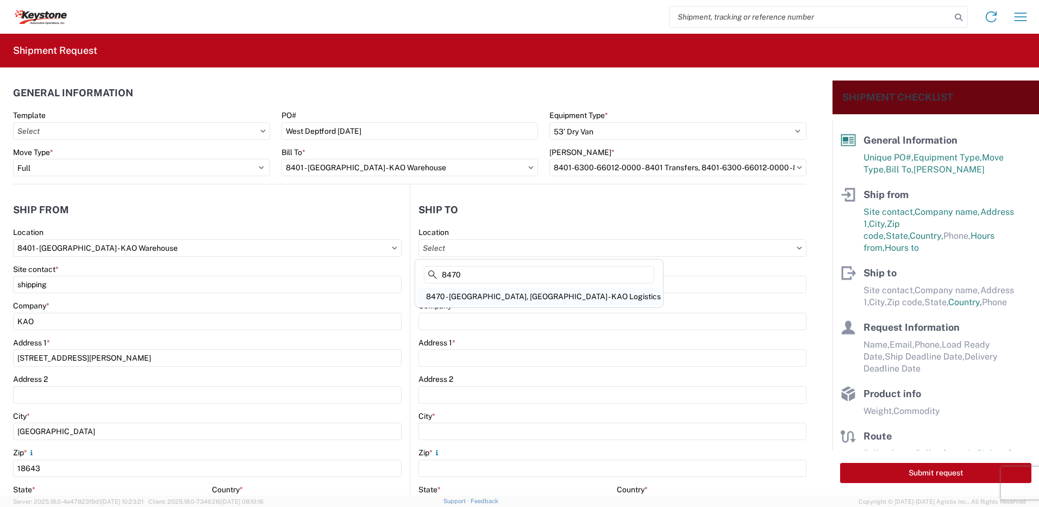
type input "8470"
click at [486, 294] on div "8470 - [GEOGRAPHIC_DATA], [GEOGRAPHIC_DATA] - KAO Logistics" at bounding box center [540, 296] width 244 height 17
type input "8470 - [GEOGRAPHIC_DATA], [GEOGRAPHIC_DATA] - KAO Logistics"
type input "KAO"
type input "[STREET_ADDRESS]"
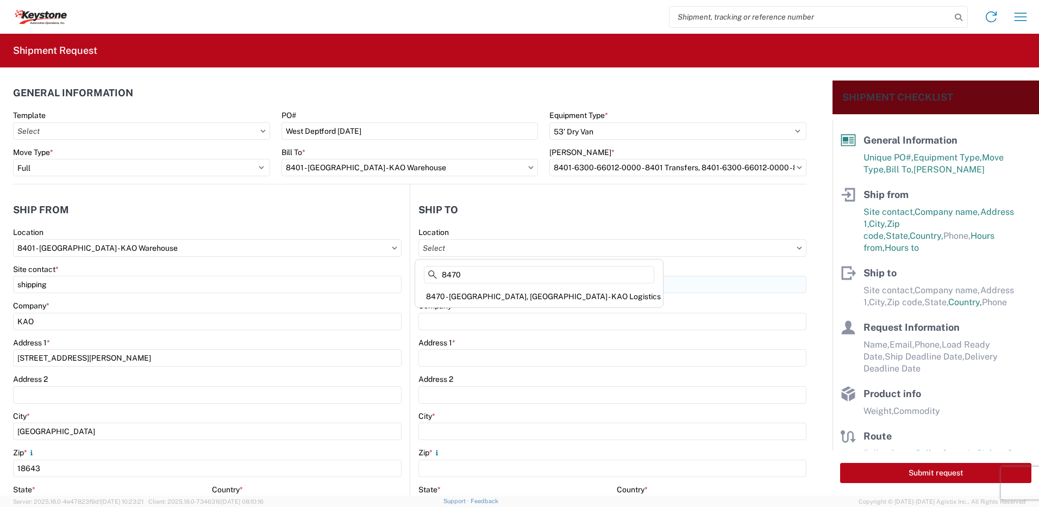
type input "West Deptford"
type input "08086"
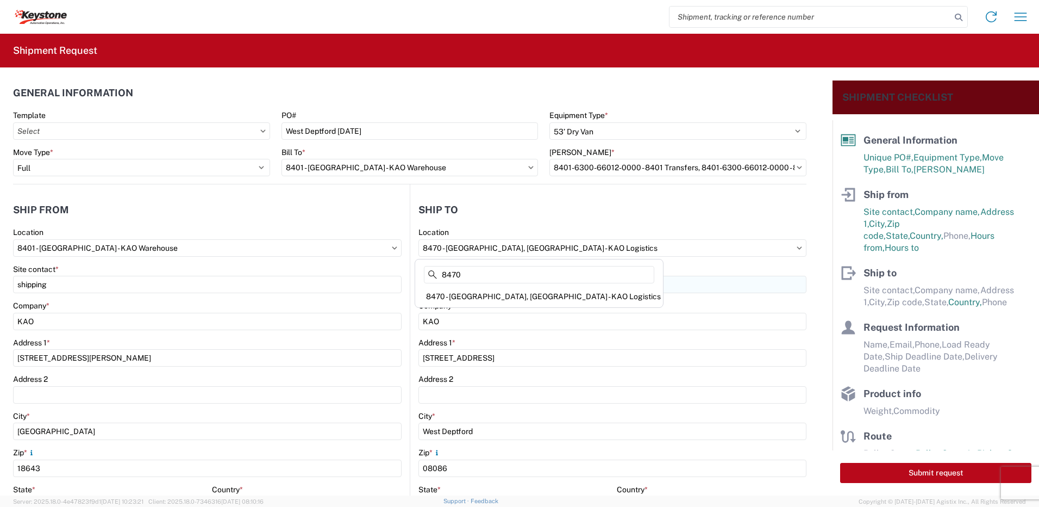
select select "US"
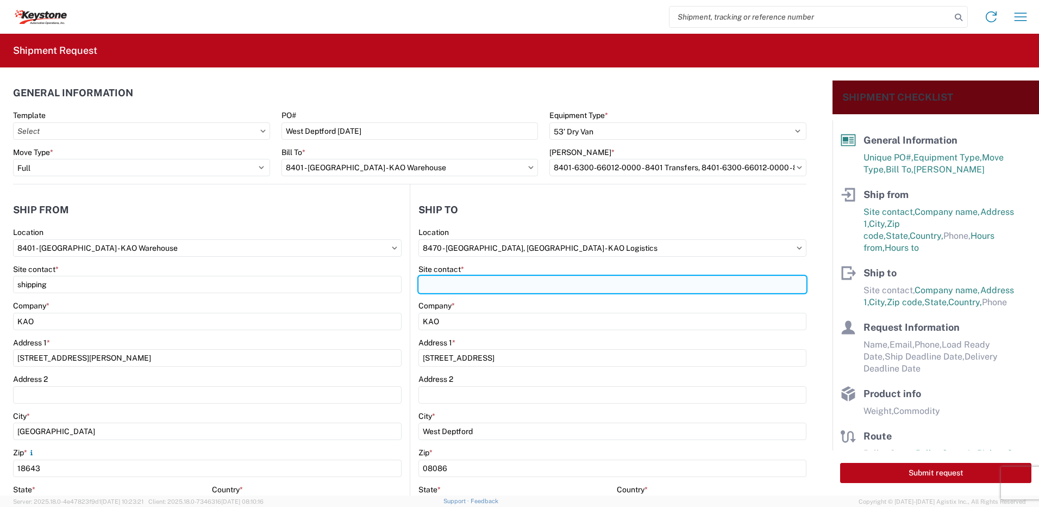
click at [450, 285] on input "Site contact *" at bounding box center [613, 284] width 388 height 17
type input "recieiving"
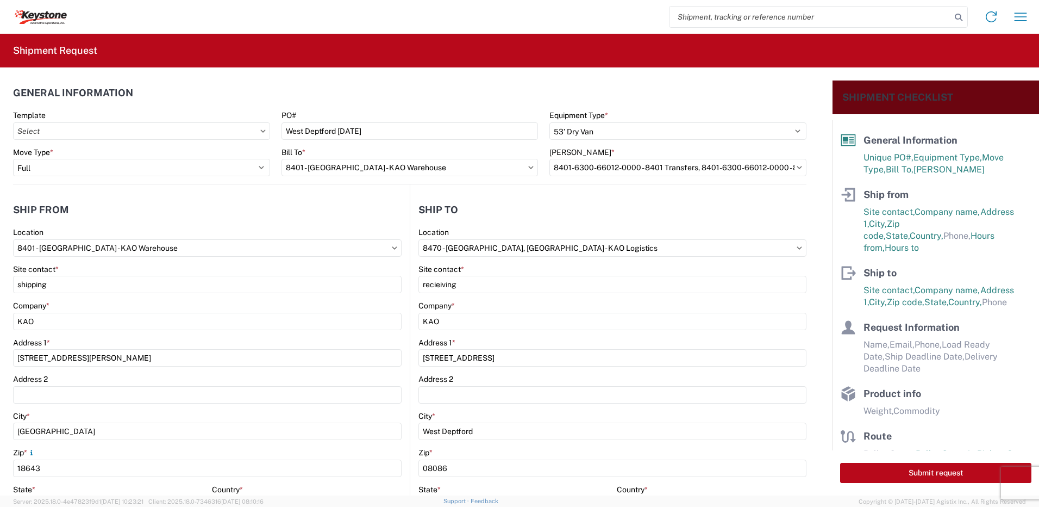
click at [475, 208] on header "Ship to" at bounding box center [608, 209] width 396 height 24
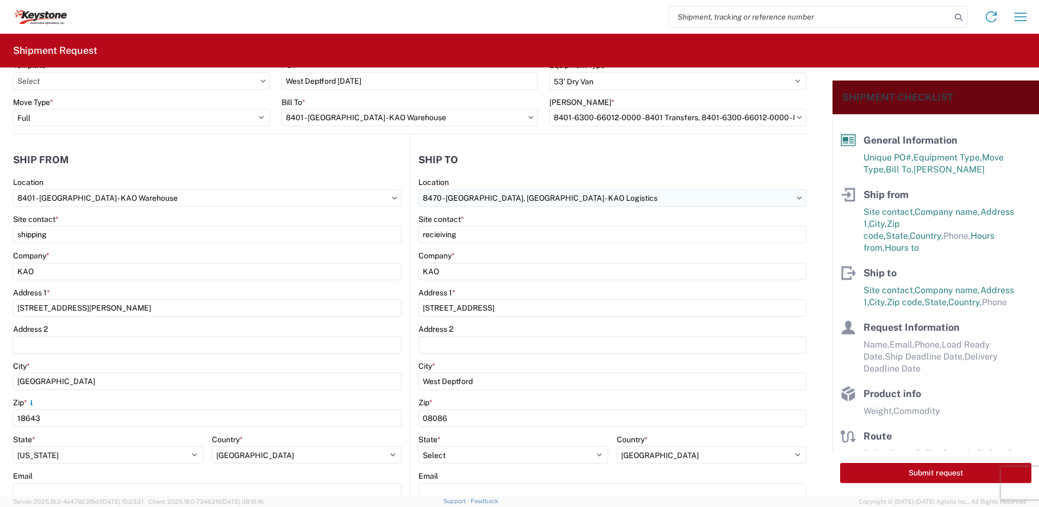
scroll to position [272, 0]
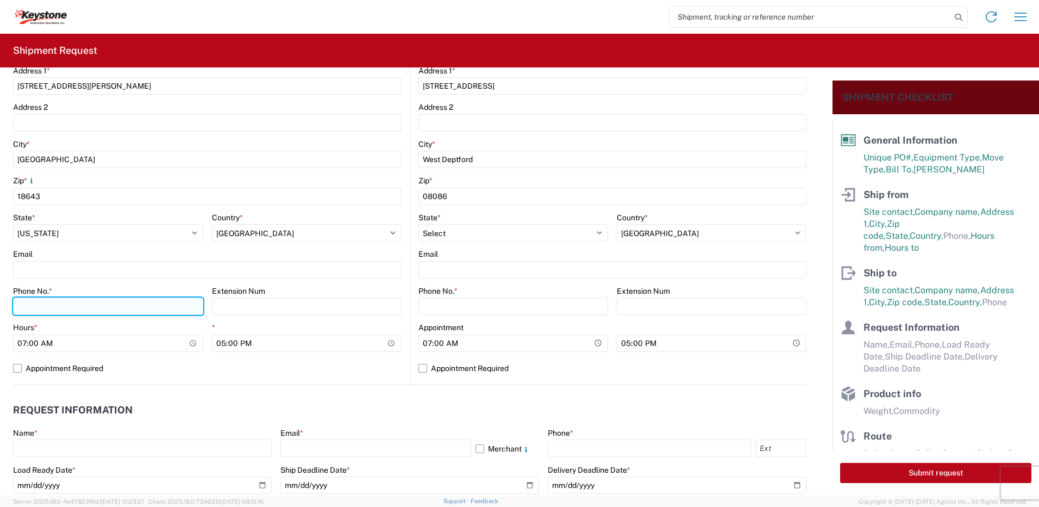
click at [57, 302] on input "Phone No. *" at bounding box center [108, 305] width 190 height 17
type input "5706554514"
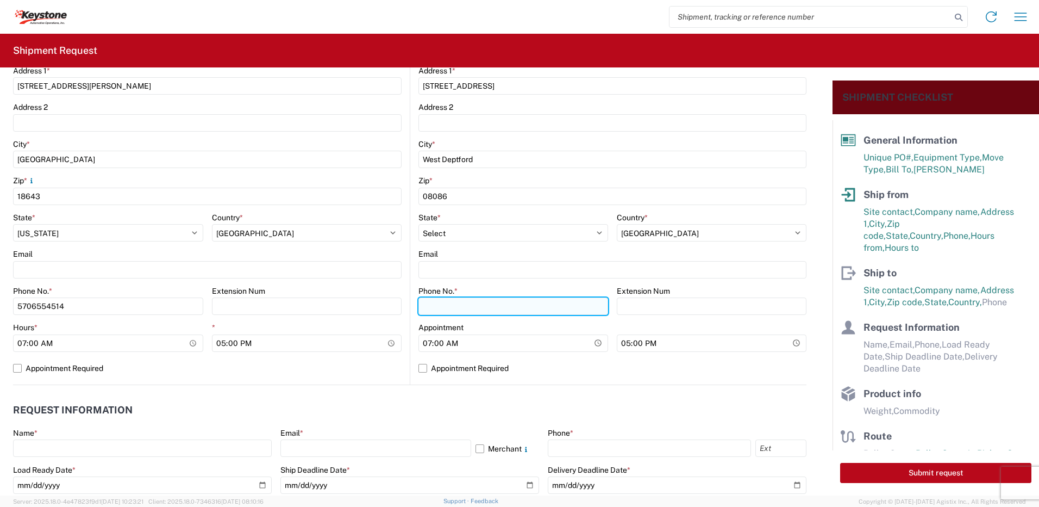
click at [536, 308] on input "Phone No. *" at bounding box center [514, 305] width 190 height 17
type input "5706554514"
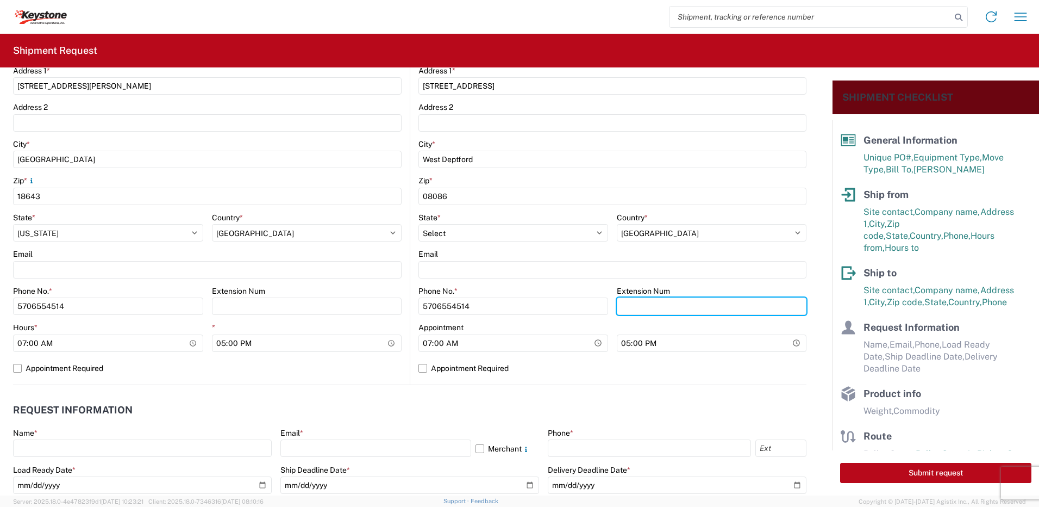
scroll to position [489, 0]
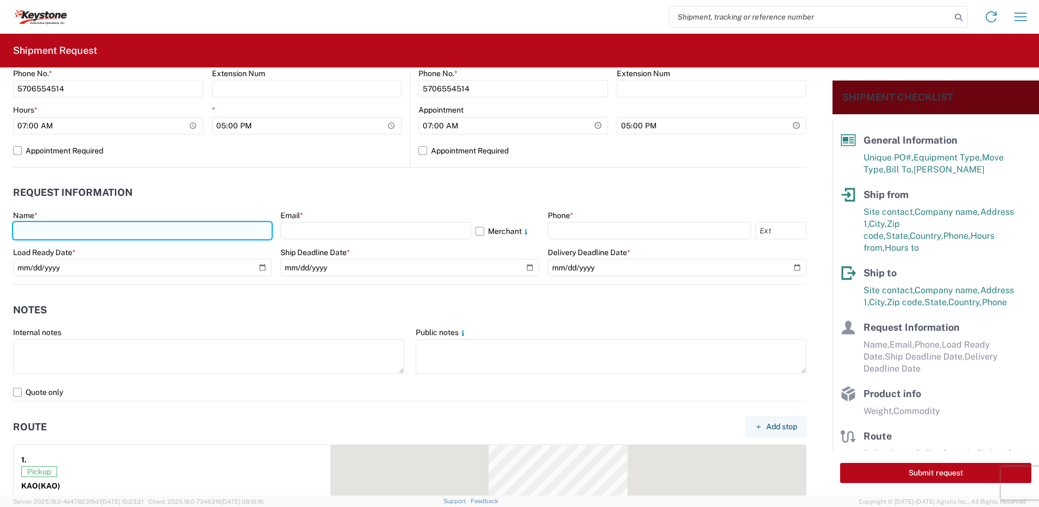
click at [34, 229] on input "text" at bounding box center [142, 230] width 259 height 17
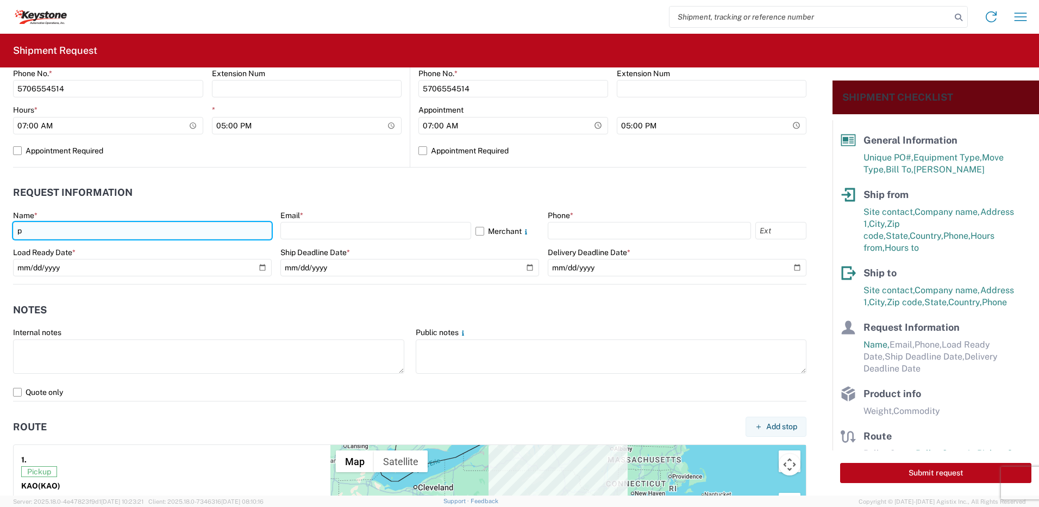
type input "[PERSON_NAME]"
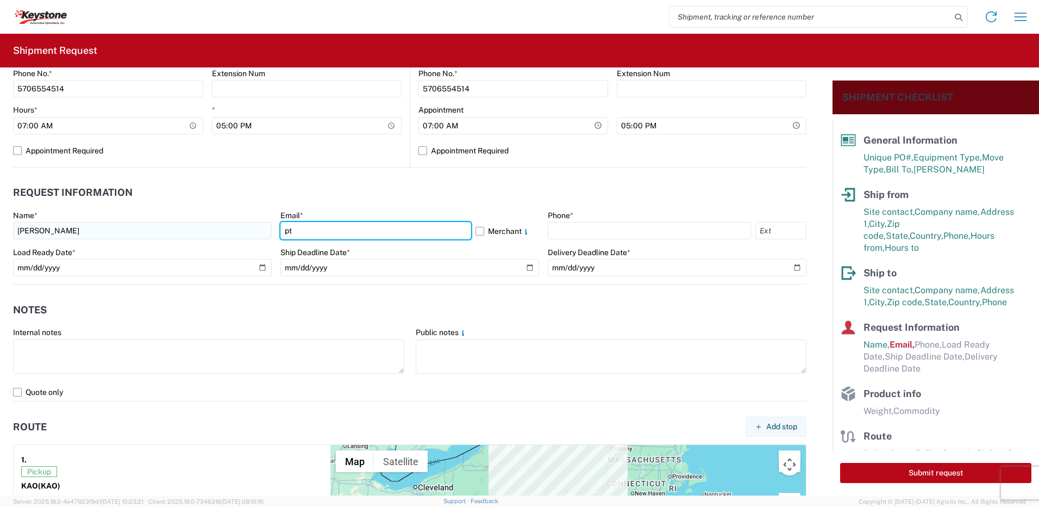
type input "[EMAIL_ADDRESS][DOMAIN_NAME]"
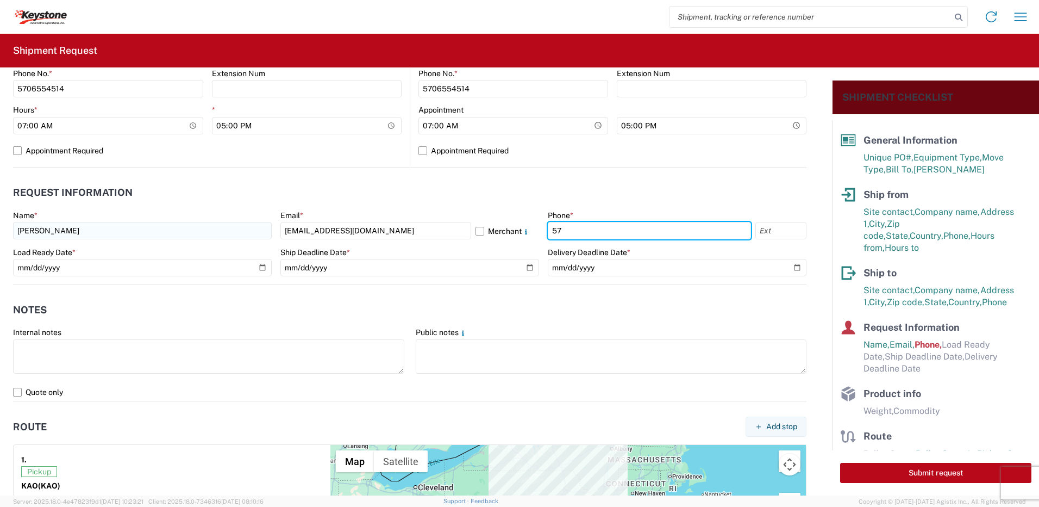
type input "5706554514"
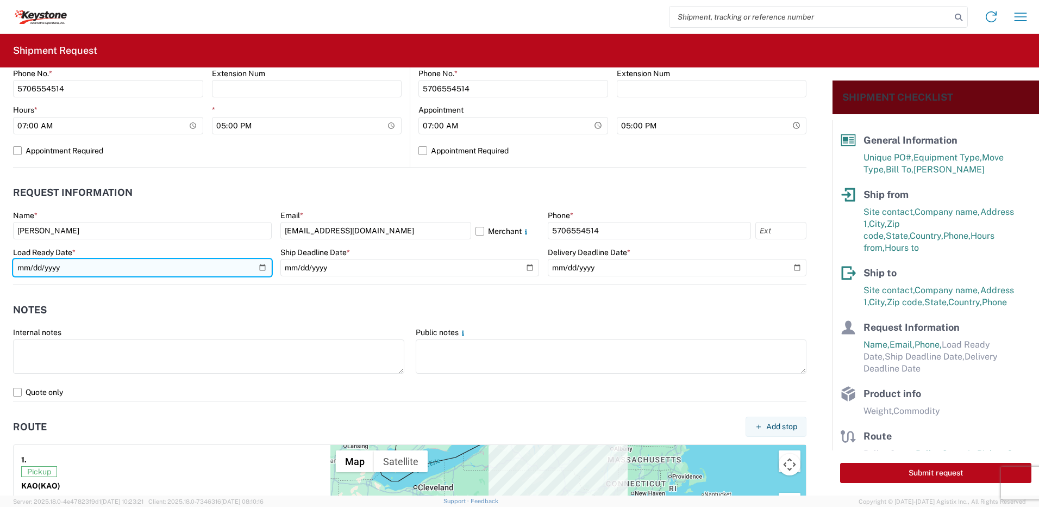
click at [257, 269] on input "date" at bounding box center [142, 267] width 259 height 17
type input "[DATE]"
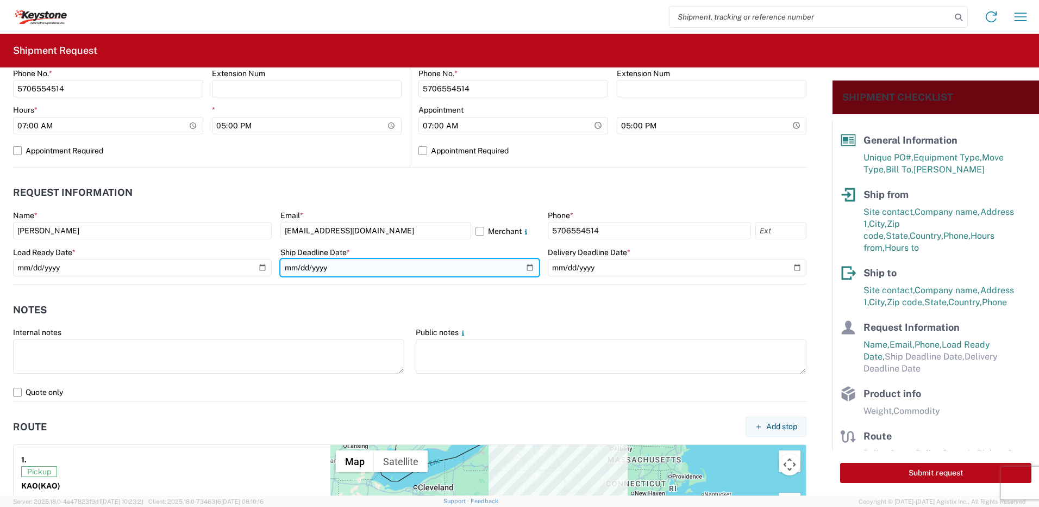
click at [524, 263] on input "date" at bounding box center [410, 267] width 259 height 17
type input "[DATE]"
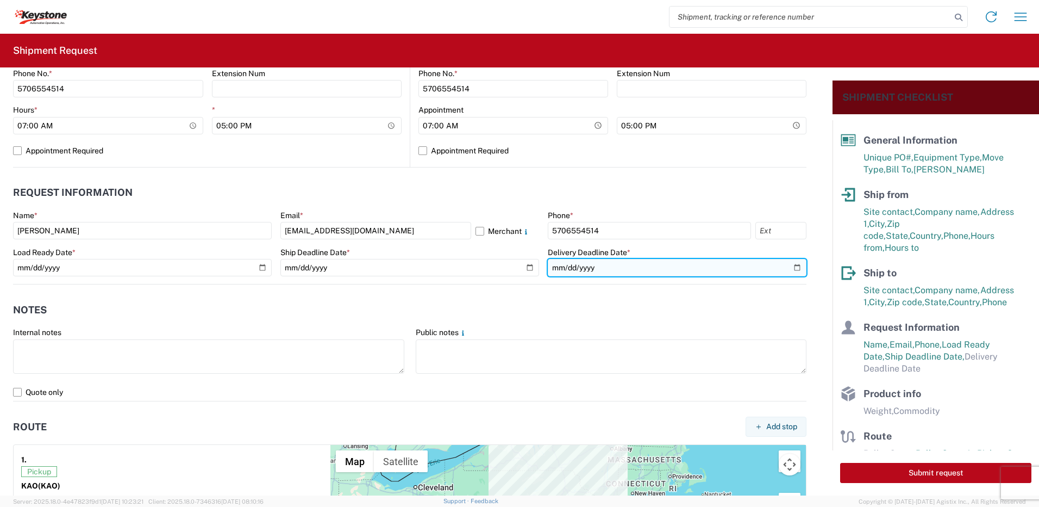
click at [790, 267] on input "date" at bounding box center [677, 267] width 259 height 17
type input "[DATE]"
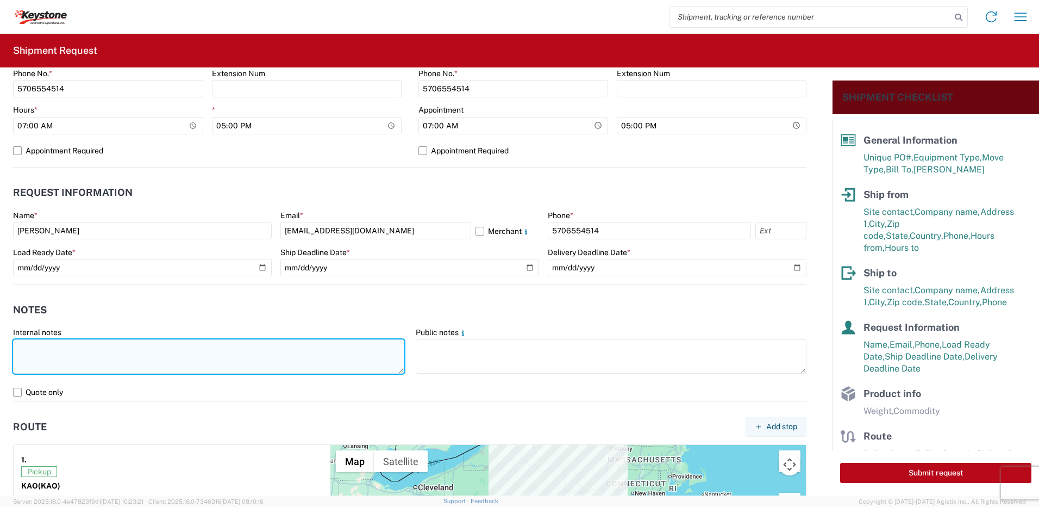
click at [229, 346] on textarea at bounding box center [208, 356] width 391 height 34
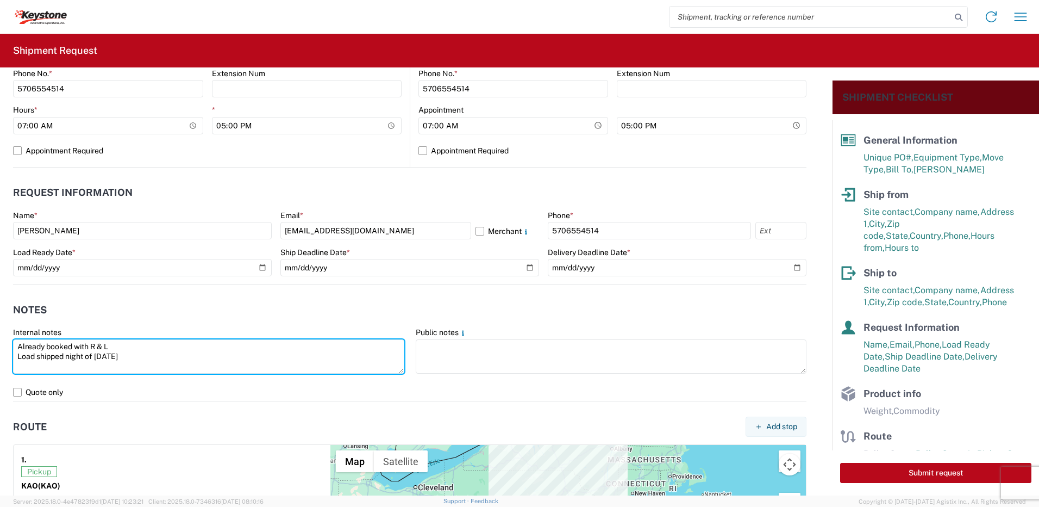
type textarea "Already booked with R & L Load shipped night of [DATE]"
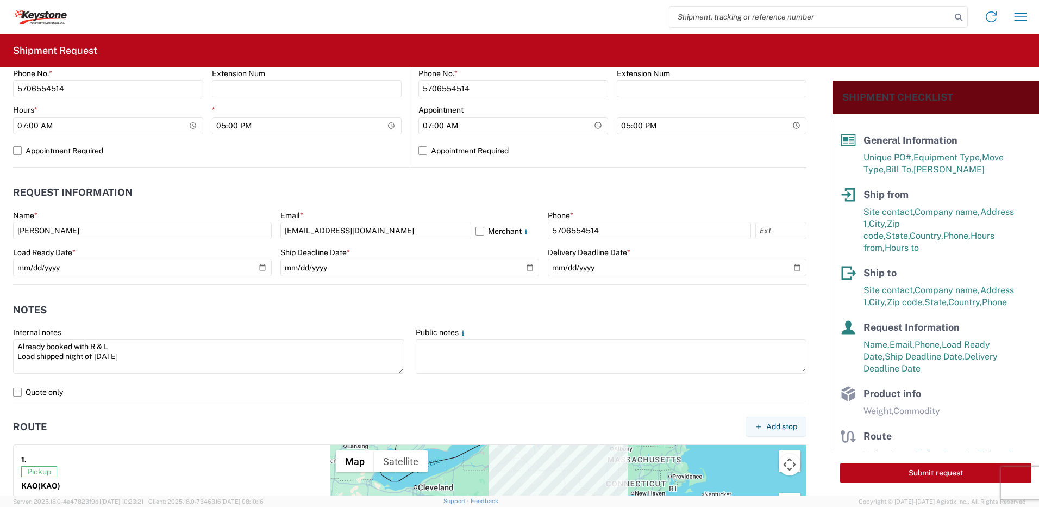
click at [126, 429] on header "Route Add stop" at bounding box center [410, 426] width 794 height 24
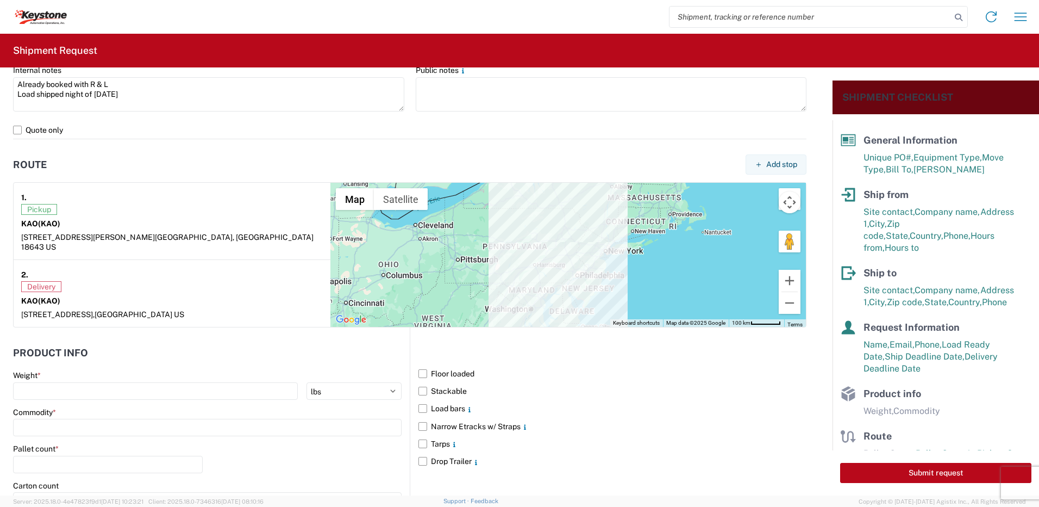
scroll to position [761, 0]
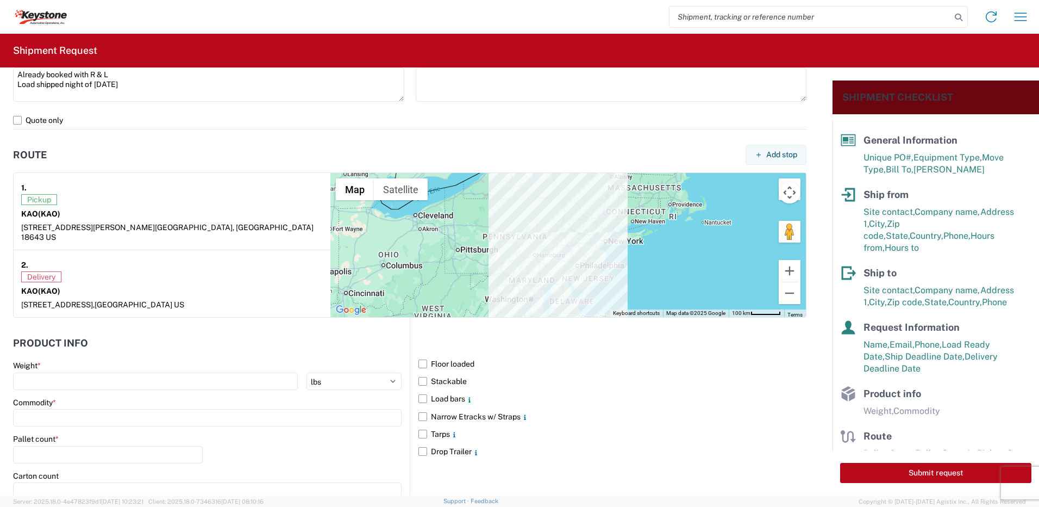
click at [76, 380] on main "Weight * kgs lbs Commodity * Pallet count * Carton count Dimensions 48 8 8 ft i…" at bounding box center [211, 479] width 397 height 239
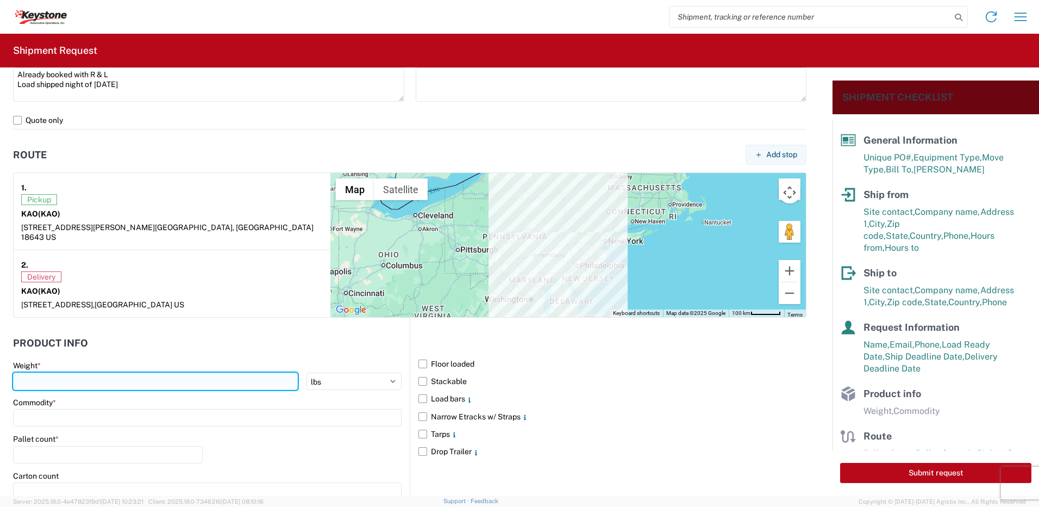
click at [80, 372] on input "number" at bounding box center [155, 380] width 285 height 17
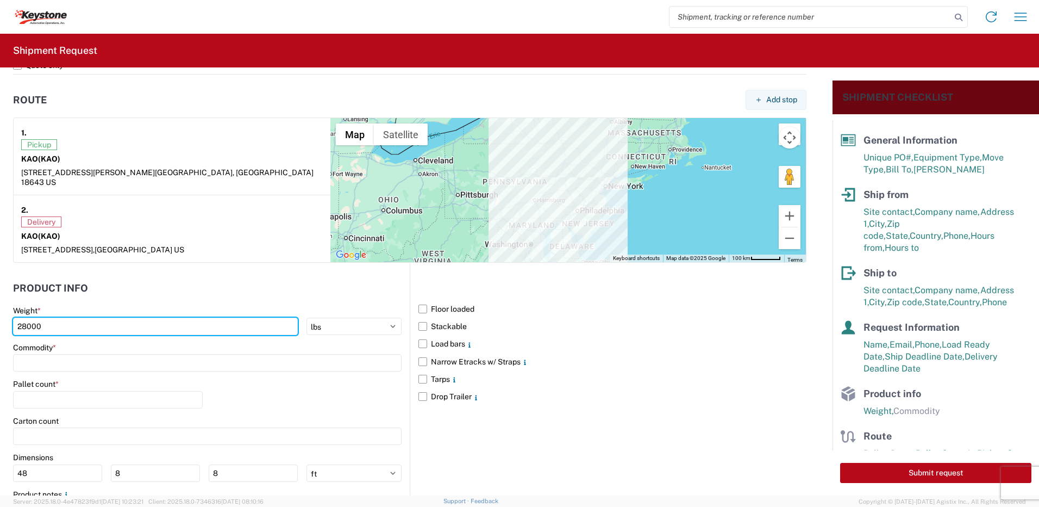
scroll to position [876, 0]
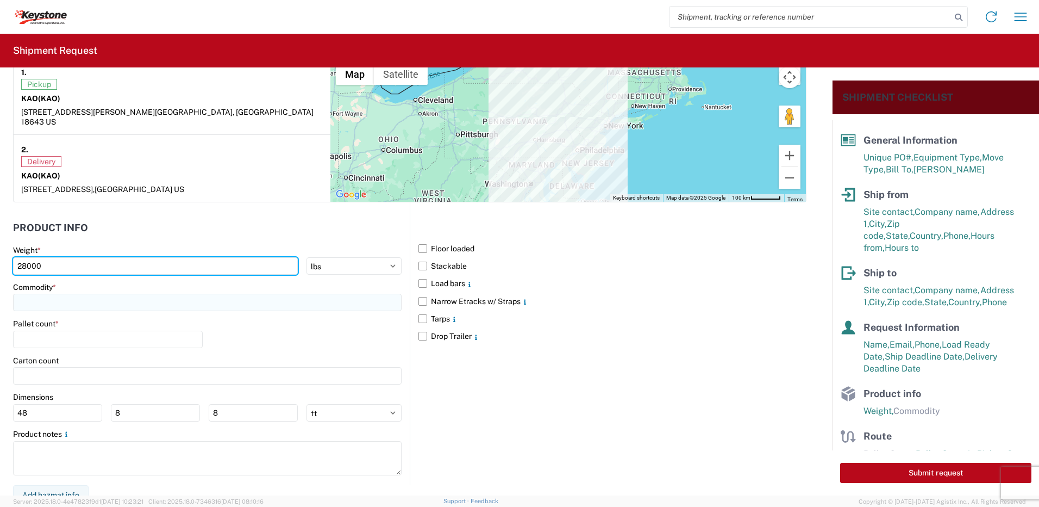
type input "28000"
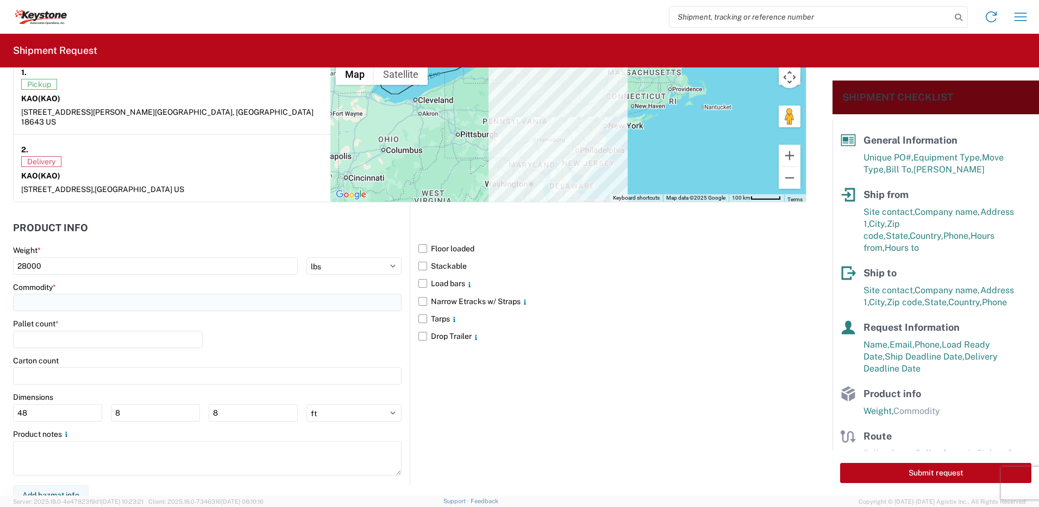
click at [58, 294] on input at bounding box center [207, 302] width 389 height 17
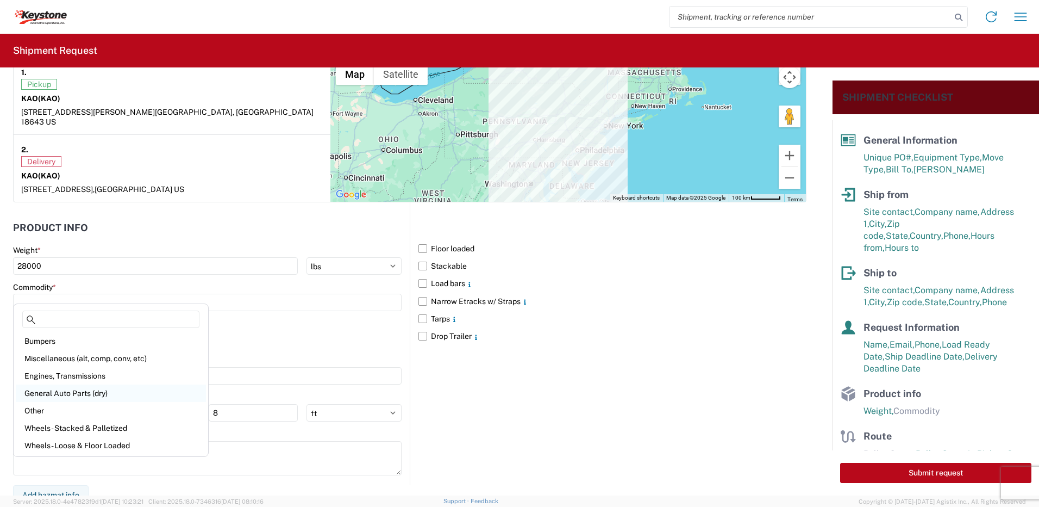
click at [68, 391] on div "General Auto Parts (dry)" at bounding box center [111, 392] width 190 height 17
type input "General Auto Parts (dry)"
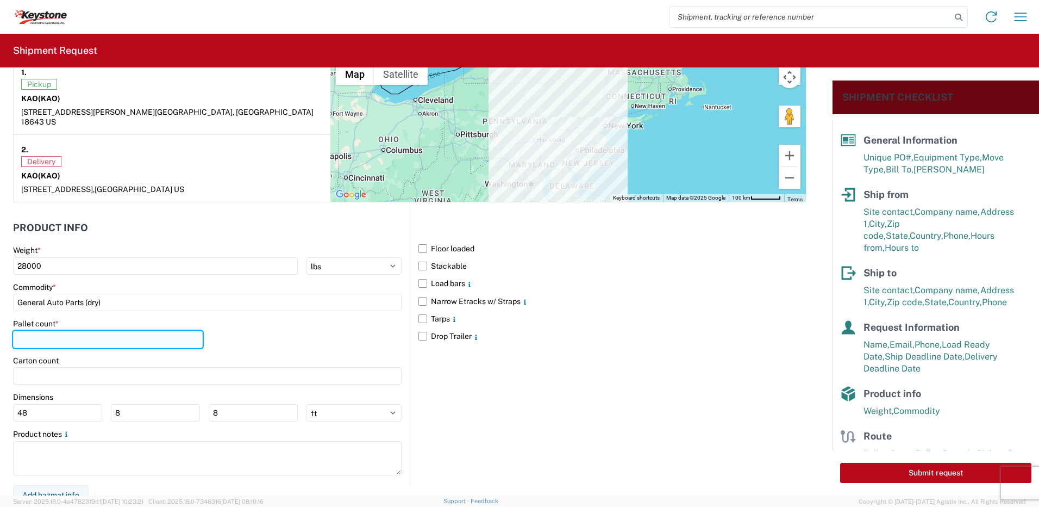
click at [53, 331] on input "number" at bounding box center [108, 339] width 190 height 17
type input "22"
click at [294, 344] on div "Pallet count * 22" at bounding box center [207, 337] width 389 height 37
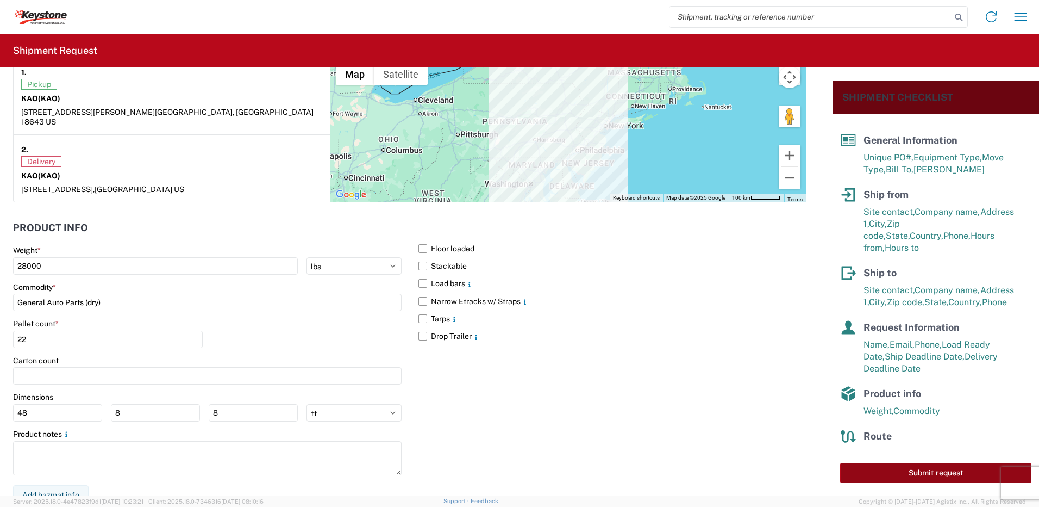
click at [953, 476] on button "Submit request" at bounding box center [936, 473] width 191 height 20
select select "US"
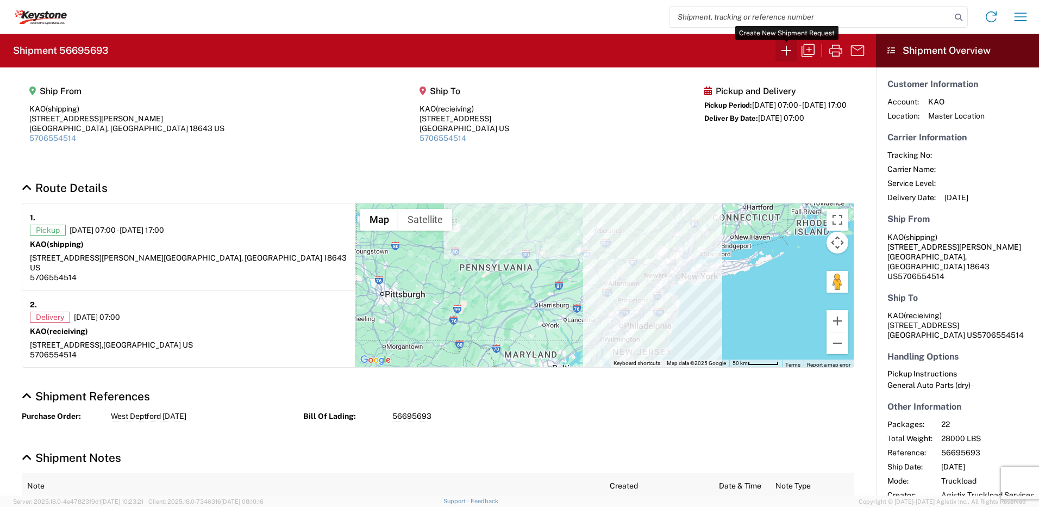
click at [787, 49] on icon "button" at bounding box center [786, 50] width 17 height 17
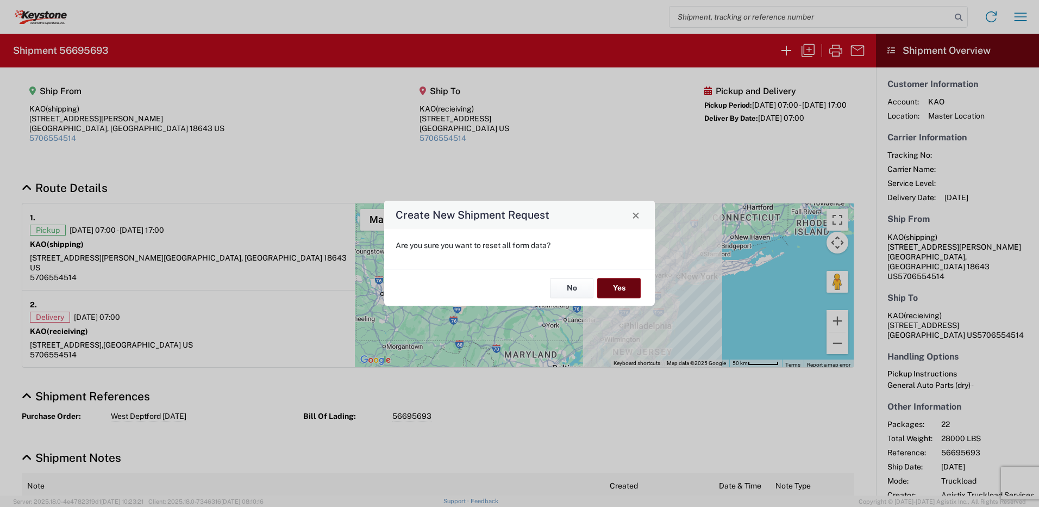
click at [630, 290] on button "Yes" at bounding box center [618, 288] width 43 height 20
select select "FULL"
select select "US"
select select "LBS"
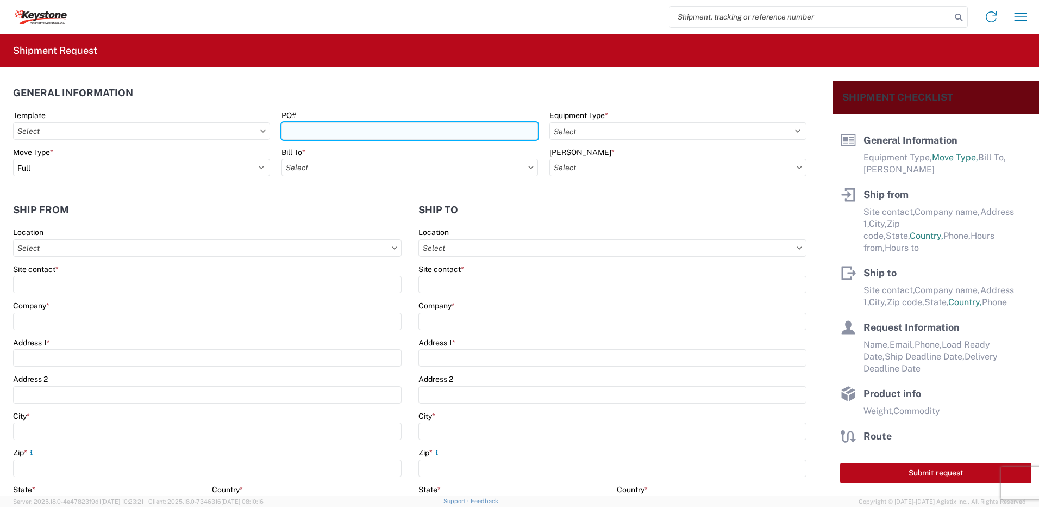
click at [306, 128] on input "PO#" at bounding box center [410, 130] width 257 height 17
type input "York [DATE]"
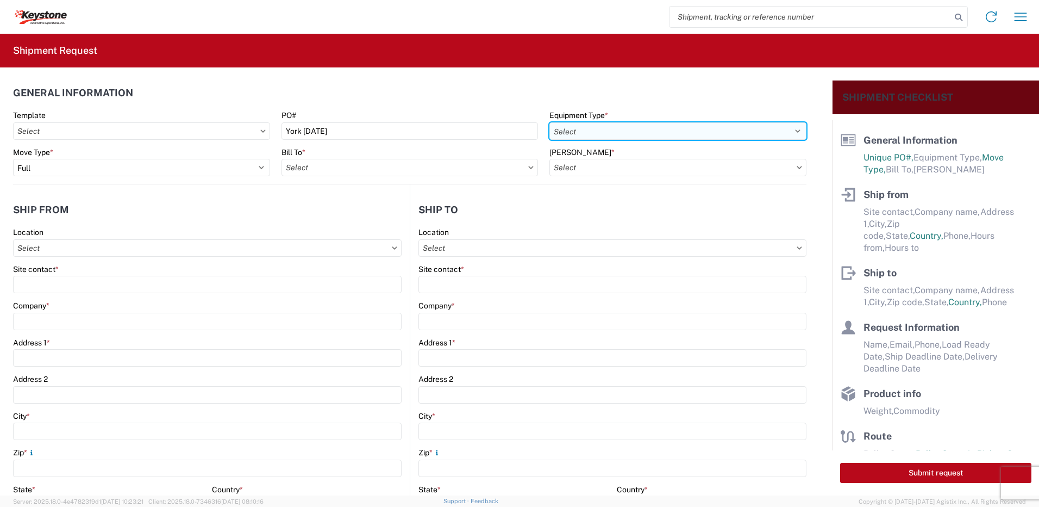
click at [588, 134] on select "Select 53’ Dry Van Flatbed Dropdeck (van) Lowboy (flatbed) Rail" at bounding box center [678, 130] width 257 height 17
select select "STDV"
click at [550, 122] on select "Select 53’ Dry Van Flatbed Dropdeck (van) Lowboy (flatbed) Rail" at bounding box center [678, 130] width 257 height 17
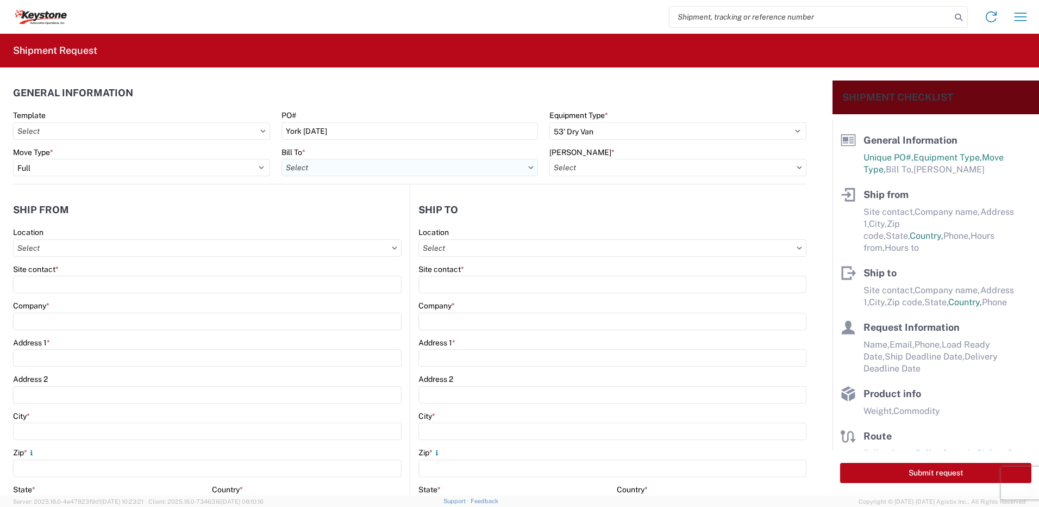
click at [376, 170] on input "Bill To *" at bounding box center [410, 167] width 257 height 17
type input "8432"
click at [343, 220] on div "8432 - KAO Logistics - [GEOGRAPHIC_DATA], [GEOGRAPHIC_DATA], [GEOGRAPHIC_DATA]" at bounding box center [444, 215] width 325 height 17
type input "8432 - KAO Logistics - [GEOGRAPHIC_DATA], [GEOGRAPHIC_DATA], [GEOGRAPHIC_DATA]"
click at [606, 171] on input "[PERSON_NAME] *" at bounding box center [678, 167] width 257 height 17
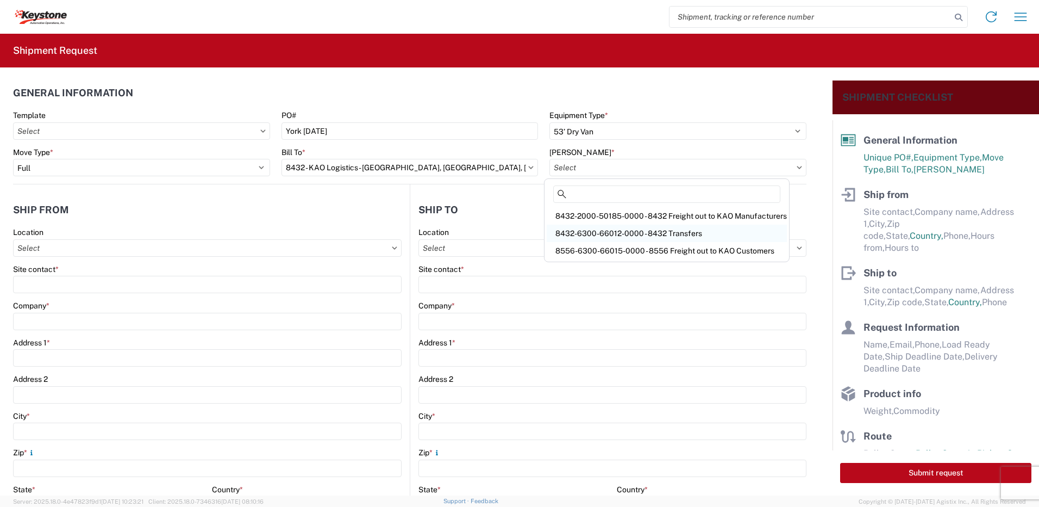
click at [658, 232] on div "8432-6300-66012-0000 - 8432 Transfers" at bounding box center [667, 233] width 240 height 17
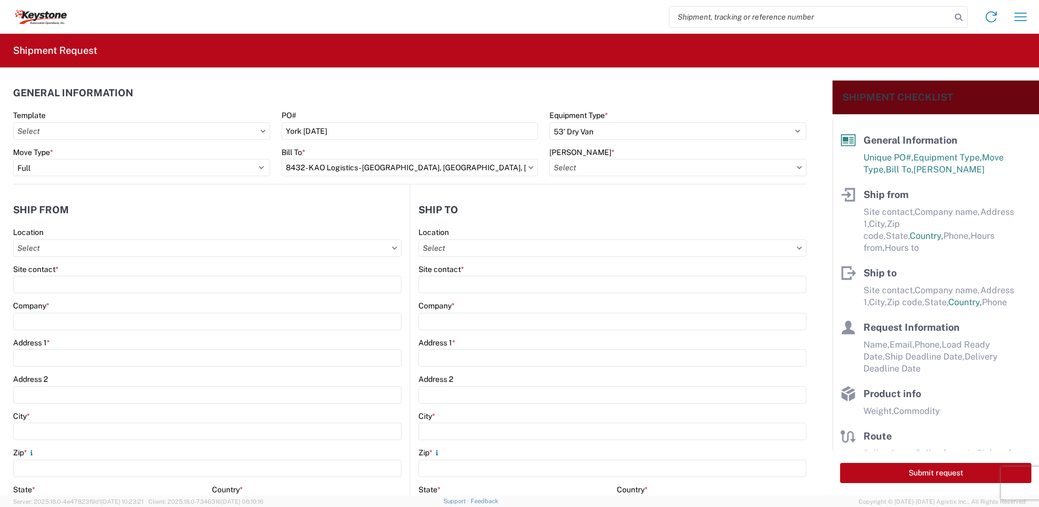
type input "8432-6300-66012-0000 - 8432 Transfers, 8432-6300-66012-0000 - 8432 Transfers"
click at [174, 257] on agx-form-control-wrapper-v2 "Location" at bounding box center [207, 245] width 389 height 37
click at [173, 249] on input "Location" at bounding box center [207, 247] width 389 height 17
type input "8401"
click at [88, 299] on div "8401 - [GEOGRAPHIC_DATA] - KAO Warehouse" at bounding box center [111, 296] width 190 height 17
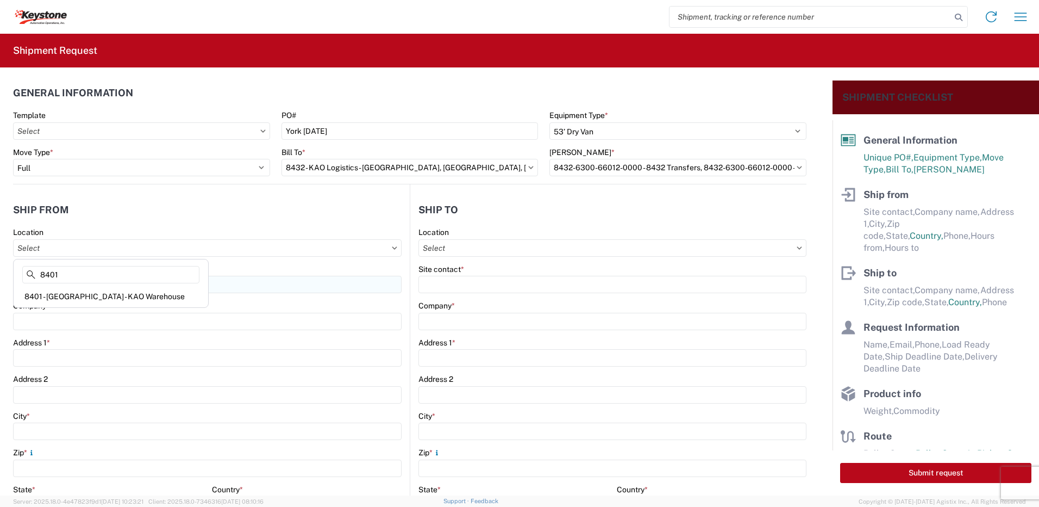
type input "8401 - [GEOGRAPHIC_DATA] - KAO Warehouse"
type input "KAO"
type input "[STREET_ADDRESS][PERSON_NAME]"
type input "[GEOGRAPHIC_DATA]"
type input "18643"
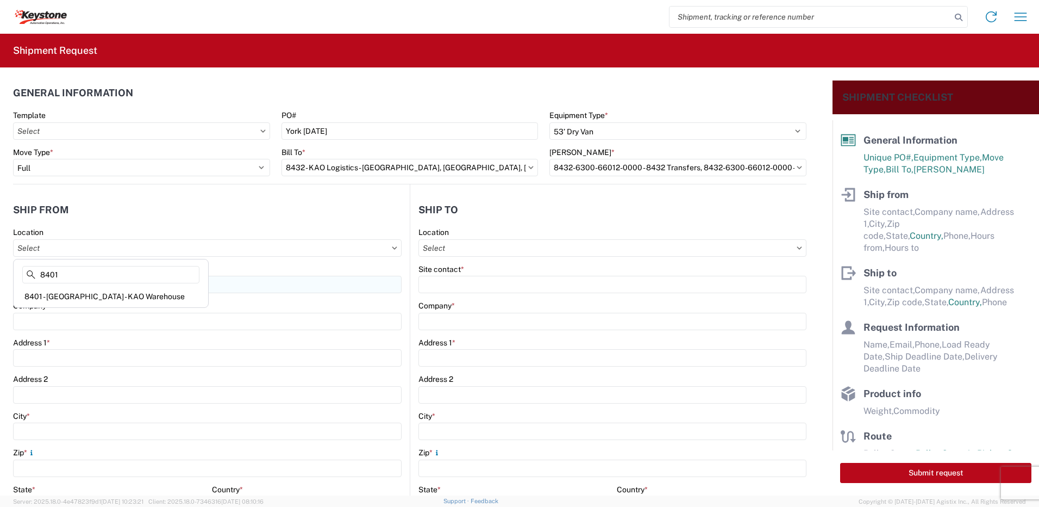
select select "PA"
type input "07:00"
type input "17:00"
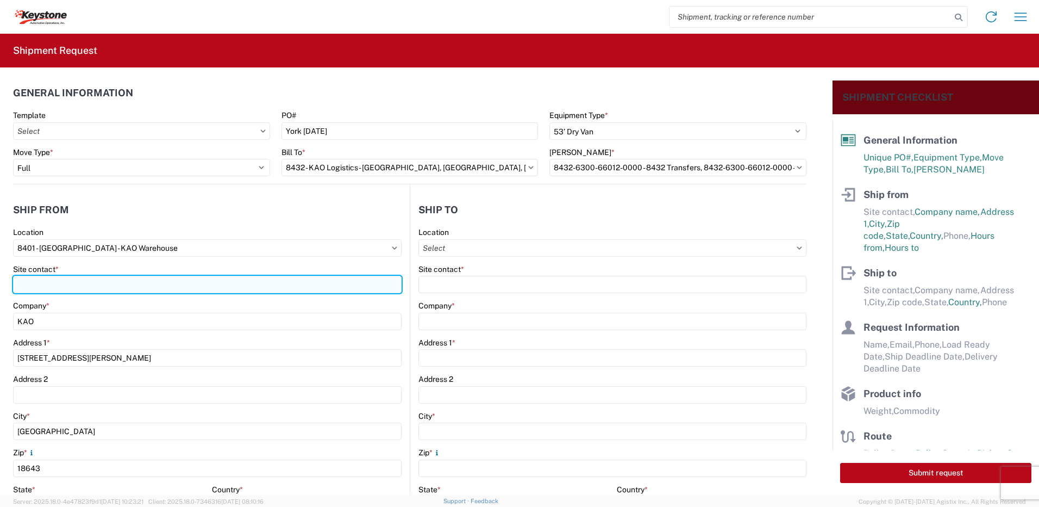
click at [73, 277] on input "Site contact *" at bounding box center [207, 284] width 389 height 17
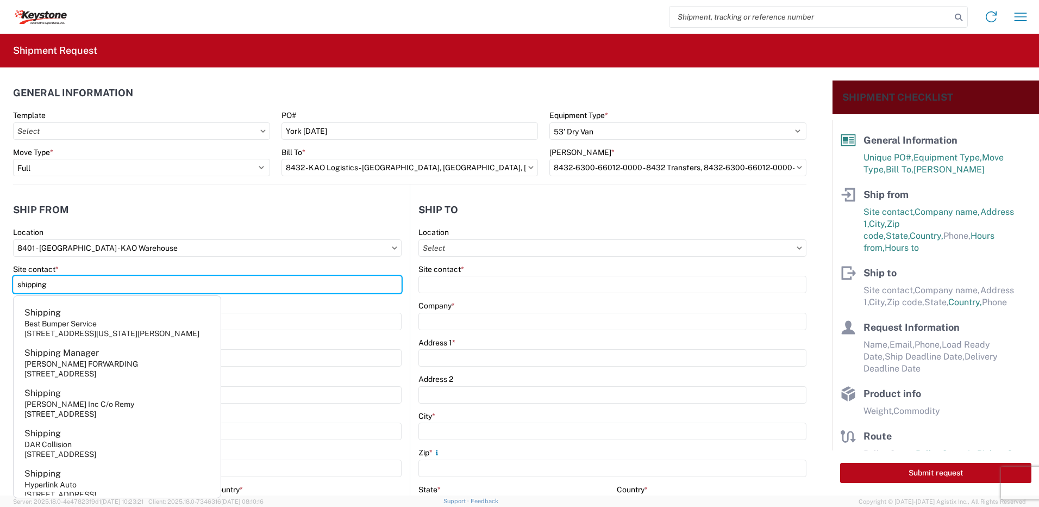
type input "shipping"
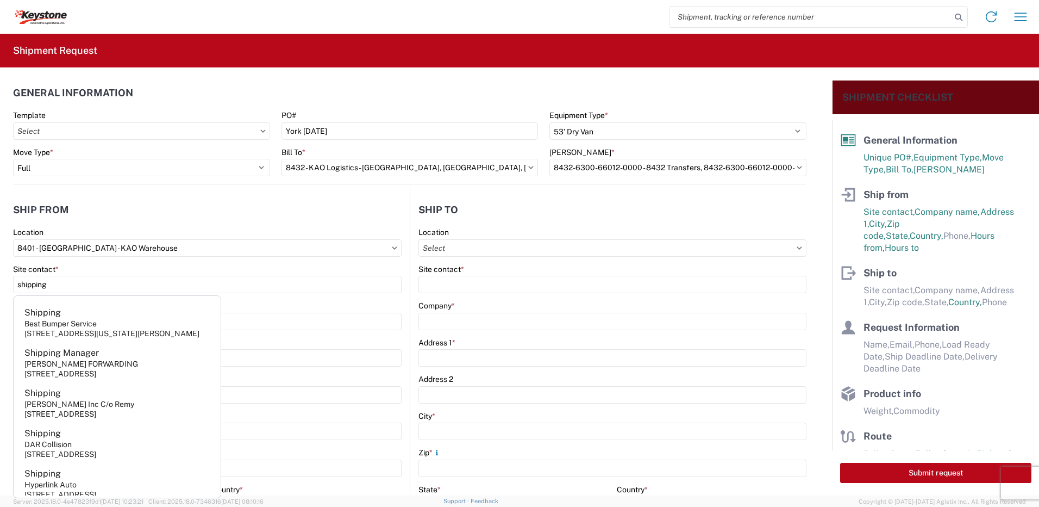
click at [85, 226] on agx-form-section "Ship from 8401 Location 8401 - [GEOGRAPHIC_DATA] - KAO Warehouse Site contact *…" at bounding box center [211, 426] width 397 height 459
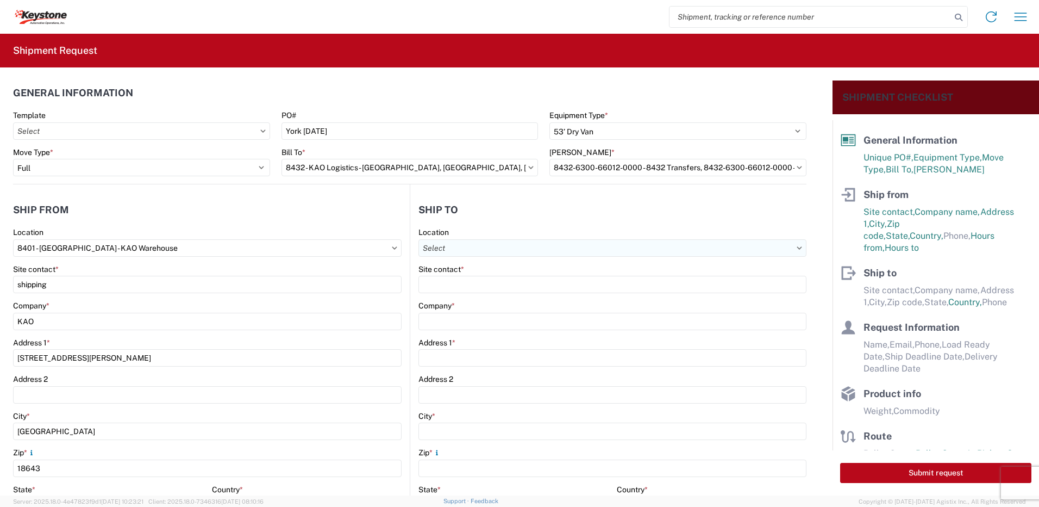
click at [455, 244] on input "Location" at bounding box center [613, 247] width 388 height 17
type input "8472"
click at [492, 291] on div "8472 - [GEOGRAPHIC_DATA], [GEOGRAPHIC_DATA] - KAO Logistics" at bounding box center [539, 296] width 243 height 17
type input "8472 - [GEOGRAPHIC_DATA], [GEOGRAPHIC_DATA] - KAO Logistics"
type input "KAO"
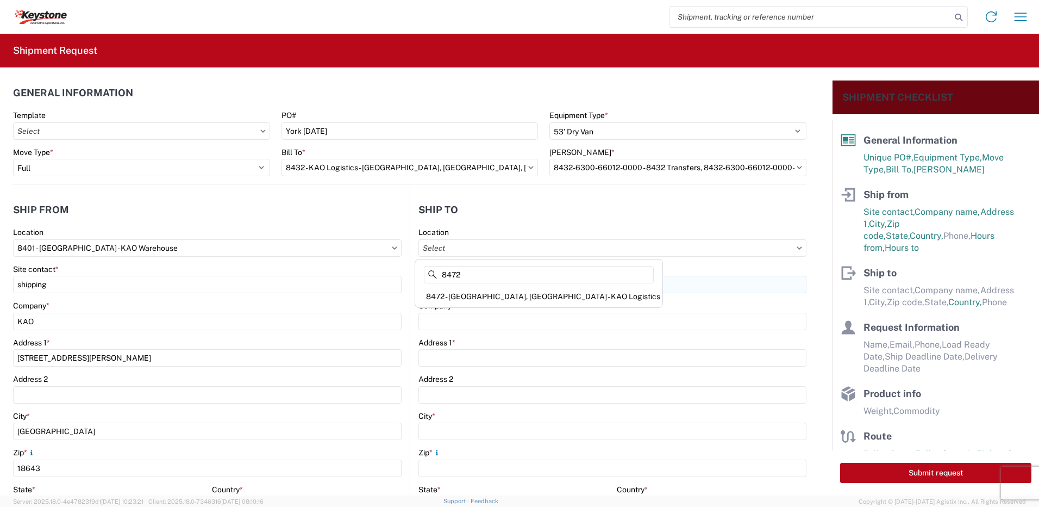
type input "[STREET_ADDRESS]"
type input "[GEOGRAPHIC_DATA]"
type input "17406"
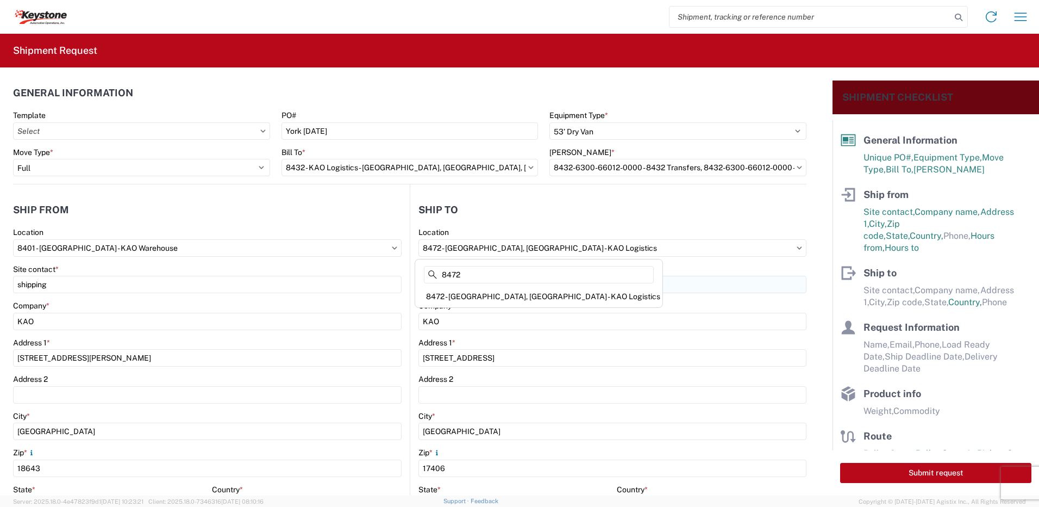
select select "US"
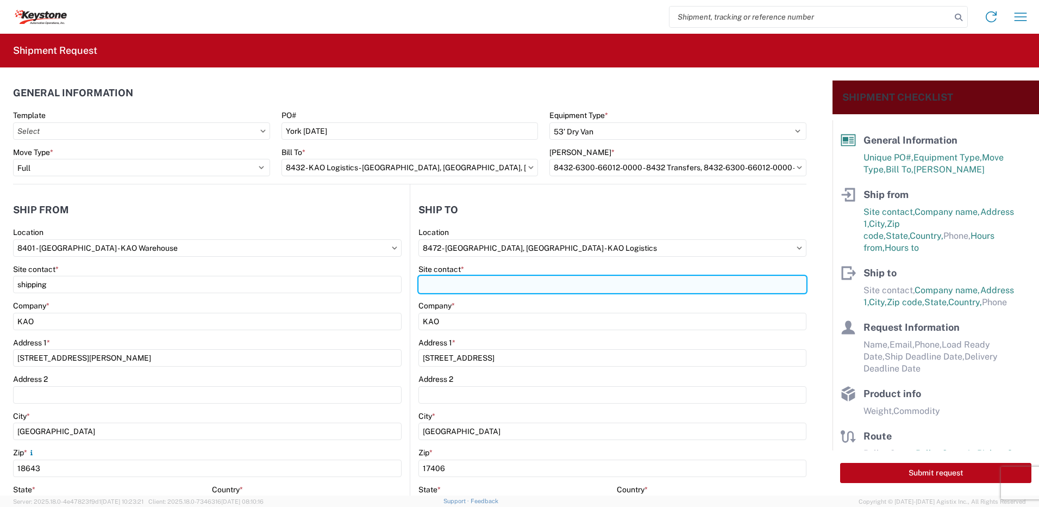
click at [444, 277] on input "Site contact *" at bounding box center [613, 284] width 388 height 17
type input "reciving"
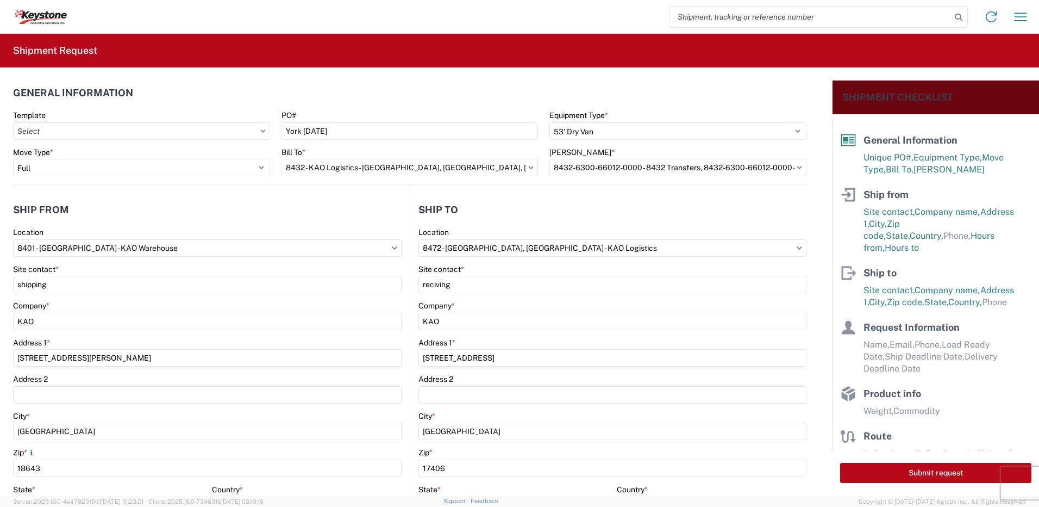
click at [515, 217] on header "Ship to" at bounding box center [608, 209] width 396 height 24
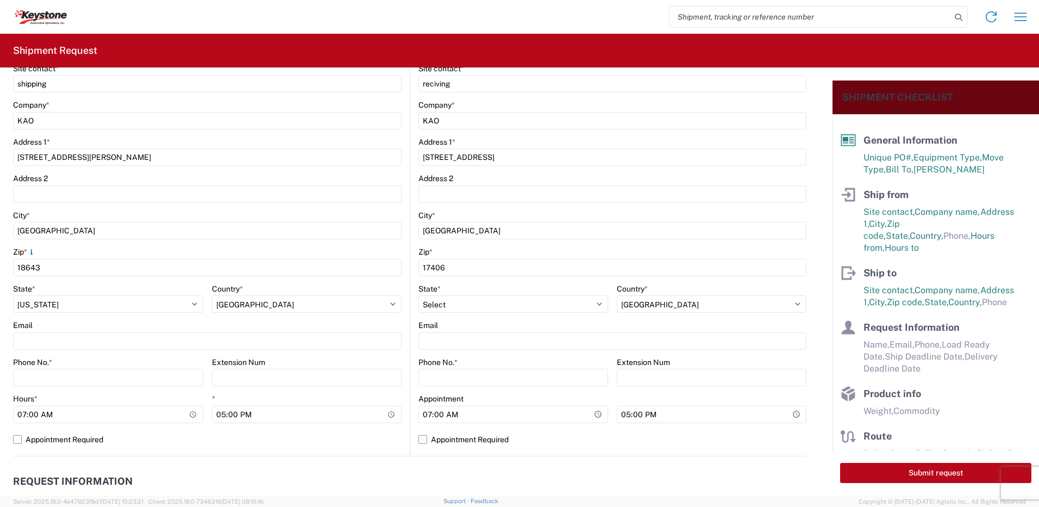
scroll to position [217, 0]
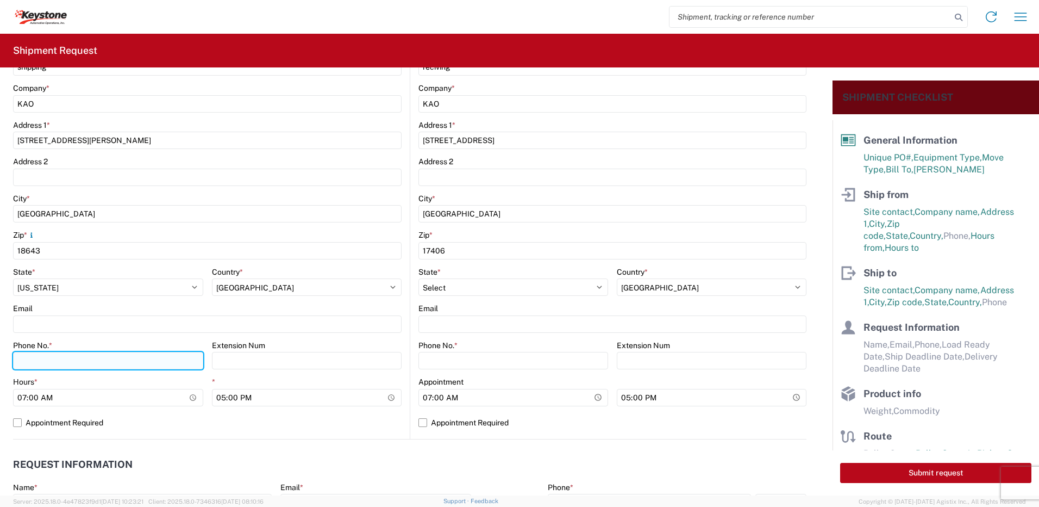
click at [27, 365] on input "Phone No. *" at bounding box center [108, 360] width 190 height 17
type input "5706554514"
click at [472, 369] on agx-form-control-wrapper-v2 "Phone No. *" at bounding box center [514, 358] width 190 height 37
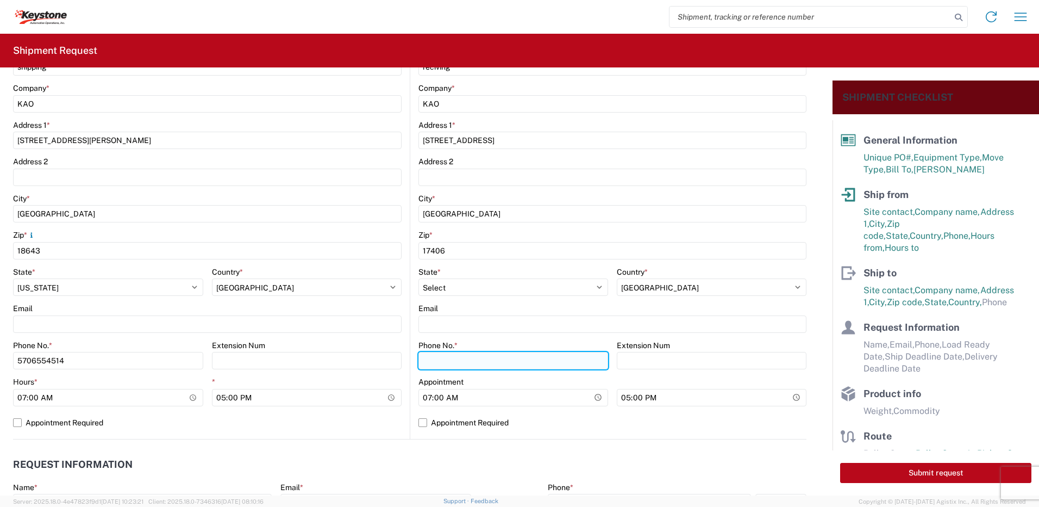
click at [472, 363] on input "Phone No. *" at bounding box center [514, 360] width 190 height 17
type input "5706554514"
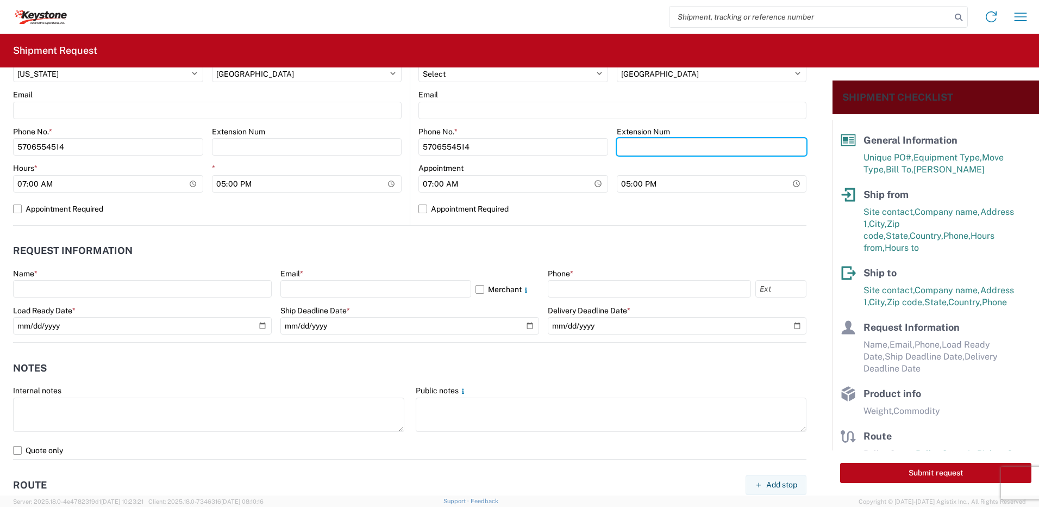
scroll to position [435, 0]
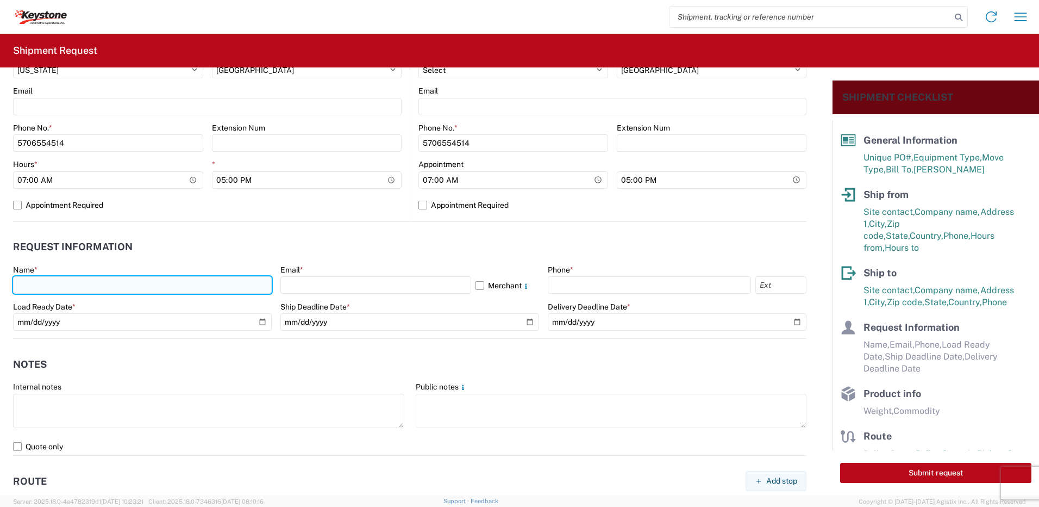
click at [57, 285] on input "text" at bounding box center [142, 284] width 259 height 17
type input "[PERSON_NAME]"
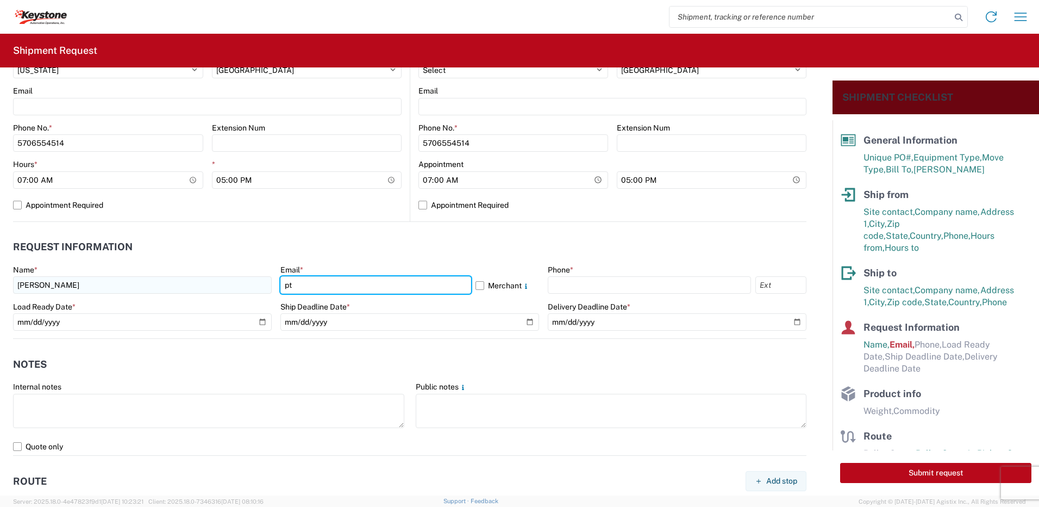
type input "[EMAIL_ADDRESS][DOMAIN_NAME]"
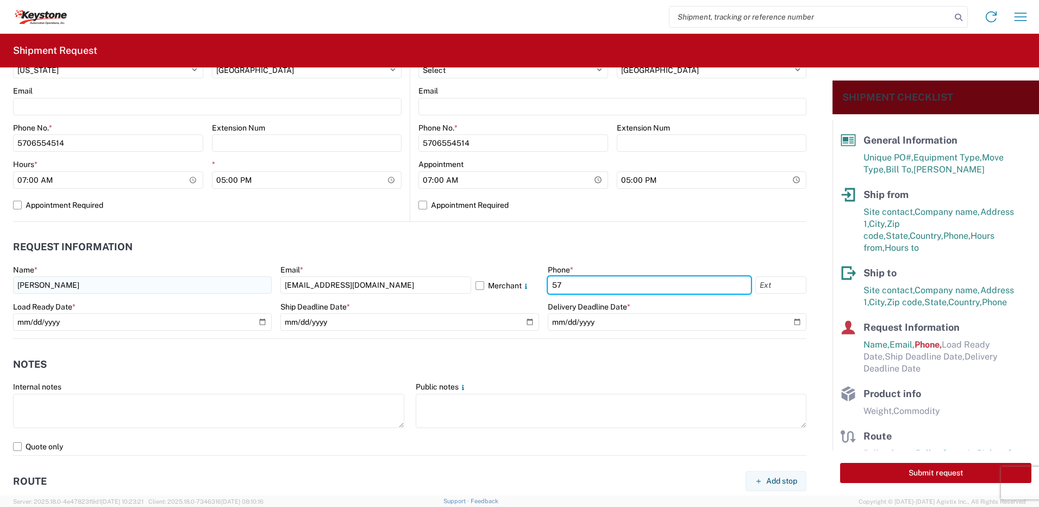
type input "5706554514"
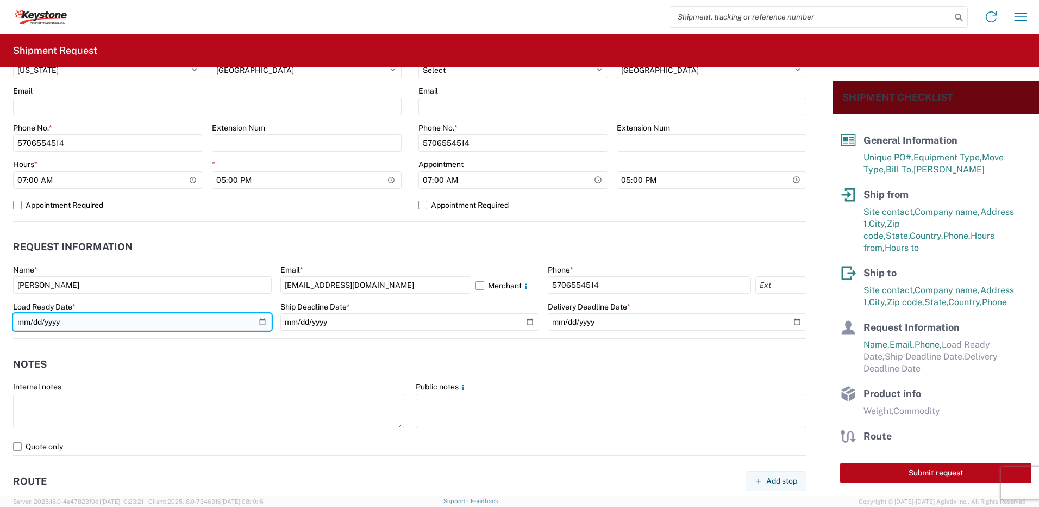
click at [259, 327] on input "date" at bounding box center [142, 321] width 259 height 17
click at [258, 322] on input "date" at bounding box center [142, 321] width 259 height 17
type input "[DATE]"
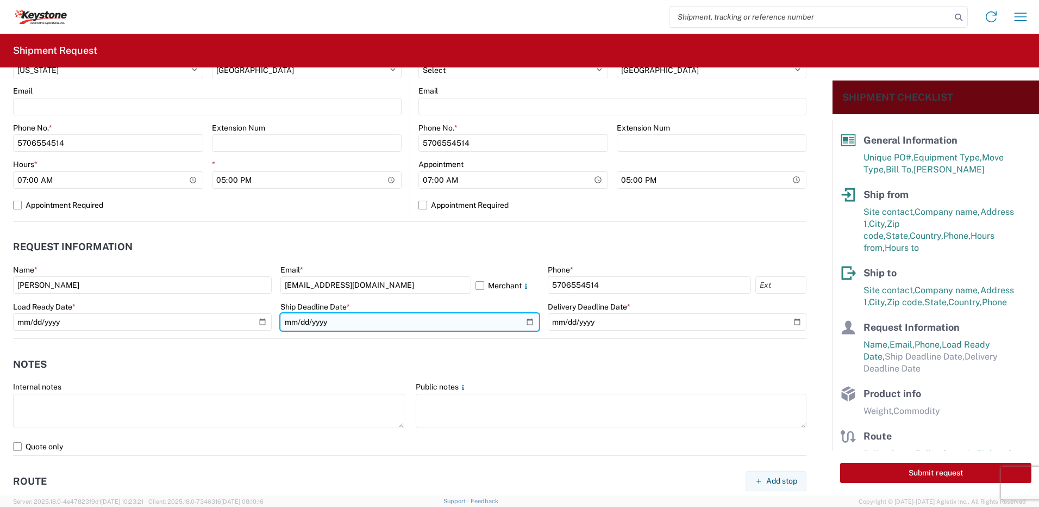
click at [520, 322] on input "date" at bounding box center [410, 321] width 259 height 17
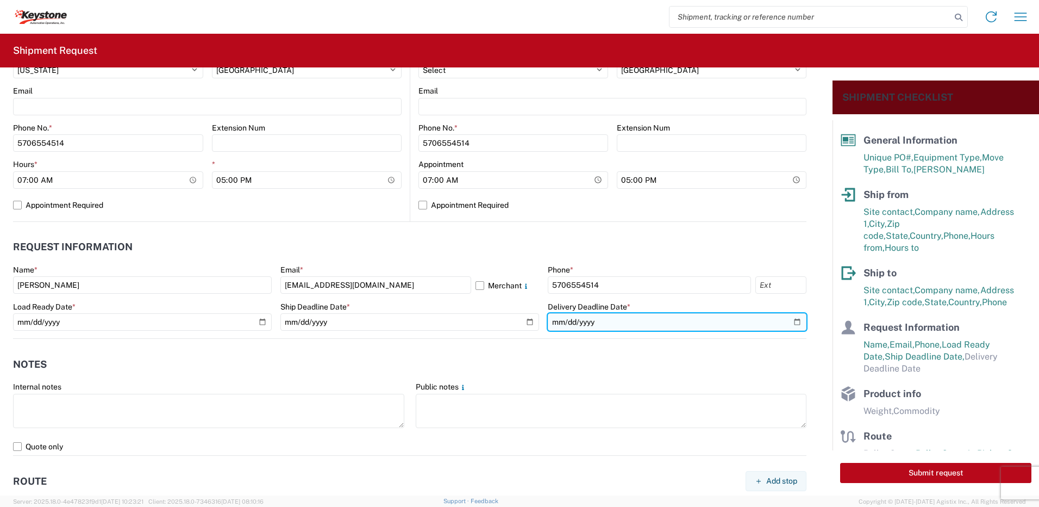
click at [790, 320] on input "date" at bounding box center [677, 321] width 259 height 17
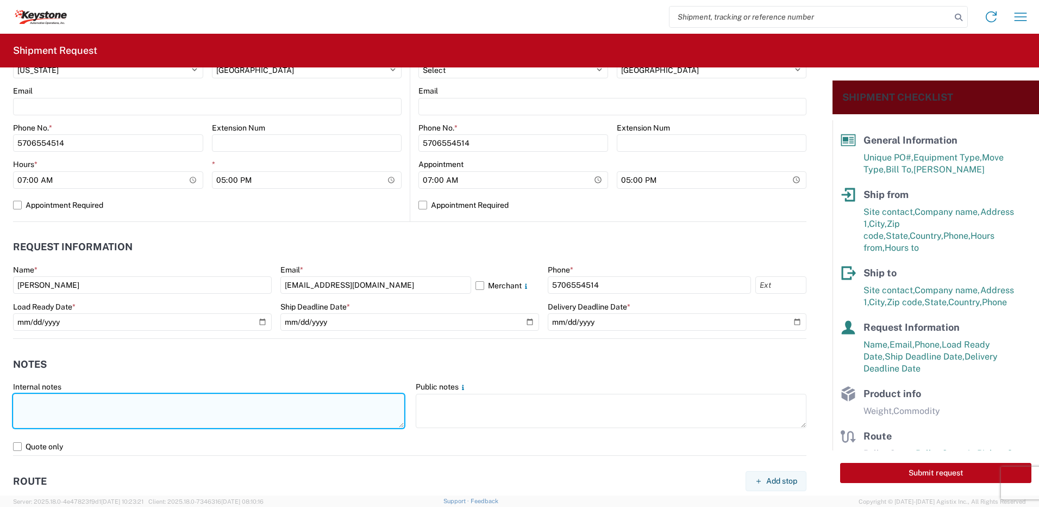
click at [87, 412] on textarea at bounding box center [208, 411] width 391 height 34
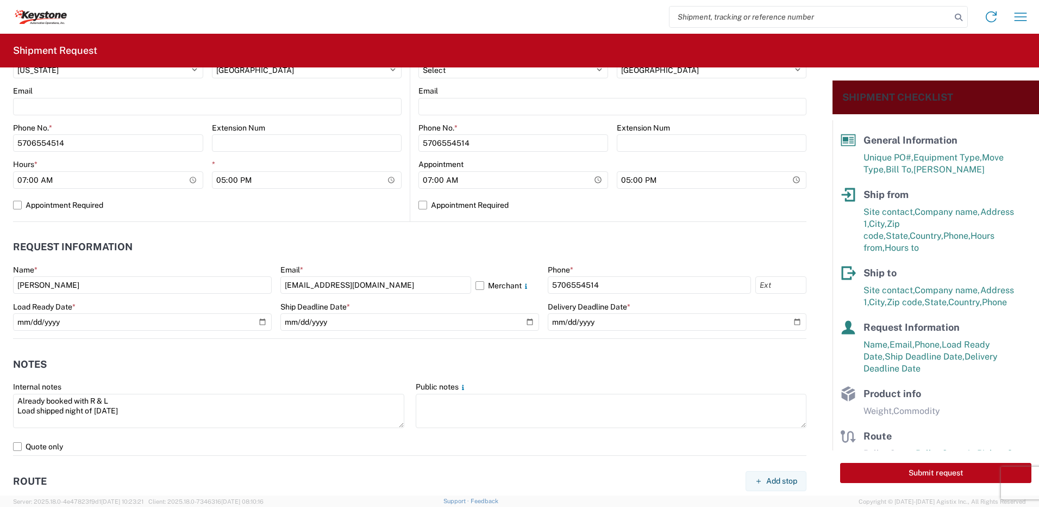
click at [160, 359] on header "Notes" at bounding box center [410, 364] width 794 height 24
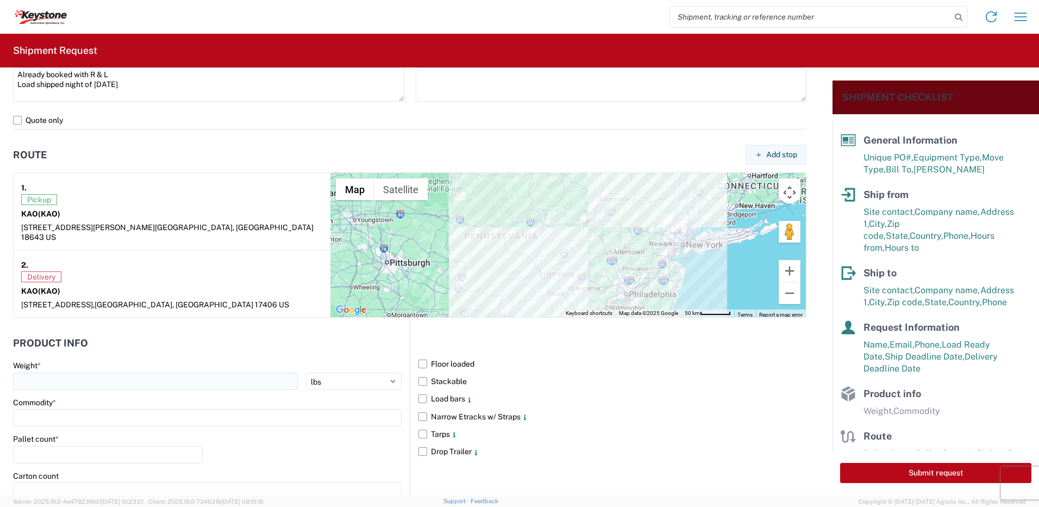
scroll to position [816, 0]
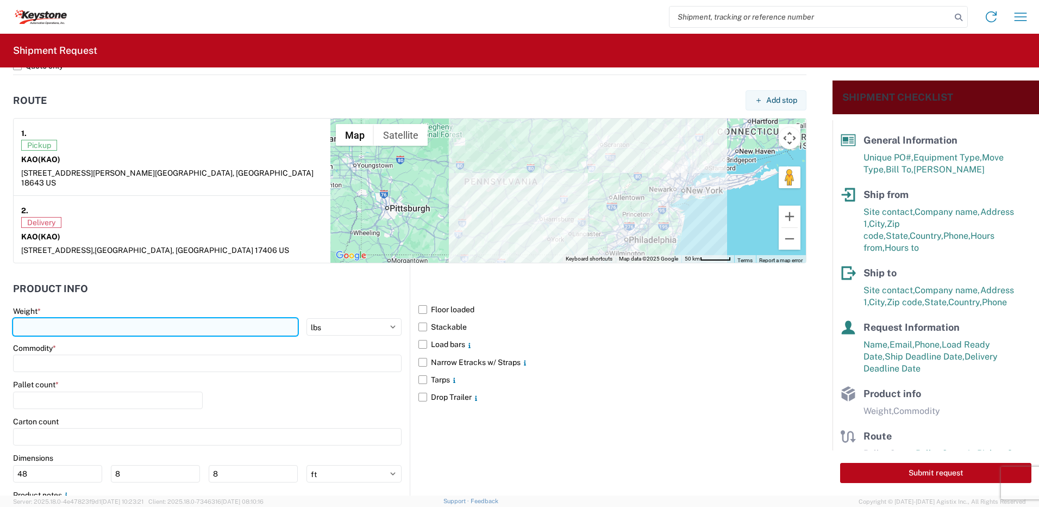
click at [52, 318] on input "number" at bounding box center [155, 326] width 285 height 17
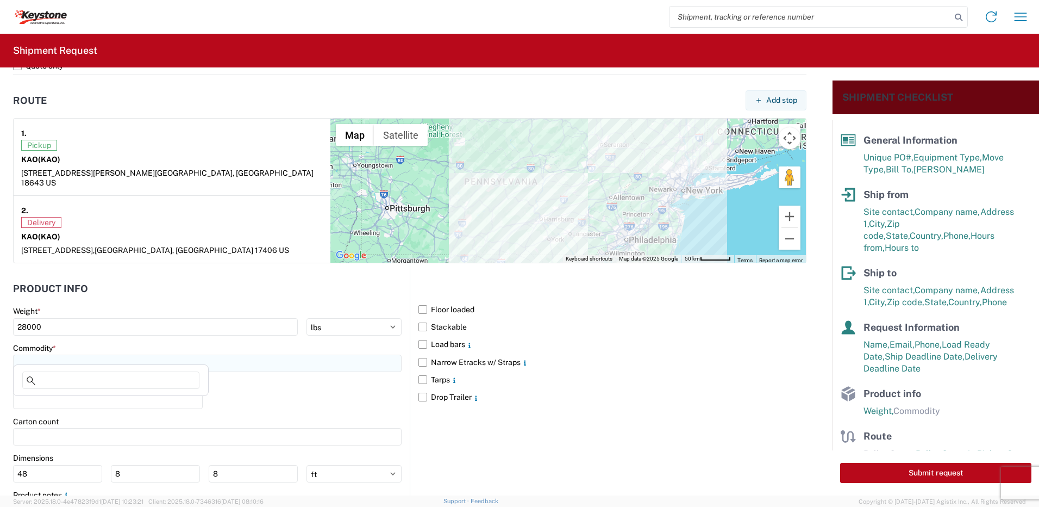
click at [59, 354] on input at bounding box center [207, 362] width 389 height 17
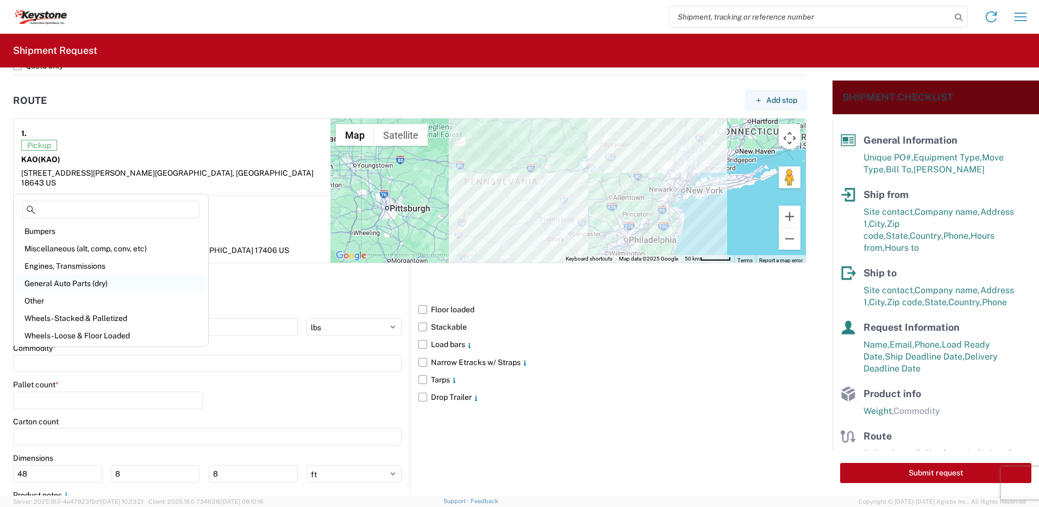
click at [76, 283] on div "General Auto Parts (dry)" at bounding box center [111, 283] width 190 height 17
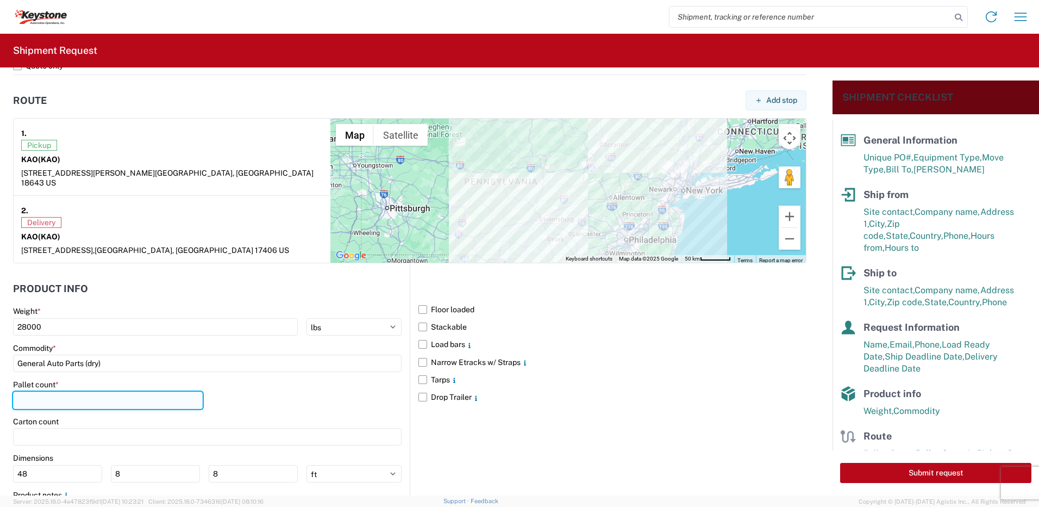
click at [57, 398] on input "number" at bounding box center [108, 399] width 190 height 17
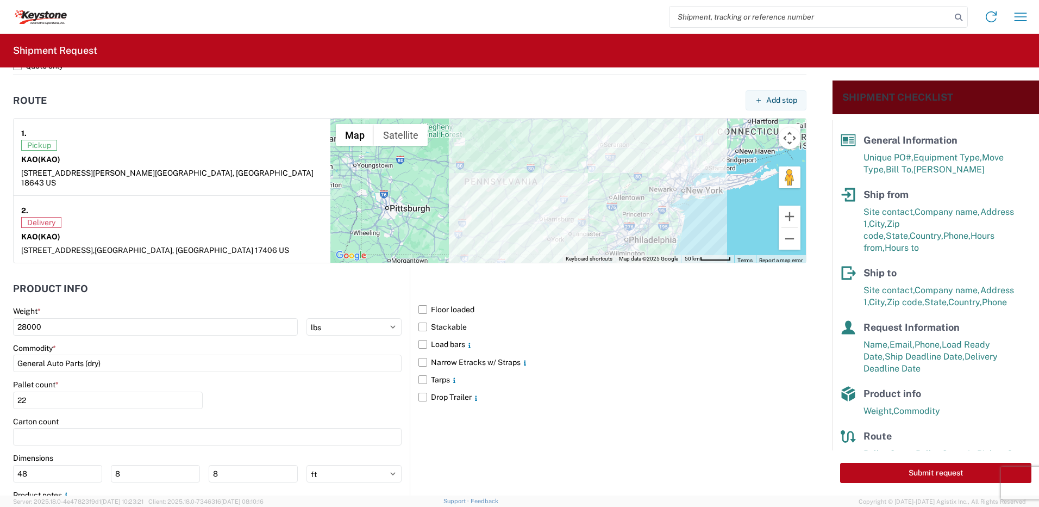
click at [261, 396] on div "Pallet count * 22" at bounding box center [207, 397] width 389 height 37
click at [941, 466] on button "Submit request" at bounding box center [936, 473] width 191 height 20
